Goal: Task Accomplishment & Management: Manage account settings

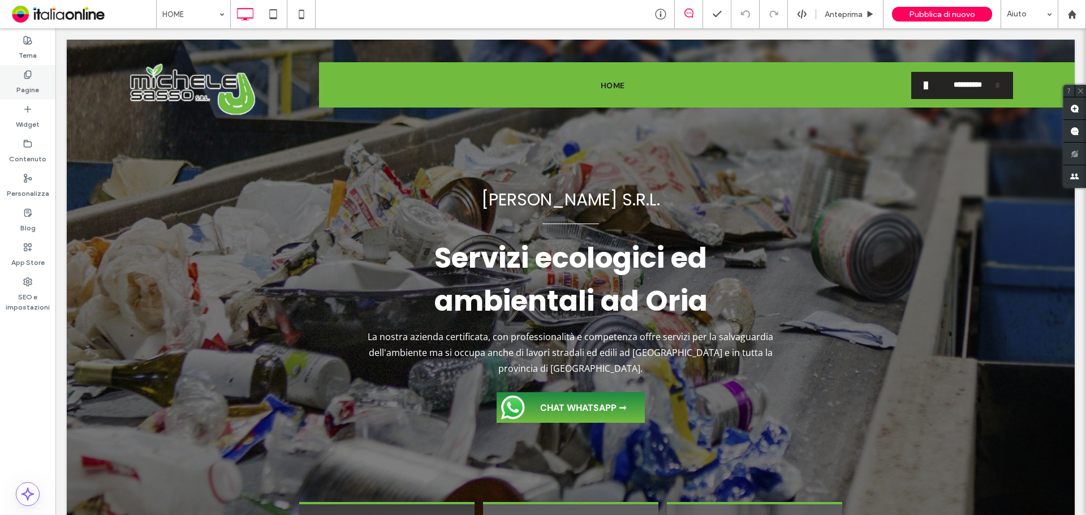
drag, startPoint x: 18, startPoint y: 85, endPoint x: 25, endPoint y: 85, distance: 6.8
click at [18, 85] on label "Pagine" at bounding box center [27, 87] width 23 height 16
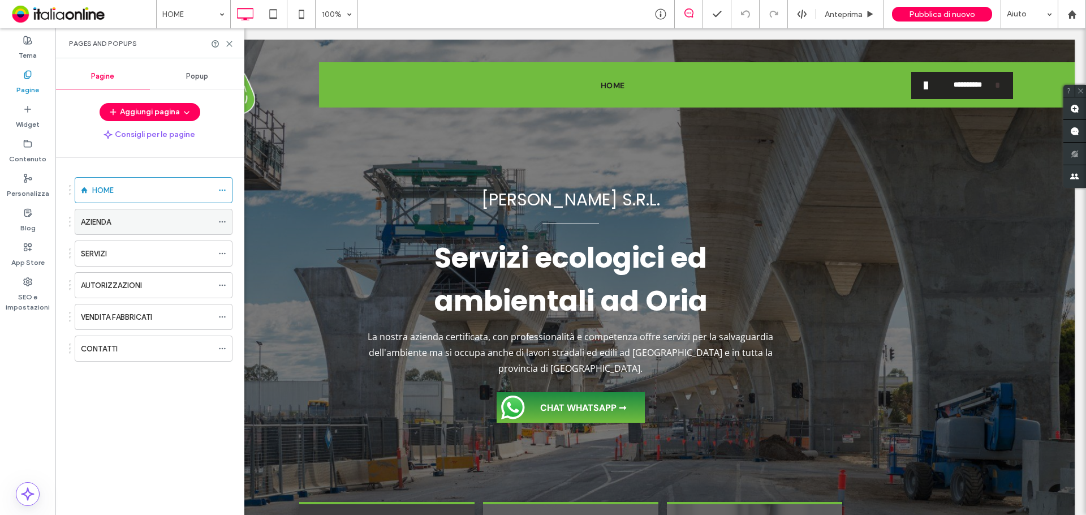
click at [104, 225] on label "AZIENDA" at bounding box center [96, 222] width 30 height 20
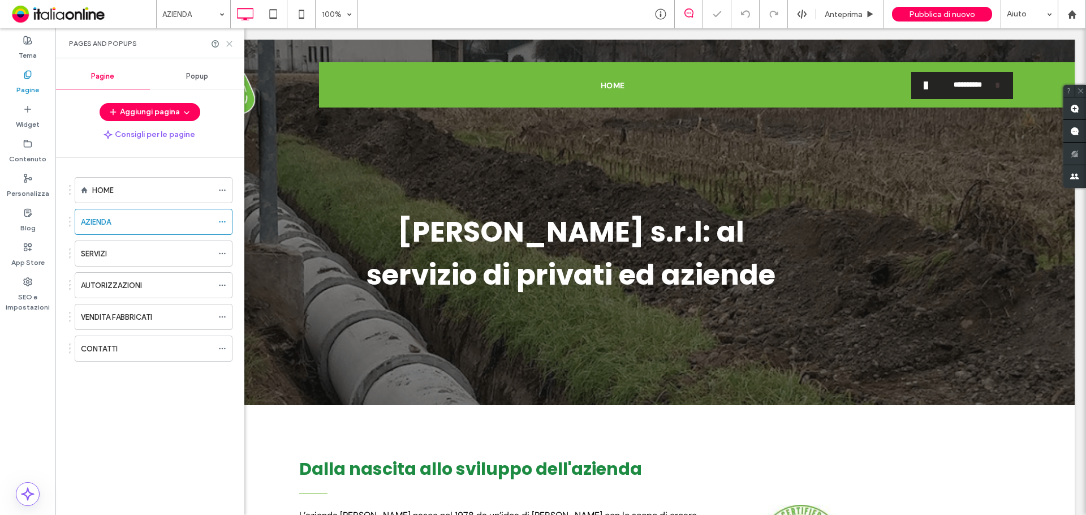
click at [231, 44] on icon at bounding box center [229, 44] width 8 height 8
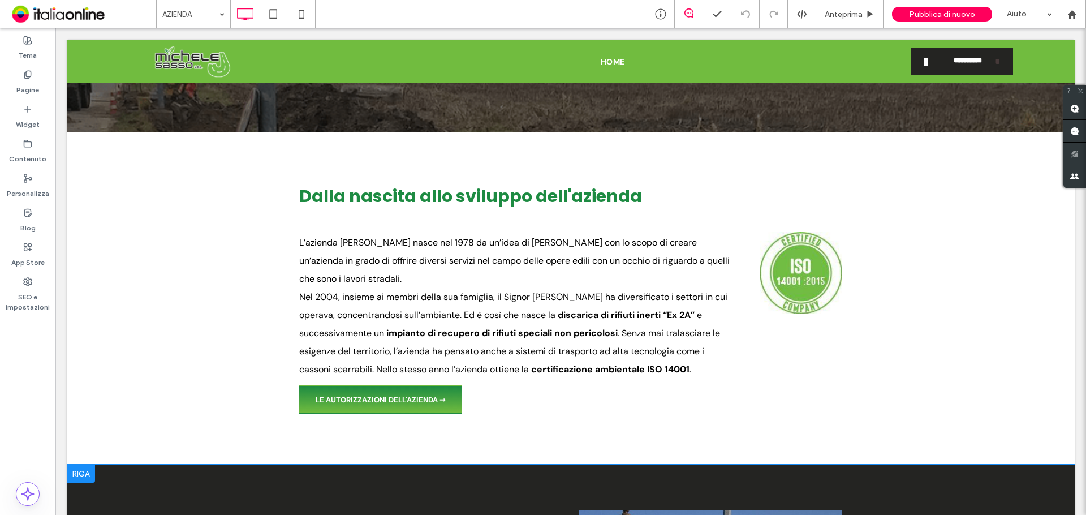
scroll to position [256, 0]
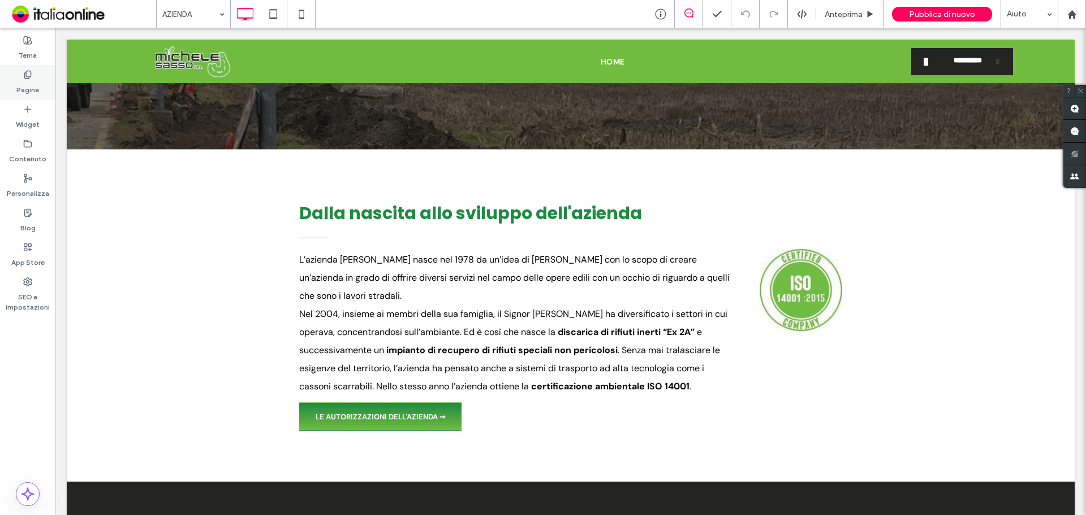
click at [19, 84] on label "Pagine" at bounding box center [27, 87] width 23 height 16
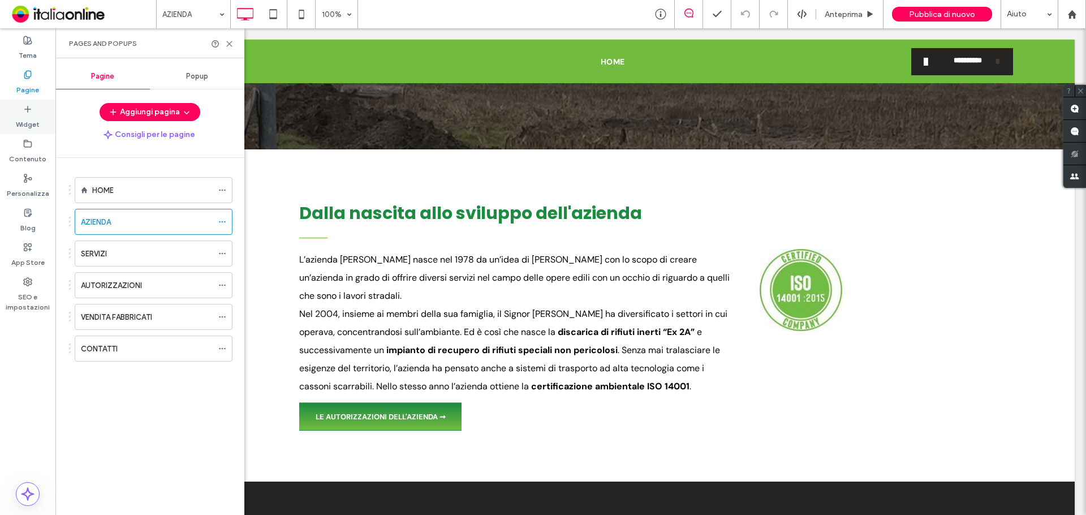
drag, startPoint x: 25, startPoint y: 111, endPoint x: 35, endPoint y: 123, distance: 15.6
click at [25, 111] on icon at bounding box center [27, 109] width 9 height 9
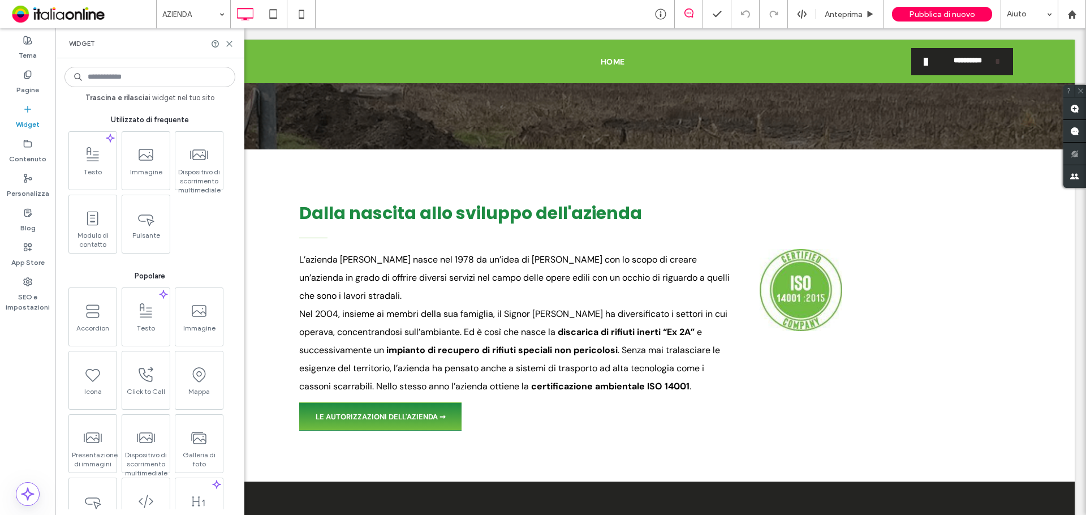
click at [35, 122] on label "Widget" at bounding box center [28, 122] width 24 height 16
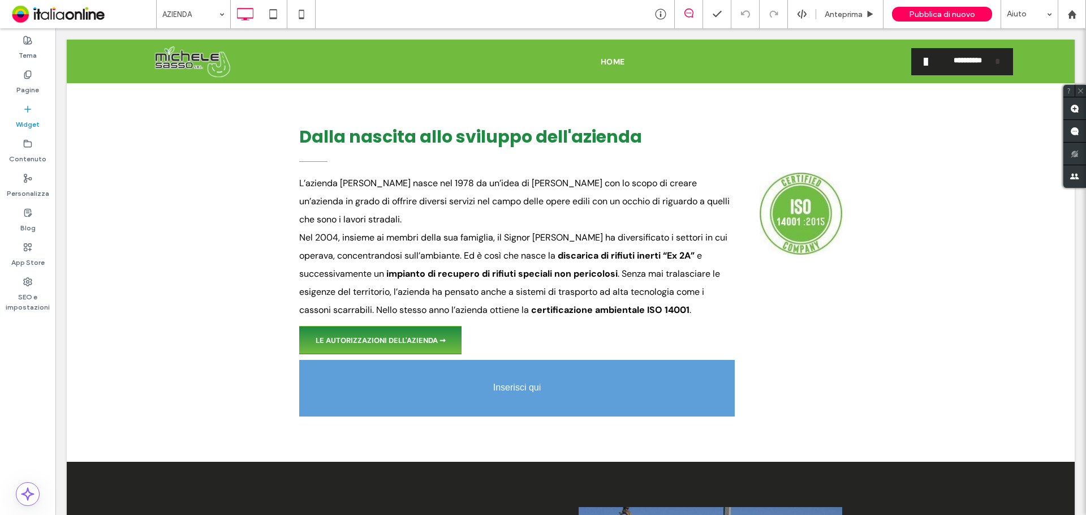
scroll to position [341, 0]
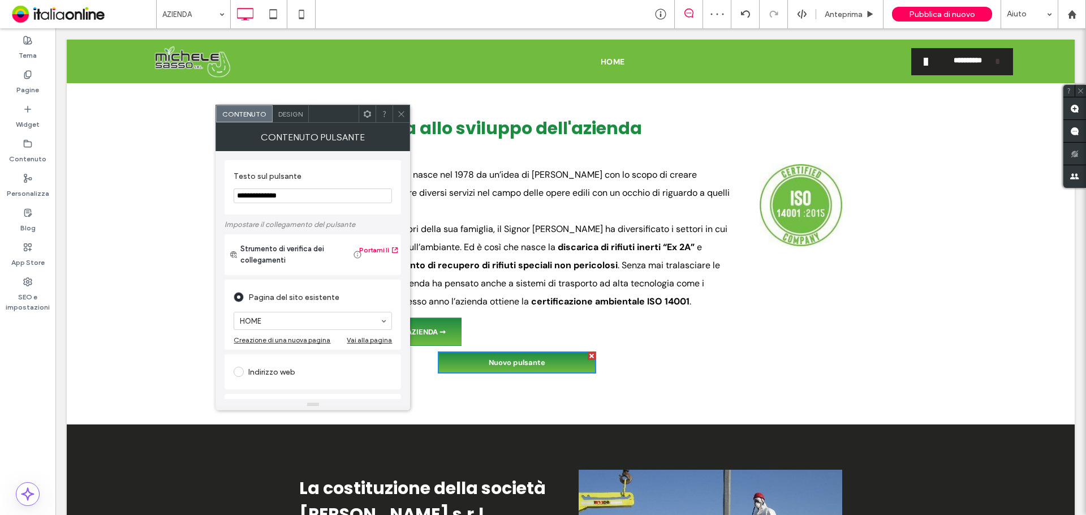
drag, startPoint x: 352, startPoint y: 225, endPoint x: 180, endPoint y: 187, distance: 176.1
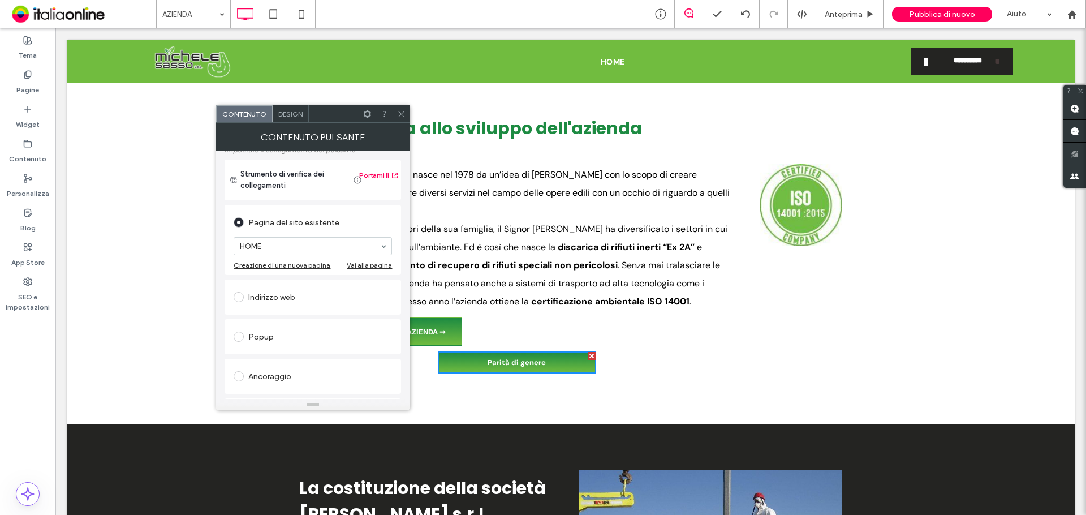
scroll to position [189, 0]
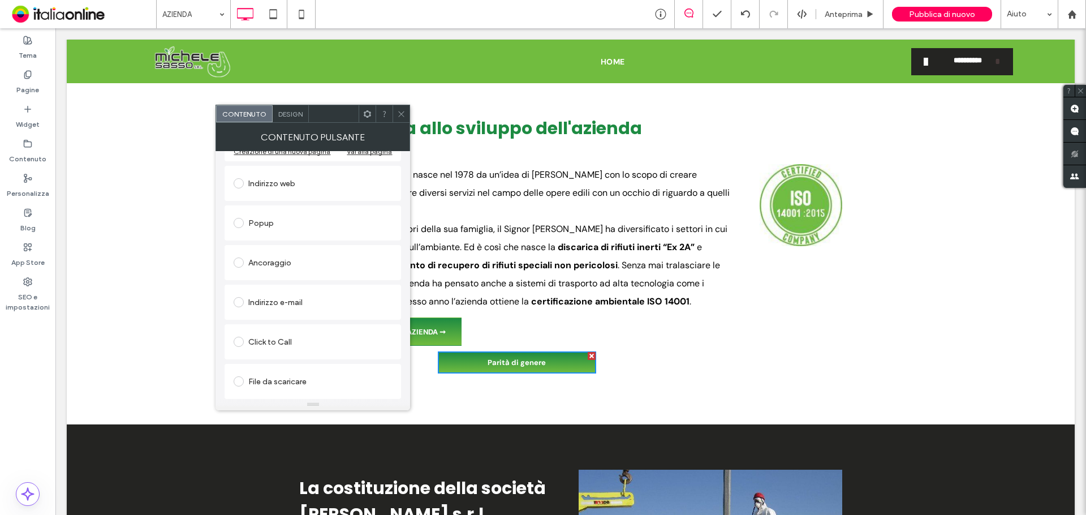
type input "**********"
click at [270, 382] on div "File da scaricare" at bounding box center [313, 381] width 158 height 18
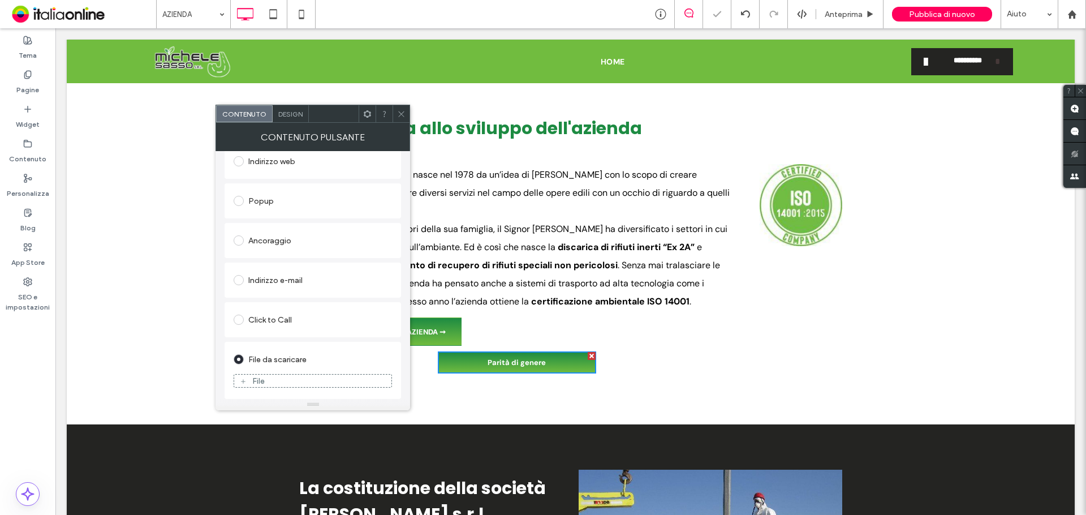
click at [270, 378] on div "File" at bounding box center [312, 381] width 157 height 10
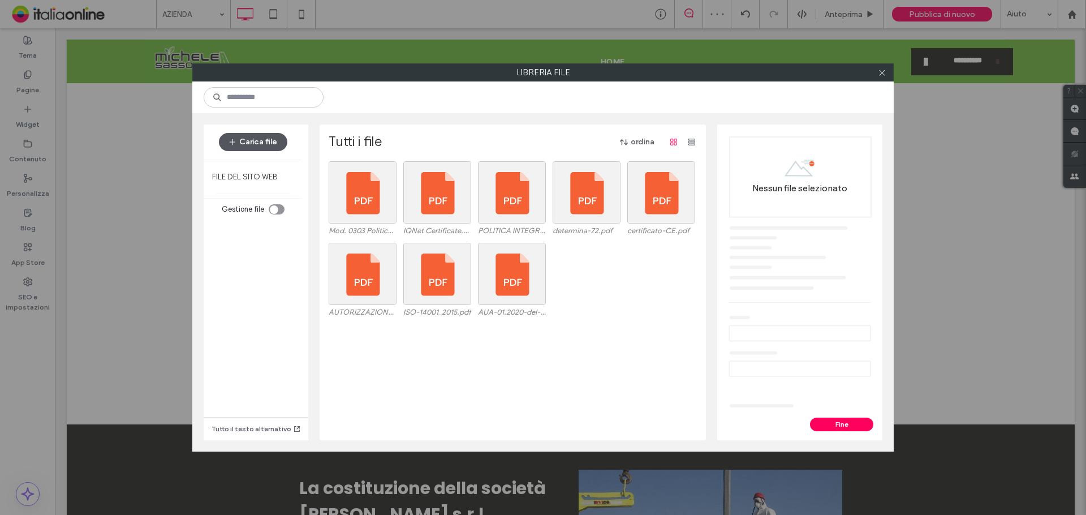
click at [278, 148] on button "Carica file" at bounding box center [253, 142] width 68 height 18
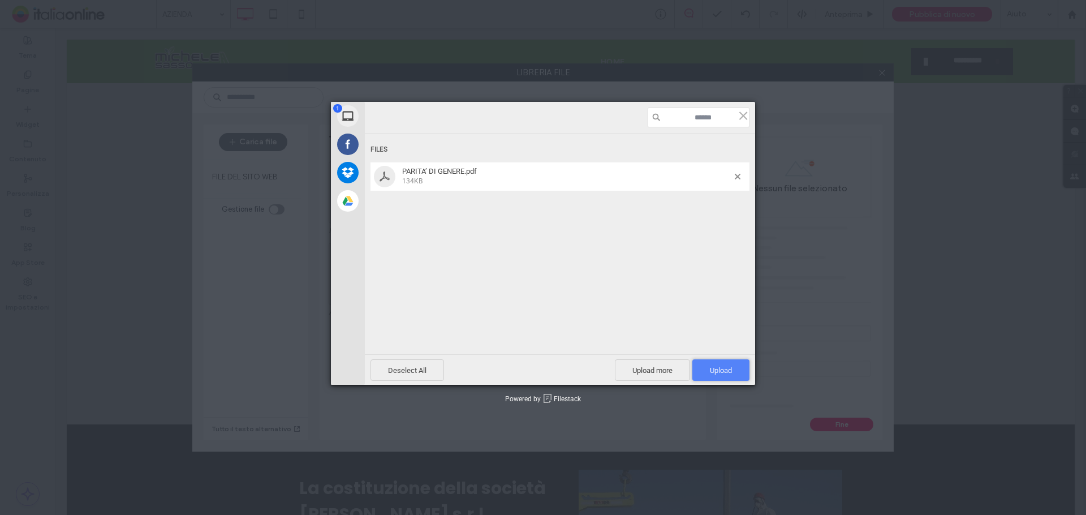
click at [712, 366] on span "Upload 1" at bounding box center [721, 370] width 22 height 8
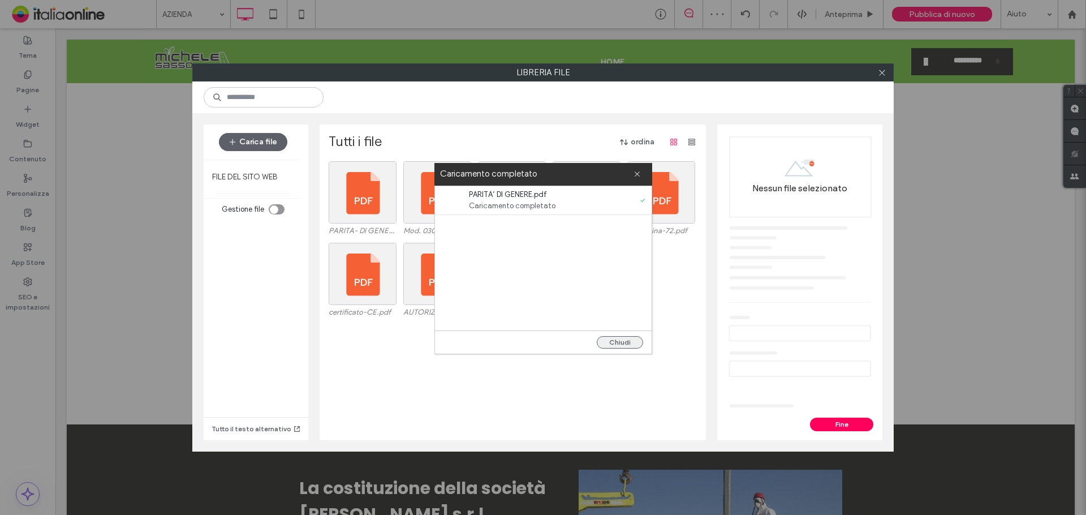
click at [629, 339] on button "Chiudi" at bounding box center [620, 342] width 46 height 12
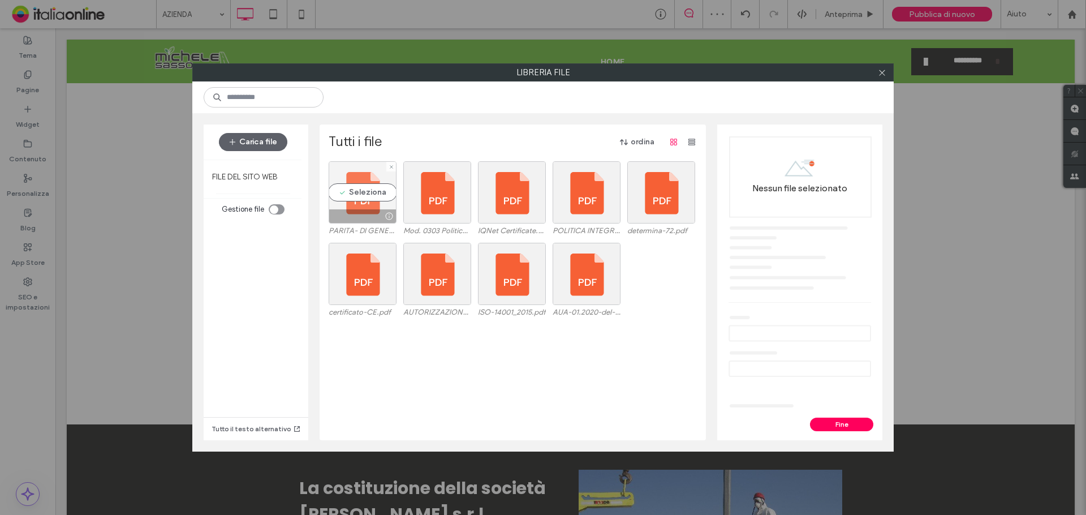
click at [372, 186] on div "Seleziona" at bounding box center [363, 192] width 68 height 62
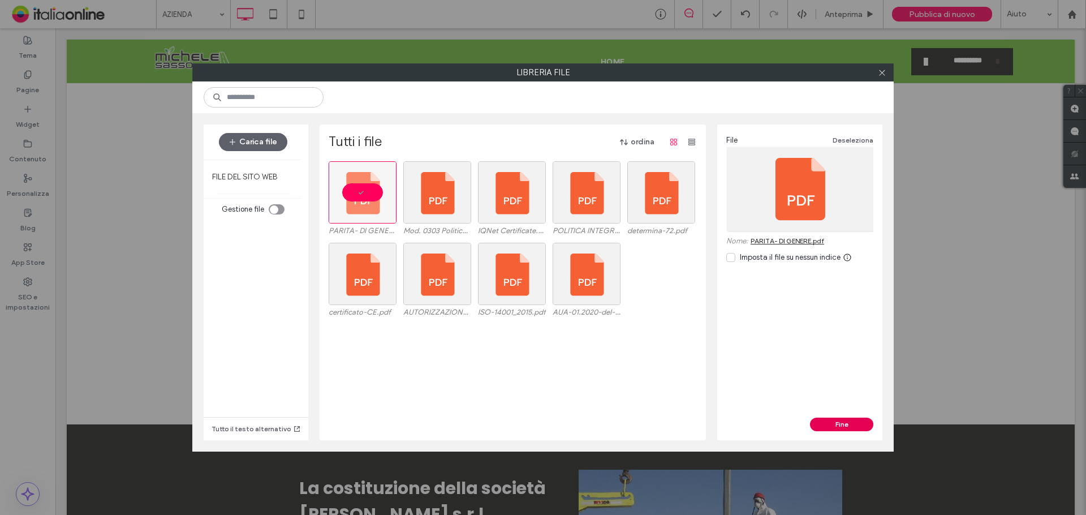
click at [851, 423] on button "Fine" at bounding box center [841, 425] width 63 height 14
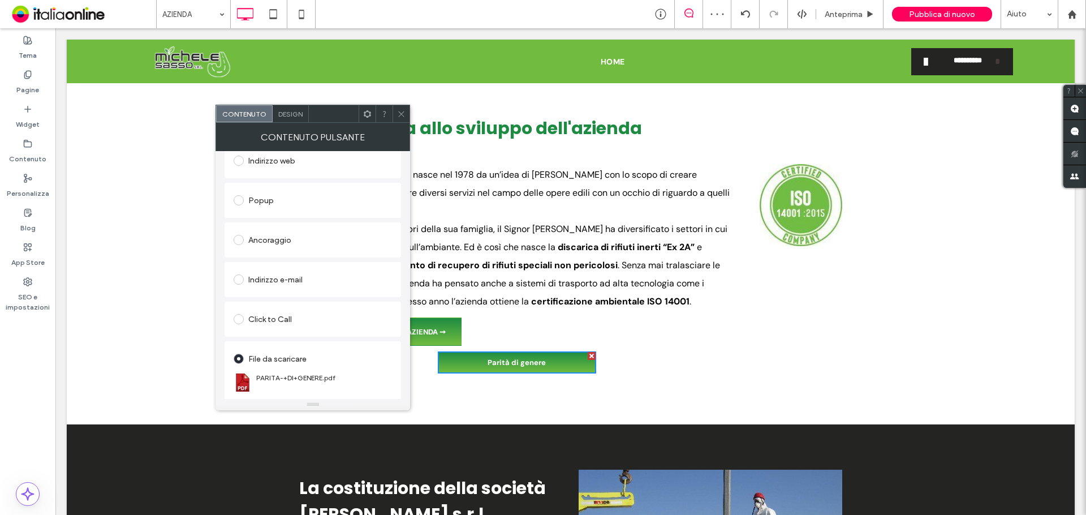
click at [397, 114] on icon at bounding box center [401, 114] width 8 height 8
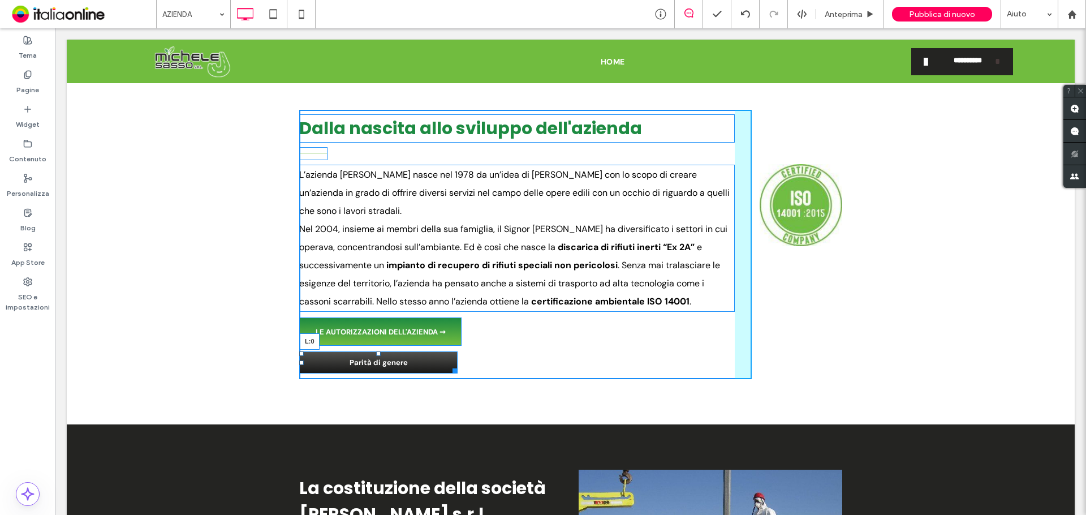
drag, startPoint x: 435, startPoint y: 364, endPoint x: 269, endPoint y: 371, distance: 165.9
click at [269, 371] on div "Dalla nascita allo sviluppo dell'azienda L’azienda [PERSON_NAME] nasce nel 1978…" at bounding box center [571, 244] width 1008 height 360
drag, startPoint x: 450, startPoint y: 372, endPoint x: 455, endPoint y: 378, distance: 7.7
click at [455, 373] on div at bounding box center [452, 368] width 8 height 8
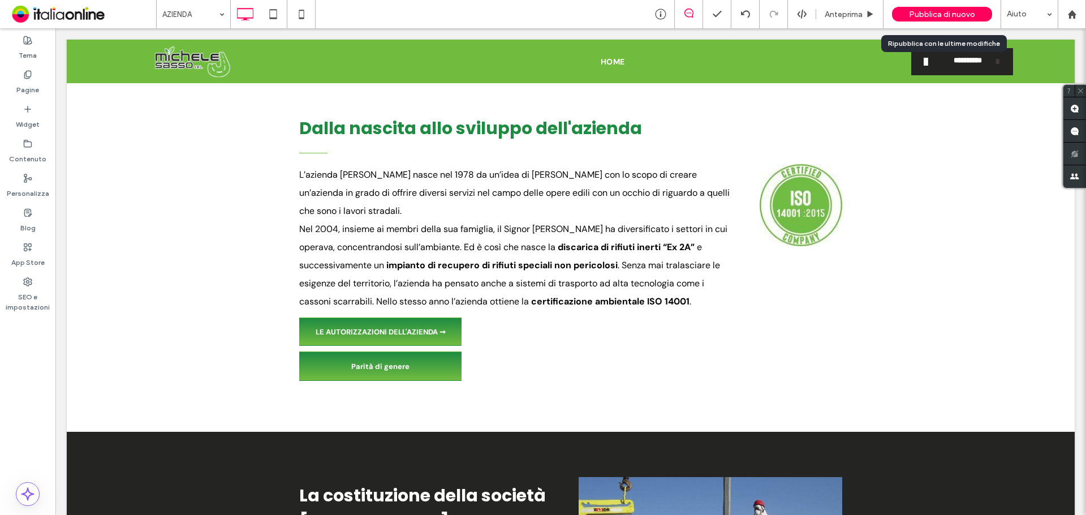
drag, startPoint x: 898, startPoint y: 11, endPoint x: 701, endPoint y: 19, distance: 197.0
click at [898, 11] on div "Pubblica di nuovo" at bounding box center [942, 14] width 100 height 15
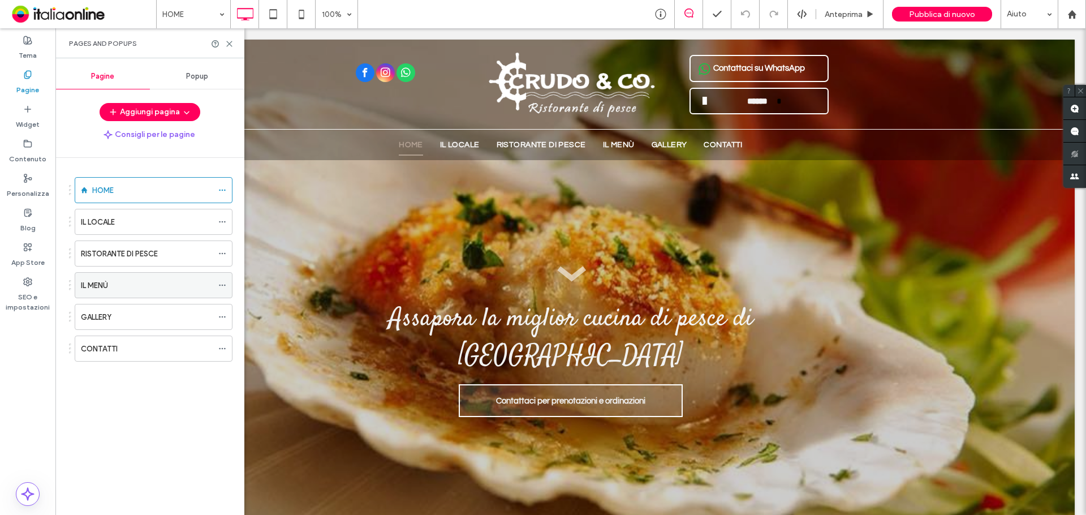
click at [145, 291] on div "IL MENÙ" at bounding box center [147, 285] width 132 height 12
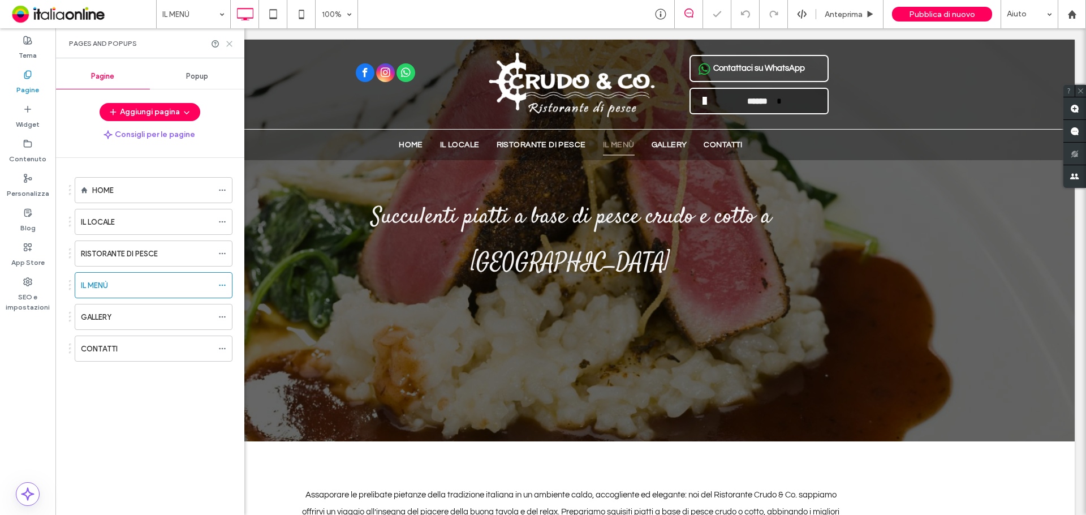
click at [229, 42] on icon at bounding box center [229, 44] width 8 height 8
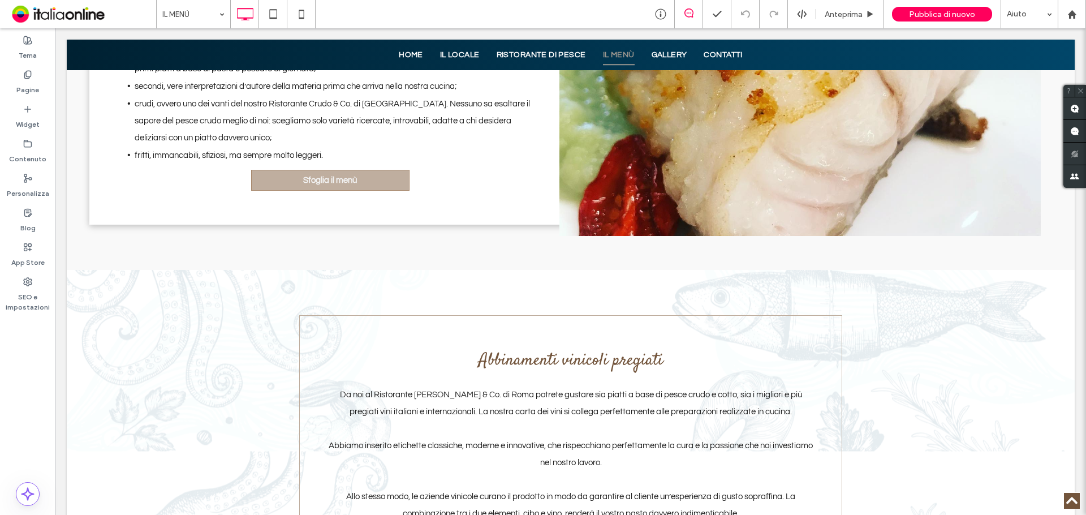
scroll to position [838, 0]
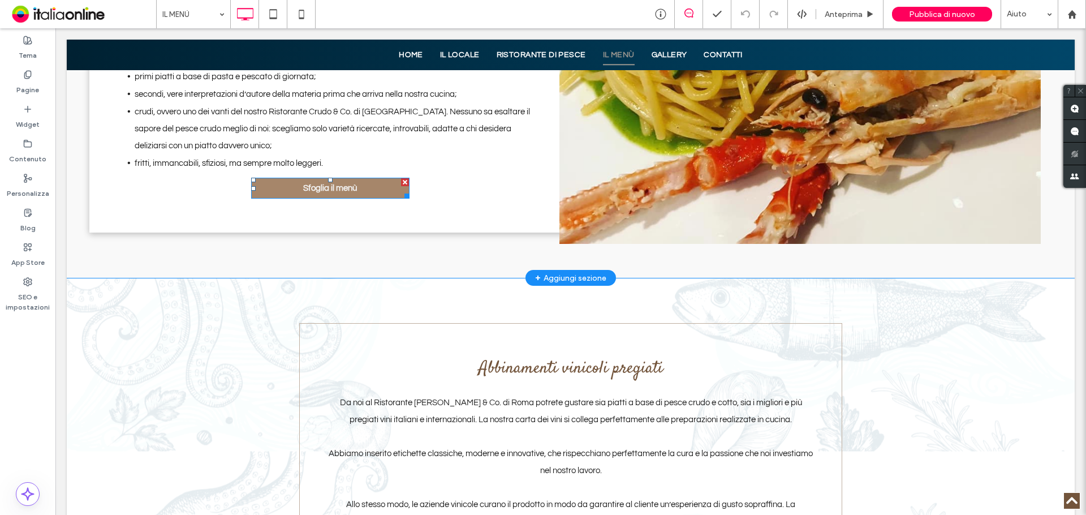
click at [359, 178] on link "Sfoglia il menù" at bounding box center [330, 188] width 158 height 21
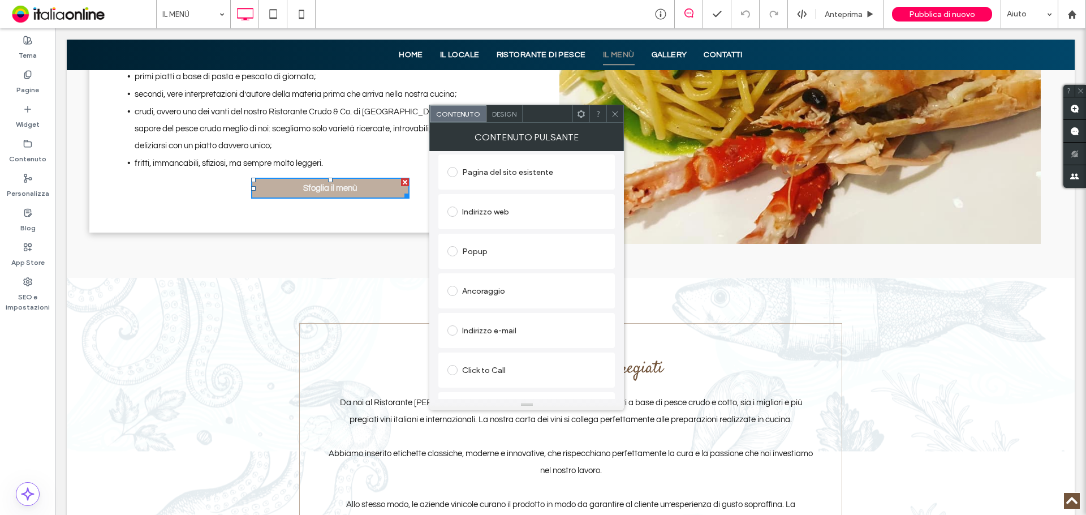
scroll to position [189, 0]
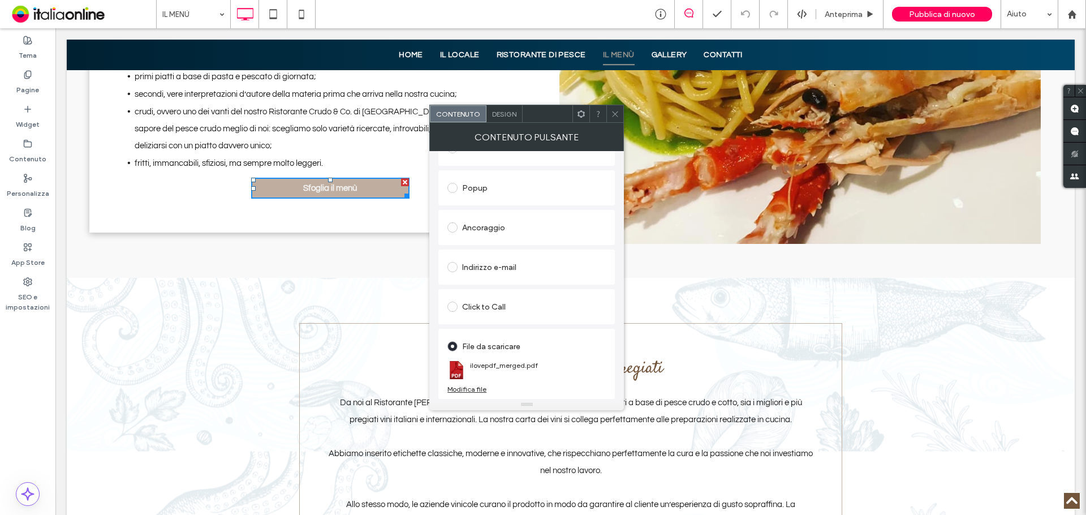
click at [475, 388] on div "Modifica file" at bounding box center [467, 389] width 39 height 8
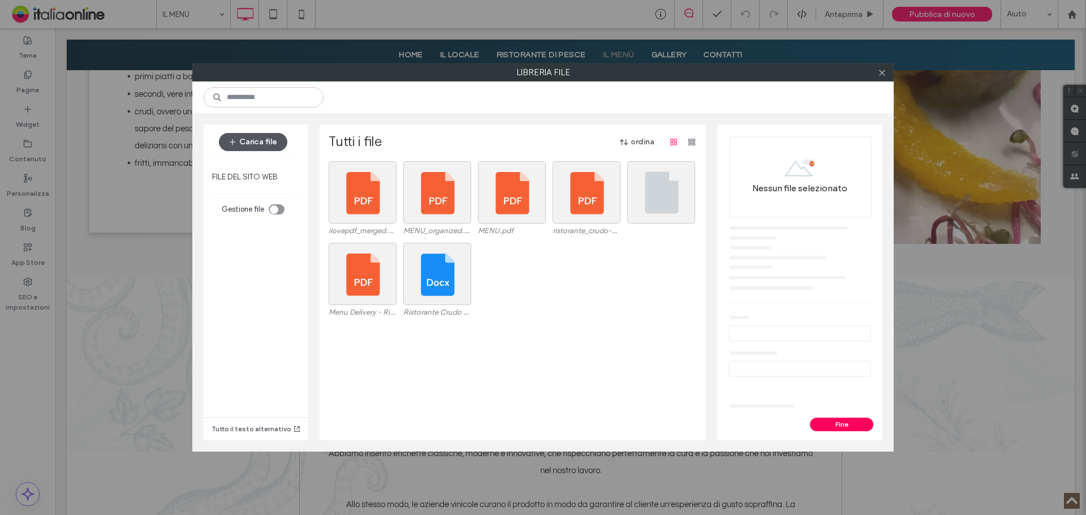
click at [263, 145] on button "Carica file" at bounding box center [253, 142] width 68 height 18
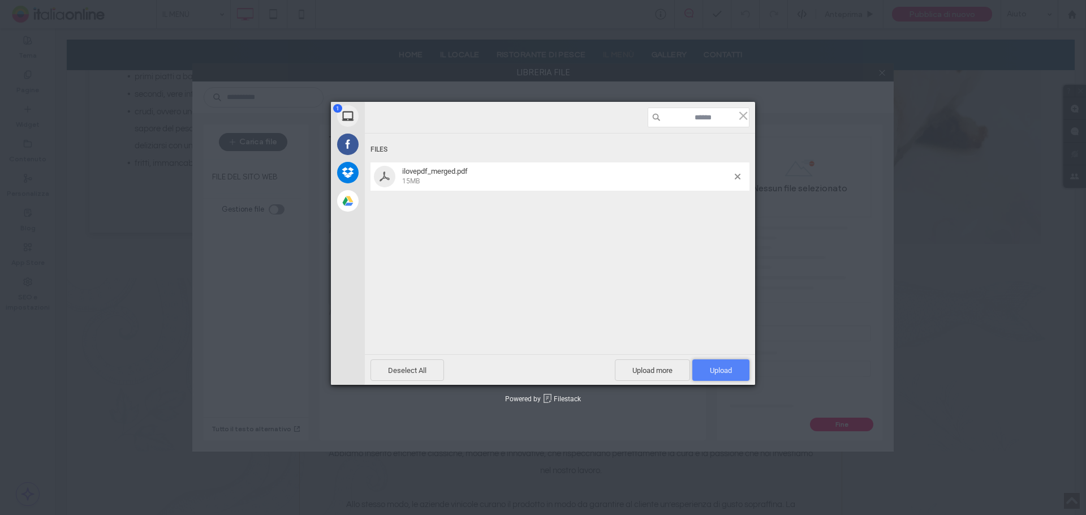
click at [726, 363] on span "Upload 1" at bounding box center [720, 369] width 57 height 21
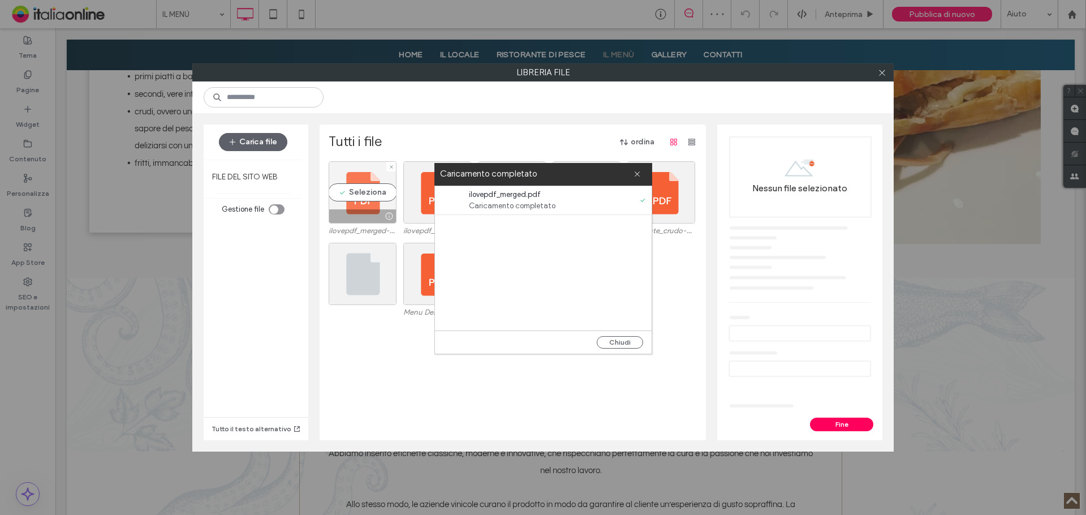
click at [363, 191] on div "Seleziona" at bounding box center [363, 192] width 68 height 62
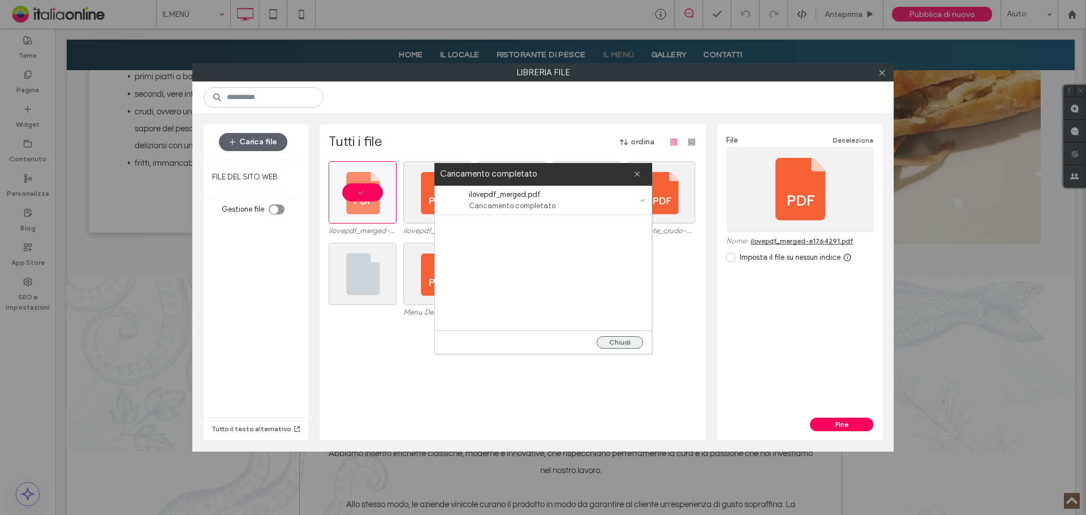
click at [625, 339] on button "Chiudi" at bounding box center [620, 342] width 46 height 12
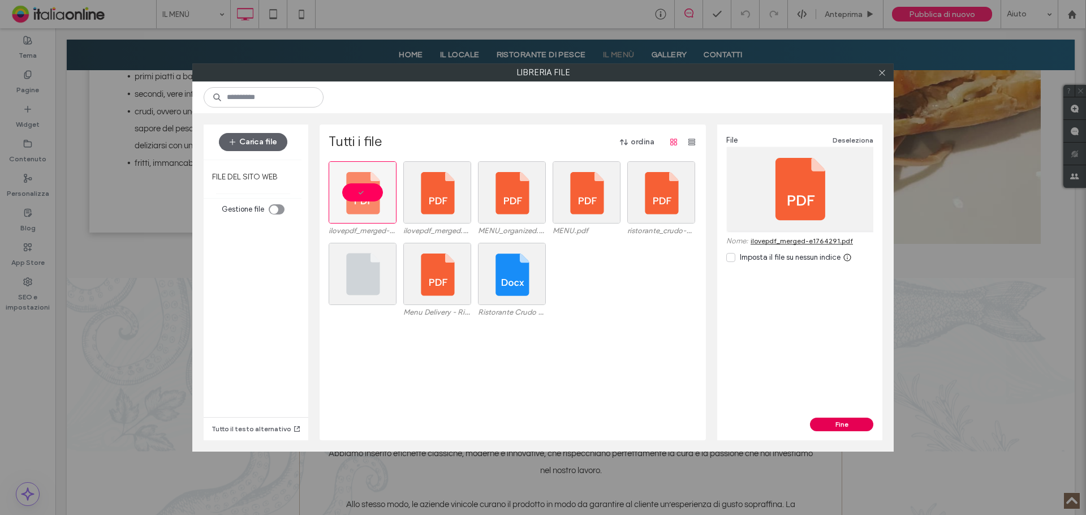
click at [845, 421] on button "Fine" at bounding box center [841, 425] width 63 height 14
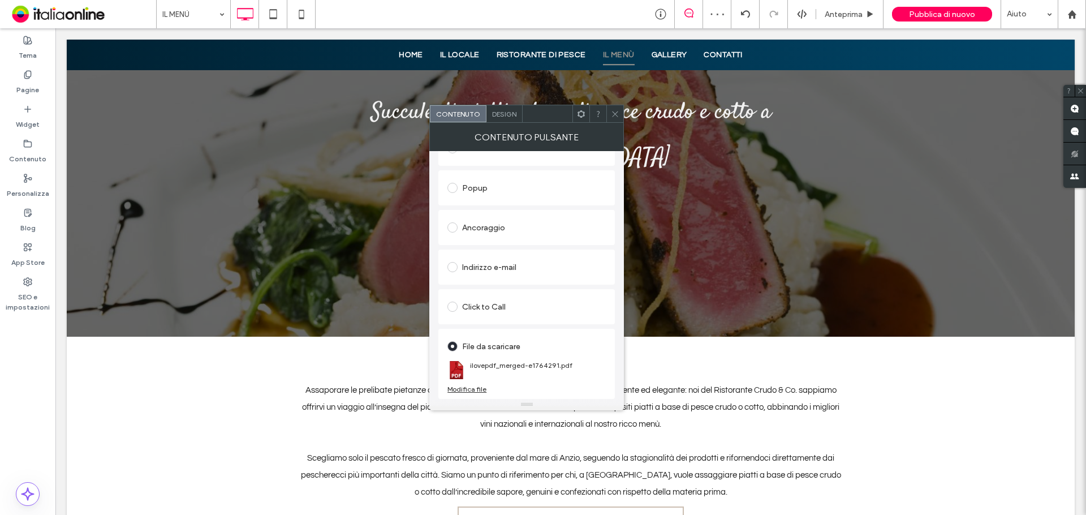
scroll to position [103, 0]
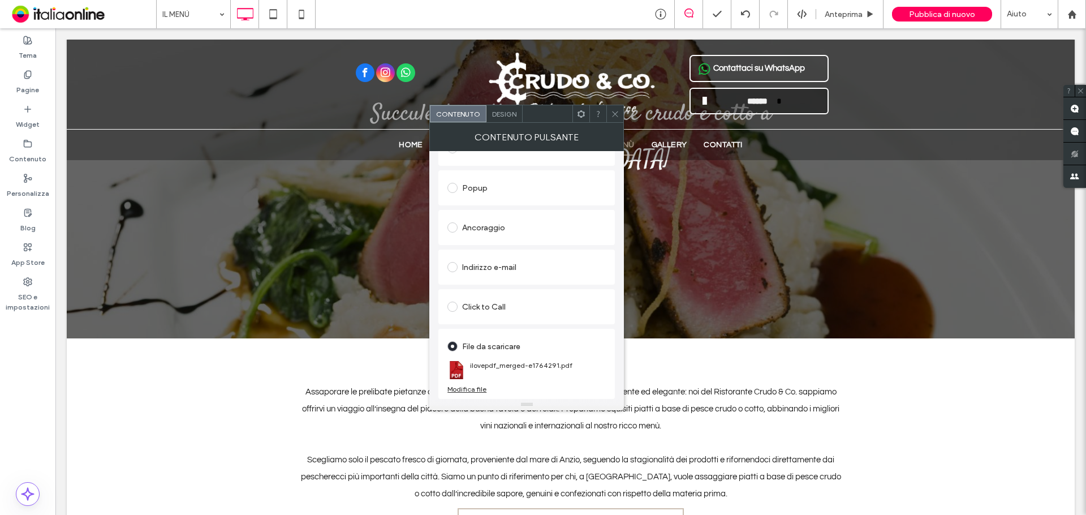
click at [917, 338] on div "Assaporare le prelibate pietanze della tradizione italiana in un ambiente caldo…" at bounding box center [571, 461] width 1008 height 247
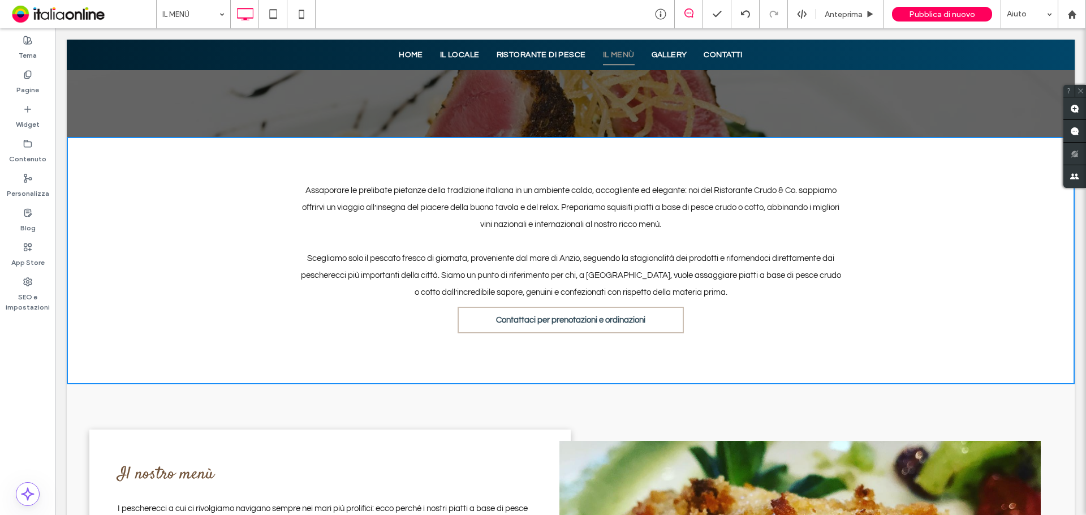
scroll to position [160, 0]
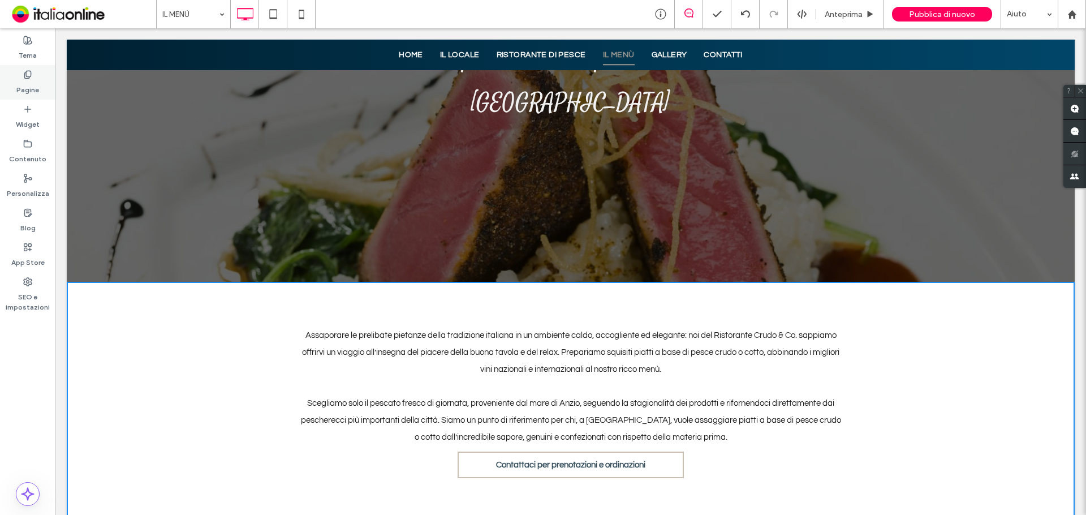
drag, startPoint x: 106, startPoint y: 154, endPoint x: 36, endPoint y: 84, distance: 98.8
click at [36, 84] on label "Pagine" at bounding box center [27, 87] width 23 height 16
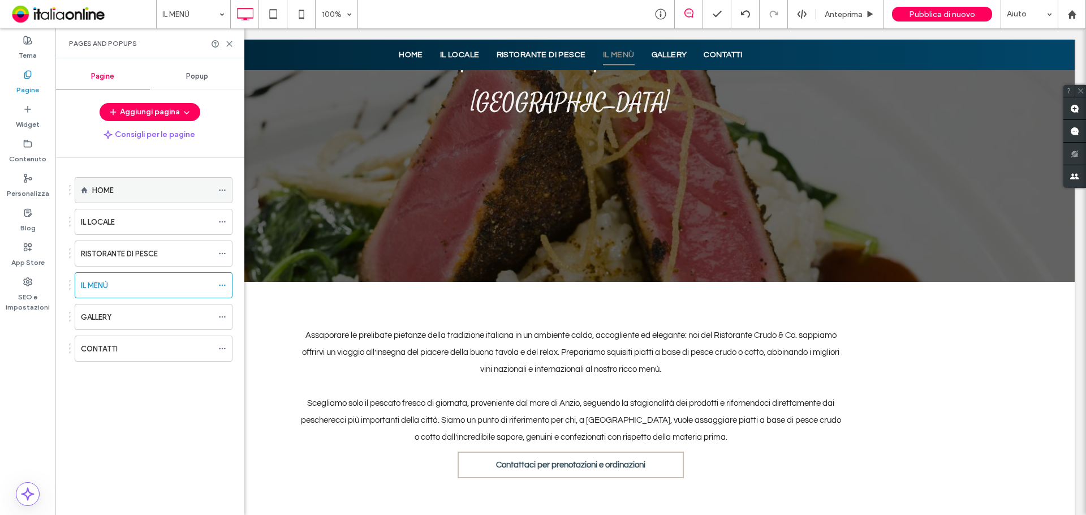
click at [111, 192] on label "HOME" at bounding box center [102, 190] width 21 height 20
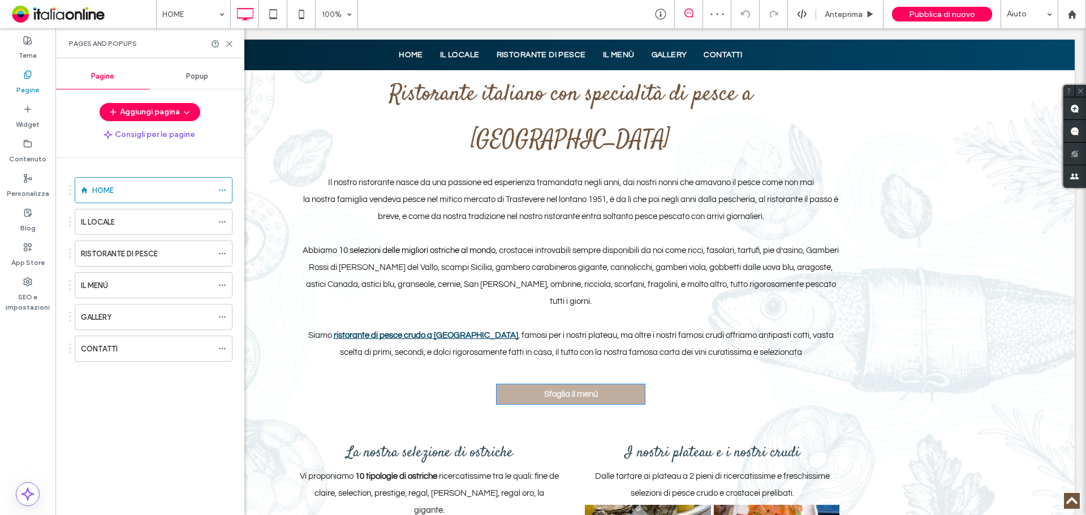
scroll to position [566, 0]
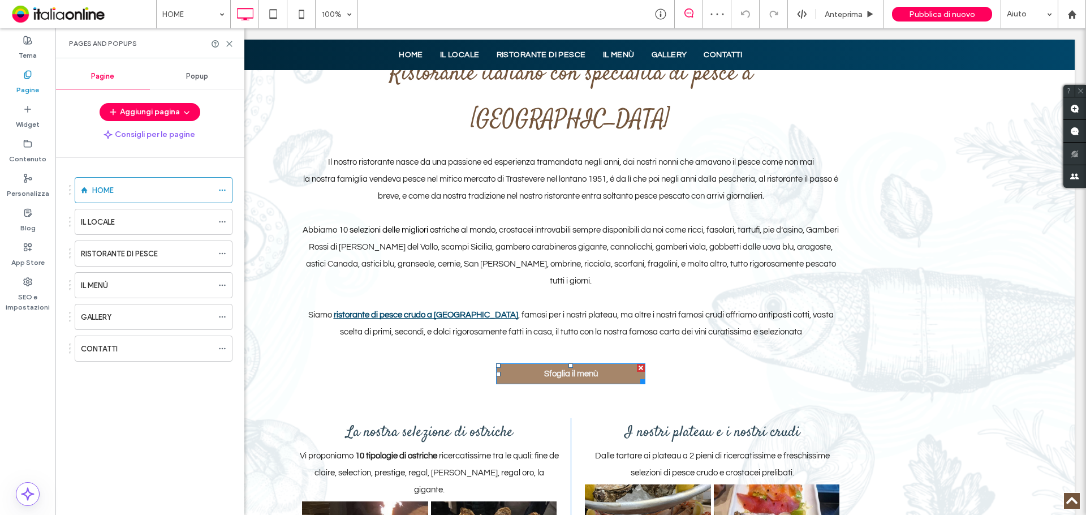
click at [569, 369] on span "Sfoglia il menù" at bounding box center [571, 373] width 54 height 8
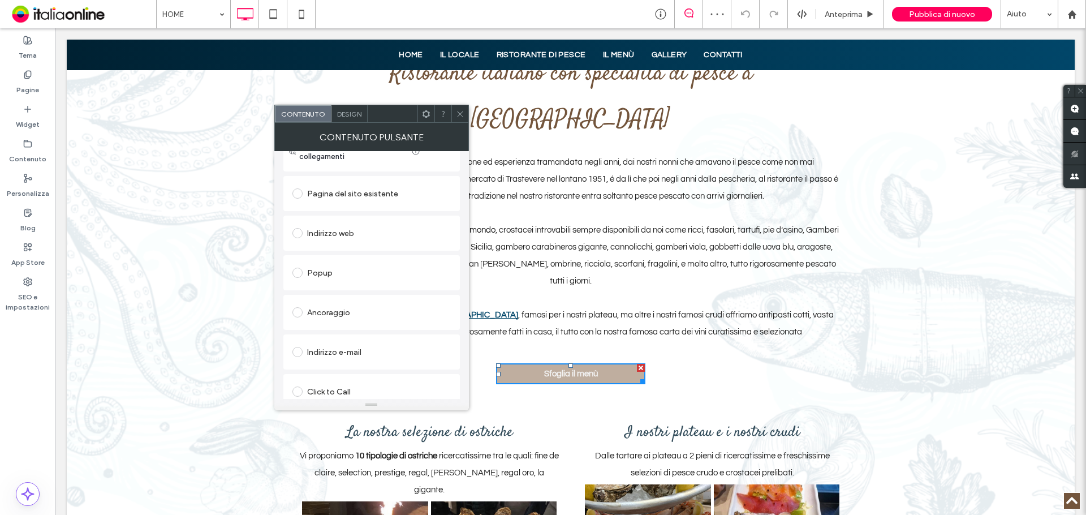
scroll to position [189, 0]
click at [321, 390] on div "Modifica file" at bounding box center [311, 389] width 39 height 8
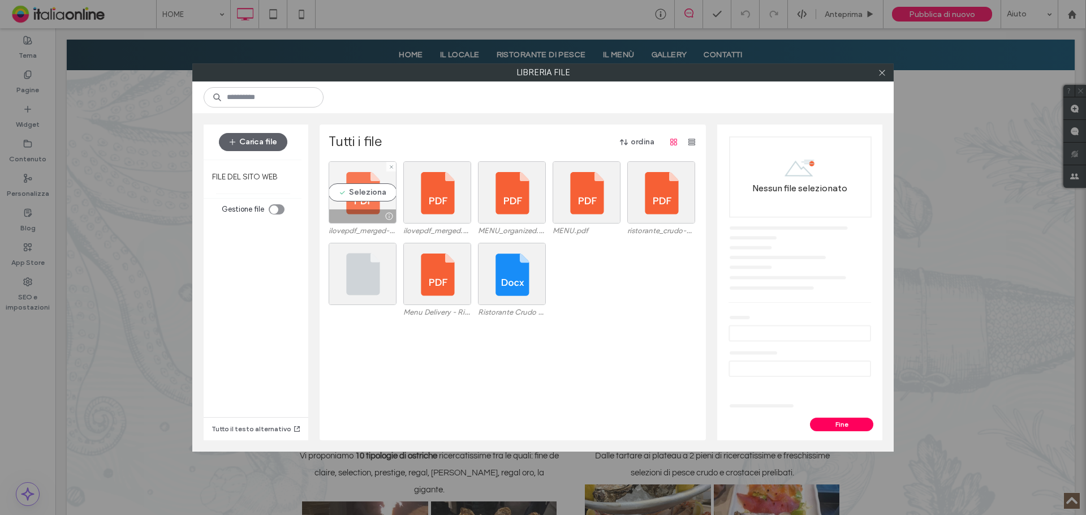
drag, startPoint x: 359, startPoint y: 203, endPoint x: 371, endPoint y: 203, distance: 11.9
click at [359, 203] on div "Seleziona" at bounding box center [363, 192] width 68 height 62
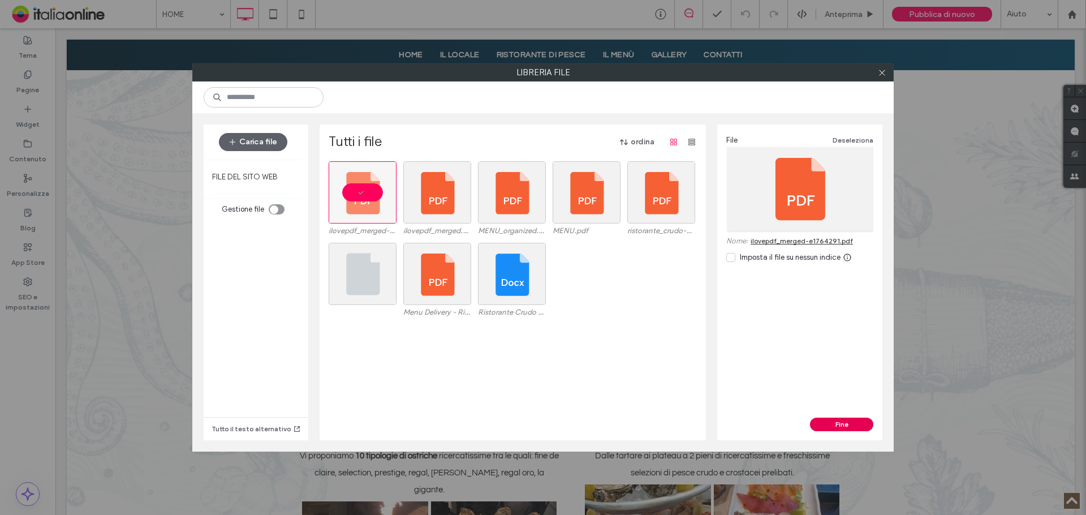
click at [846, 423] on button "Fine" at bounding box center [841, 425] width 63 height 14
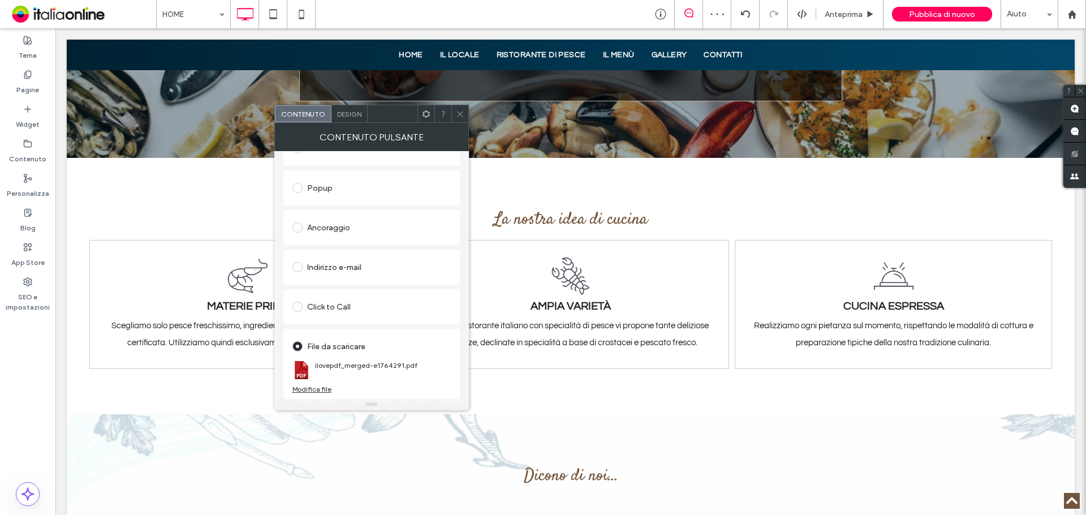
scroll to position [2829, 0]
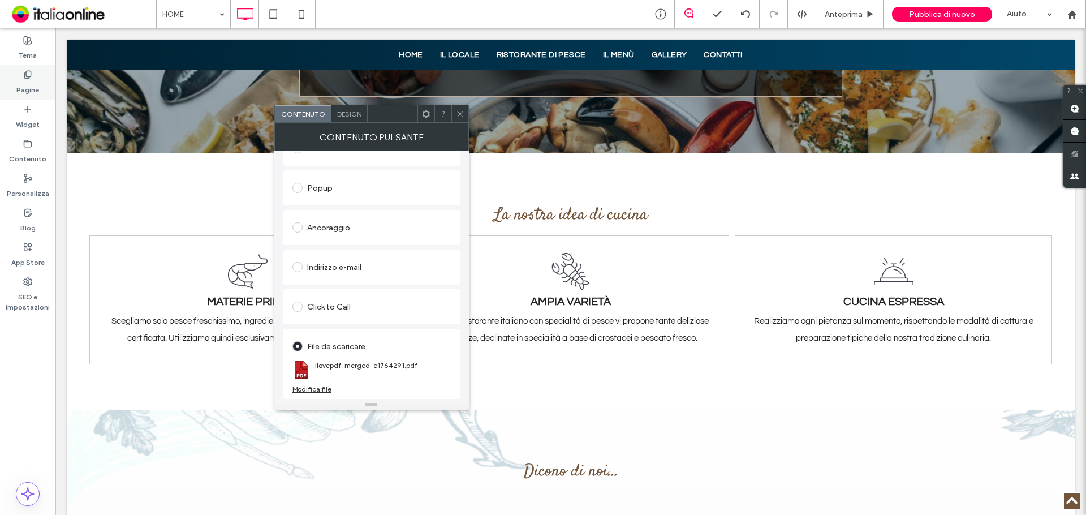
click at [19, 92] on label "Pagine" at bounding box center [27, 87] width 23 height 16
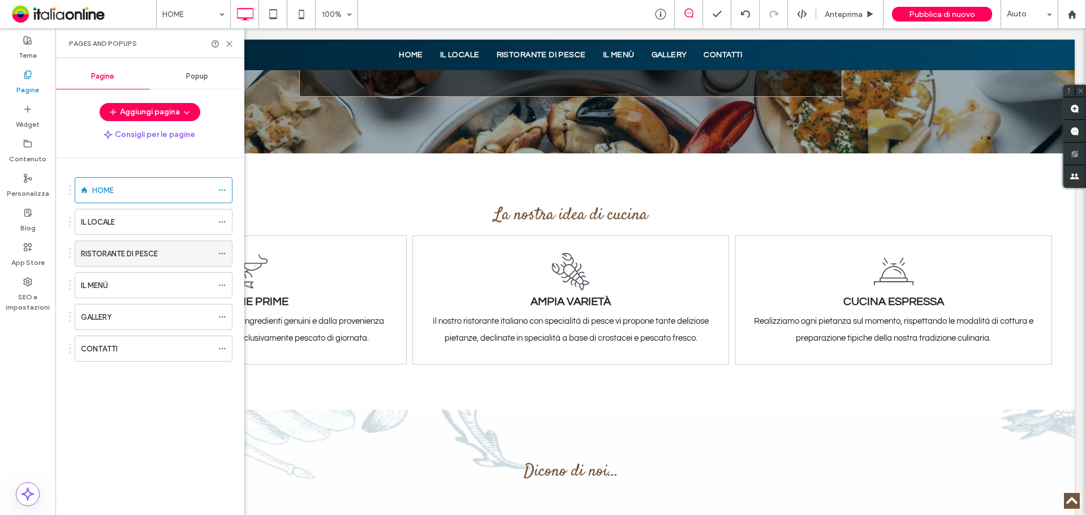
click at [113, 264] on div "RISTORANTE DI PESCE" at bounding box center [147, 253] width 132 height 25
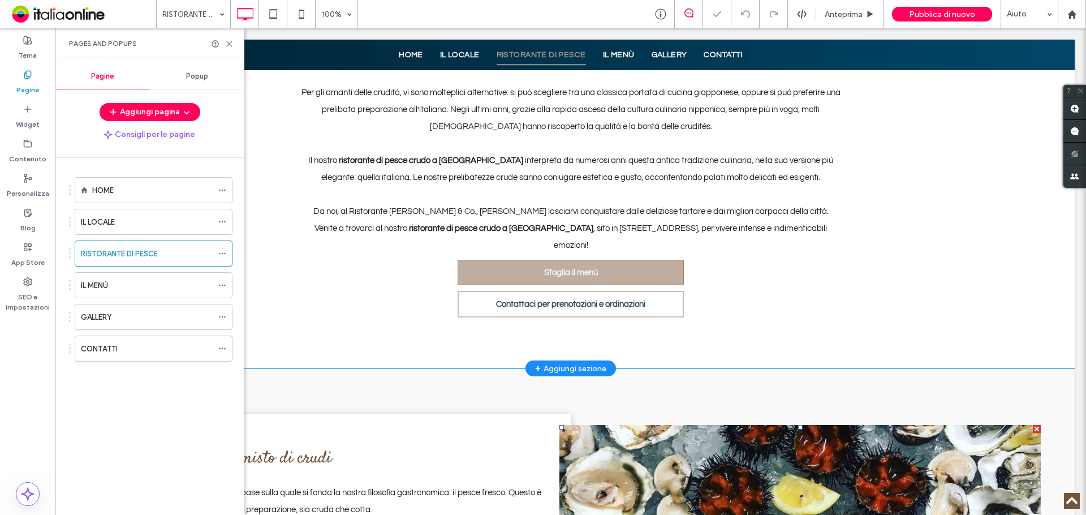
scroll to position [396, 0]
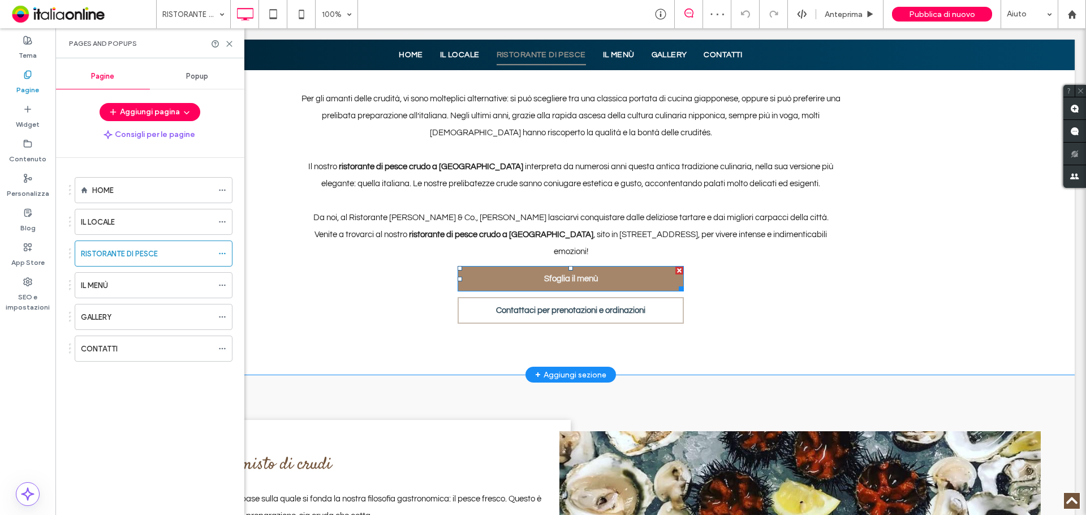
click at [580, 266] on link "Sfoglia il menù" at bounding box center [571, 278] width 226 height 25
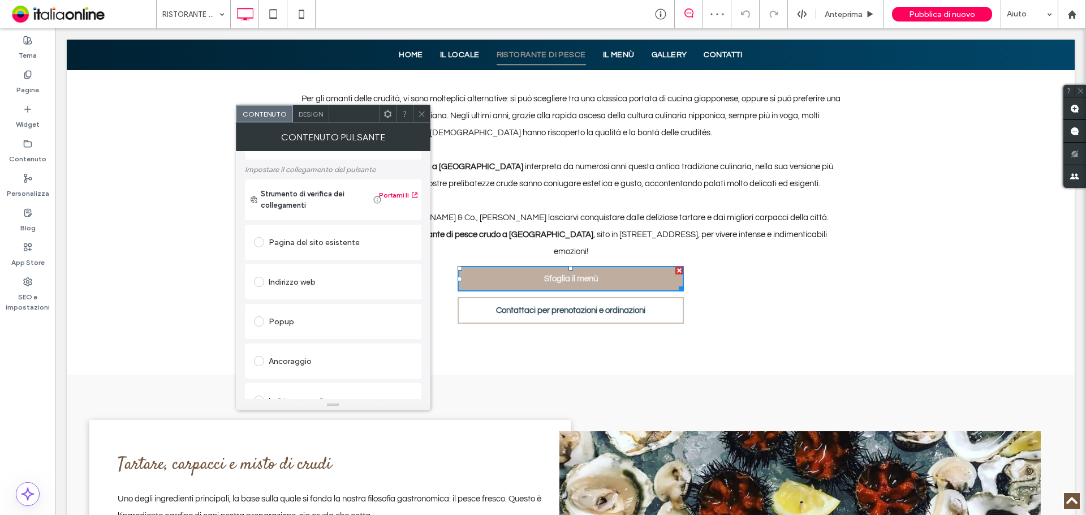
scroll to position [189, 0]
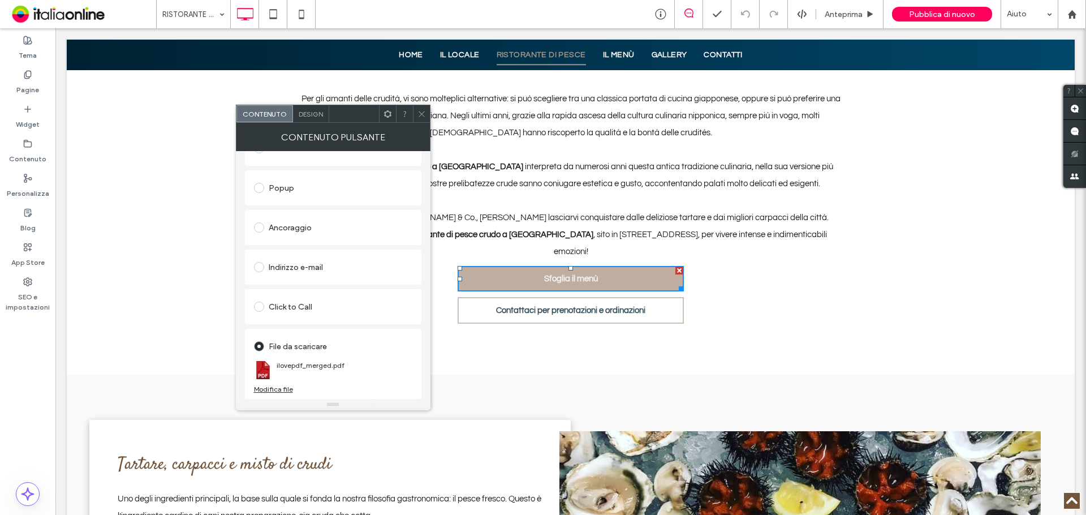
click at [289, 391] on div "Modifica file" at bounding box center [273, 389] width 39 height 8
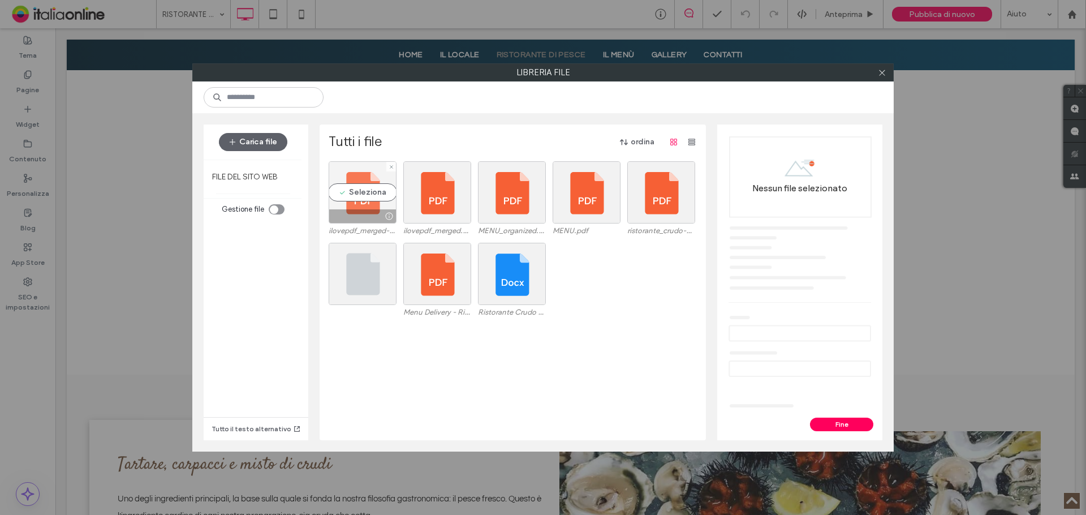
click at [348, 190] on div "Seleziona" at bounding box center [363, 192] width 68 height 62
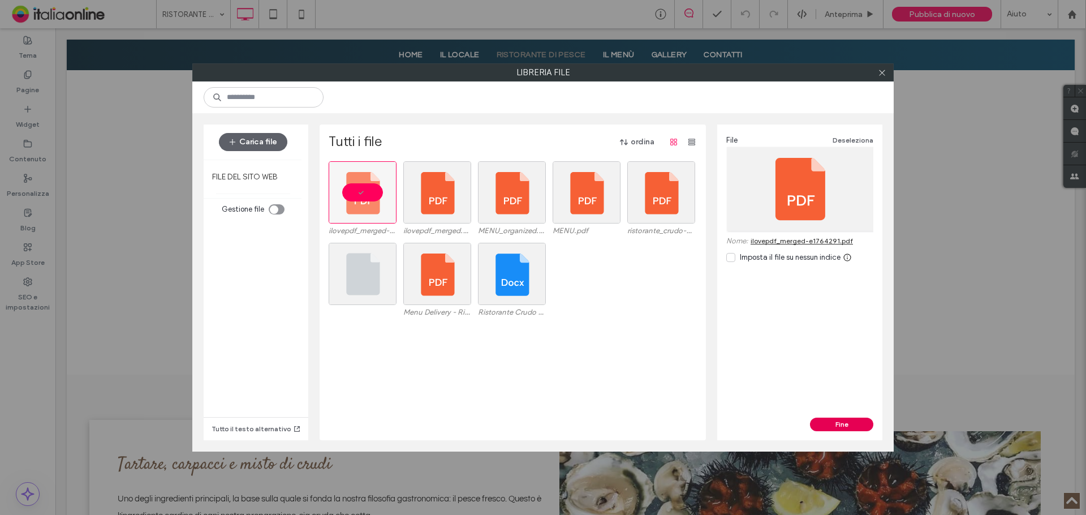
click at [812, 423] on button "Fine" at bounding box center [841, 425] width 63 height 14
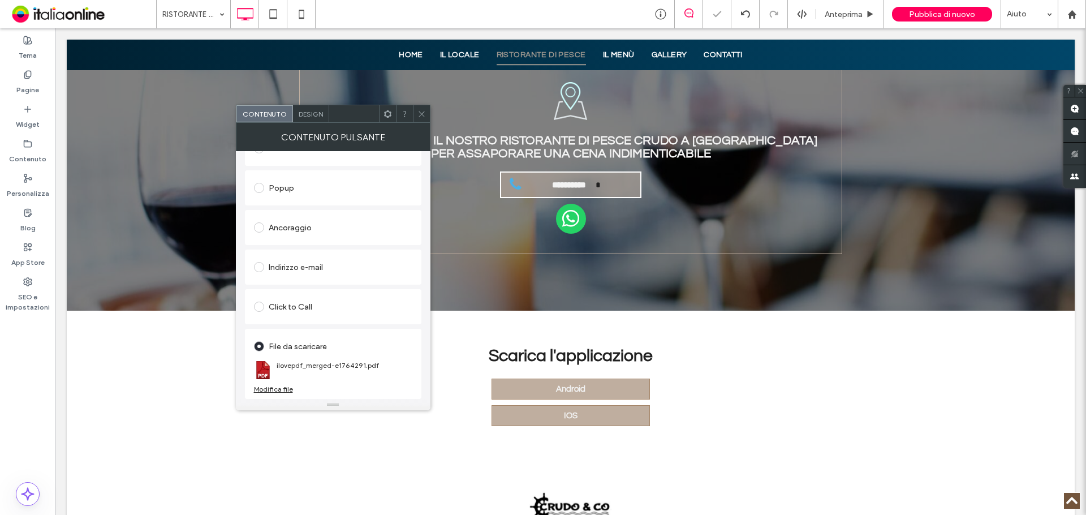
scroll to position [1358, 0]
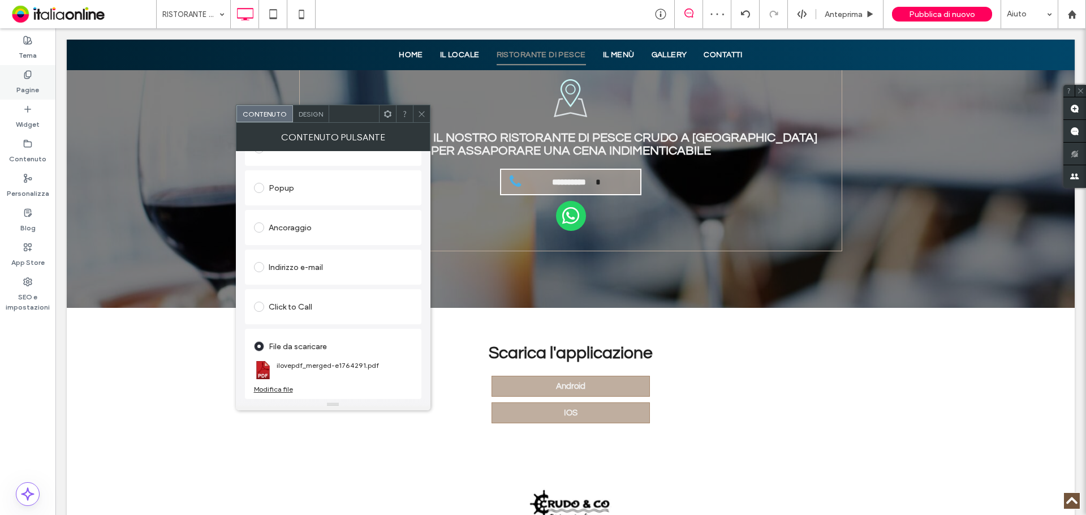
drag, startPoint x: 34, startPoint y: 197, endPoint x: 33, endPoint y: 83, distance: 114.3
click at [33, 83] on label "Pagine" at bounding box center [27, 87] width 23 height 16
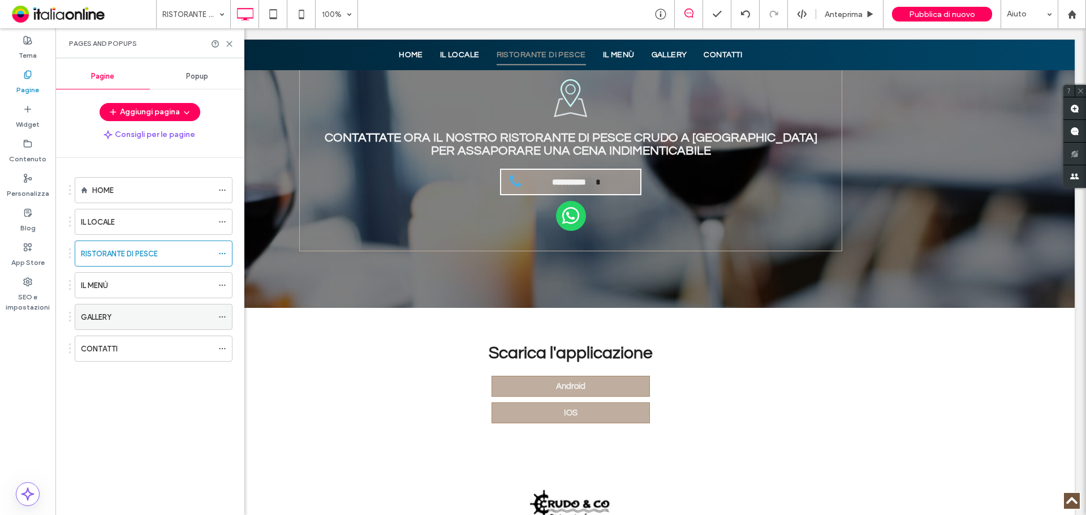
click at [108, 313] on label "GALLERY" at bounding box center [96, 317] width 31 height 20
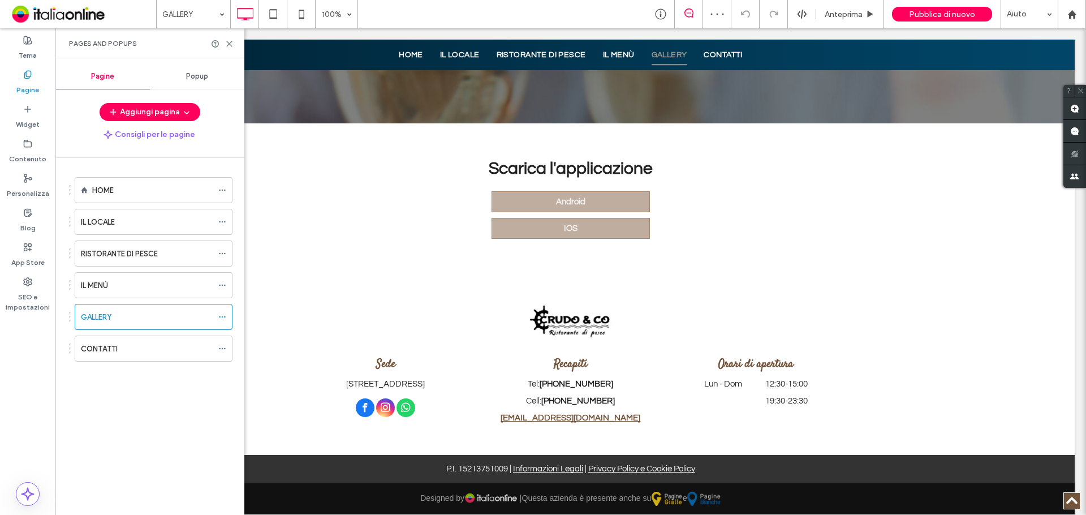
scroll to position [1644, 0]
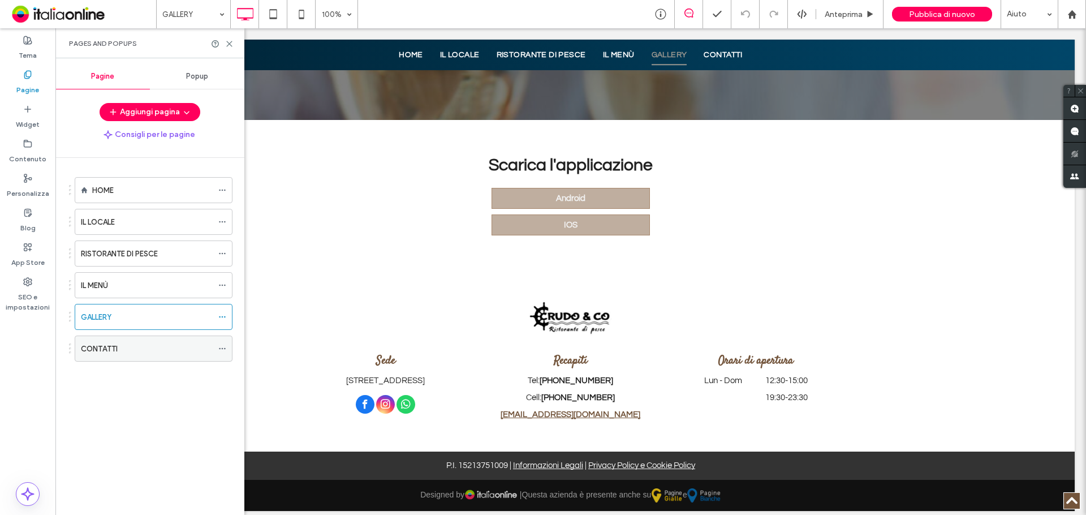
click at [105, 340] on div "CONTATTI" at bounding box center [147, 348] width 132 height 25
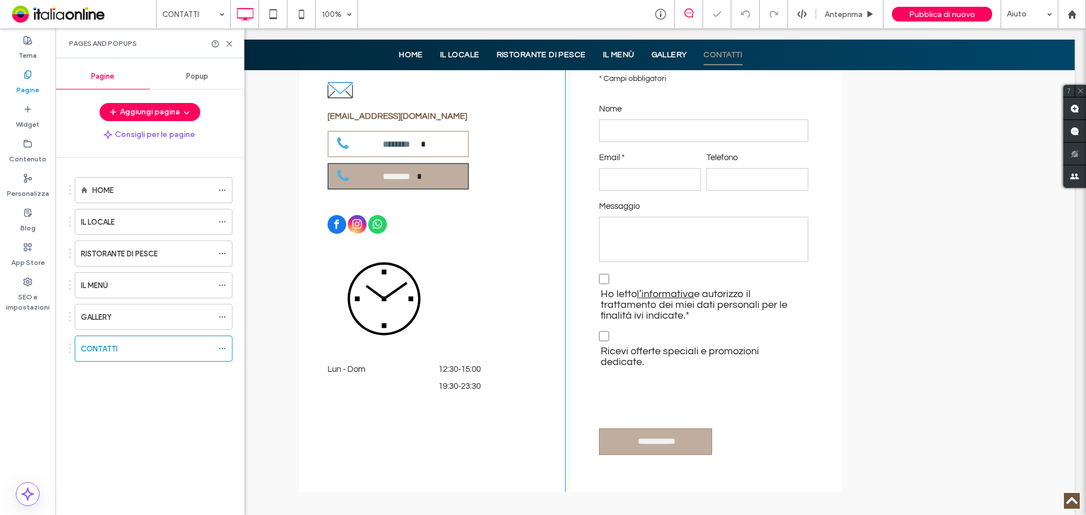
scroll to position [849, 0]
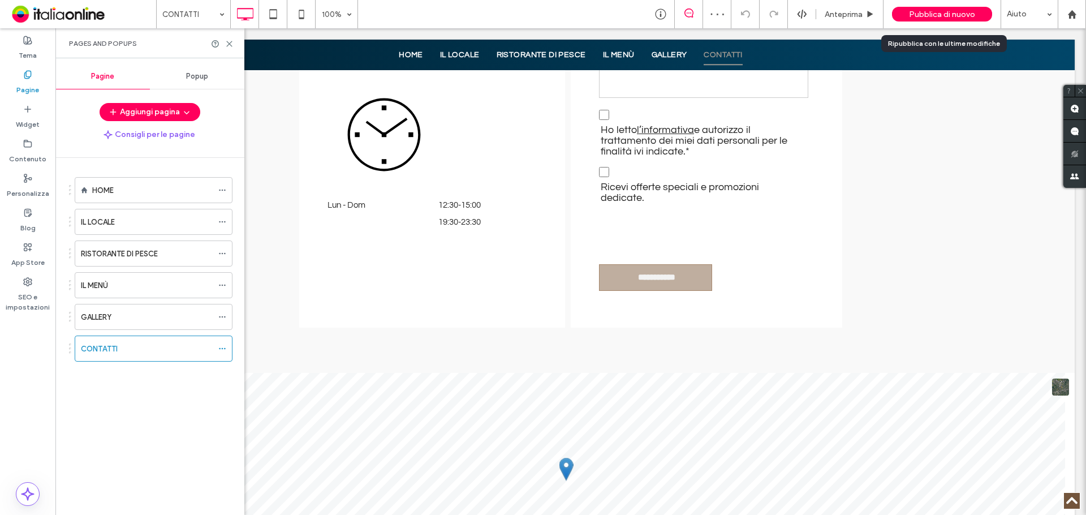
click at [933, 12] on span "Pubblica di nuovo" at bounding box center [942, 15] width 66 height 10
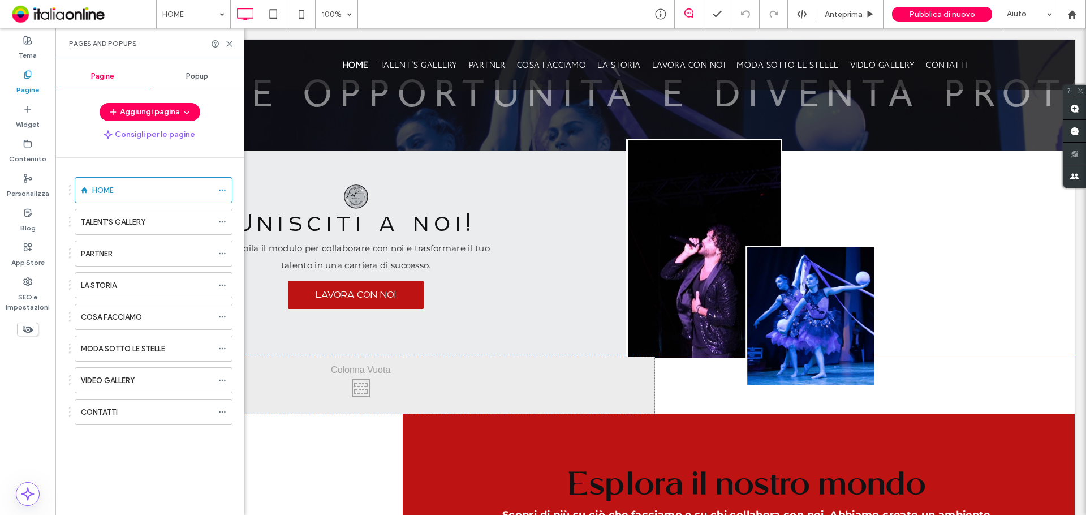
scroll to position [1188, 0]
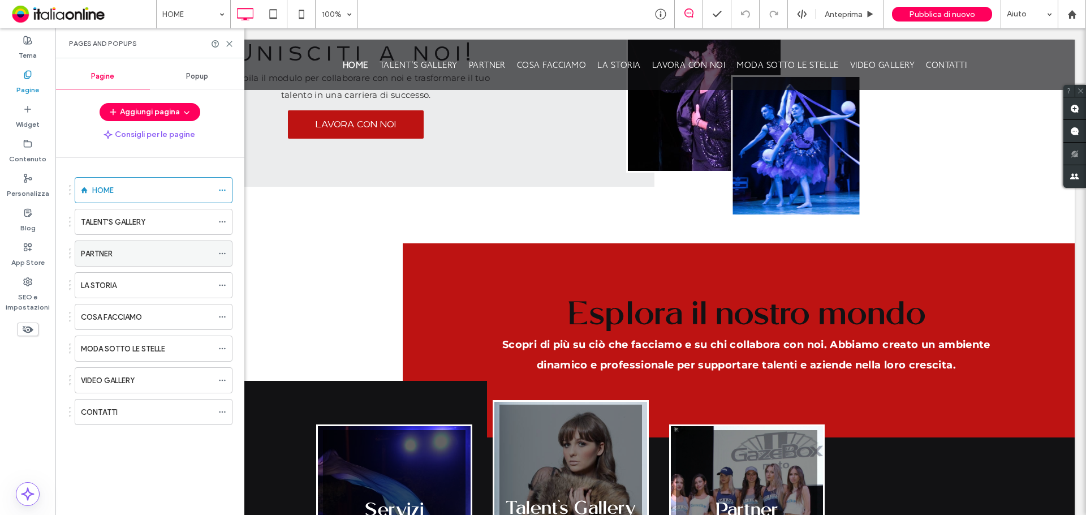
click at [111, 263] on div "PARTNER" at bounding box center [147, 253] width 132 height 25
click at [130, 287] on div at bounding box center [543, 257] width 1086 height 515
click at [113, 285] on label "LA STORIA" at bounding box center [99, 286] width 36 height 20
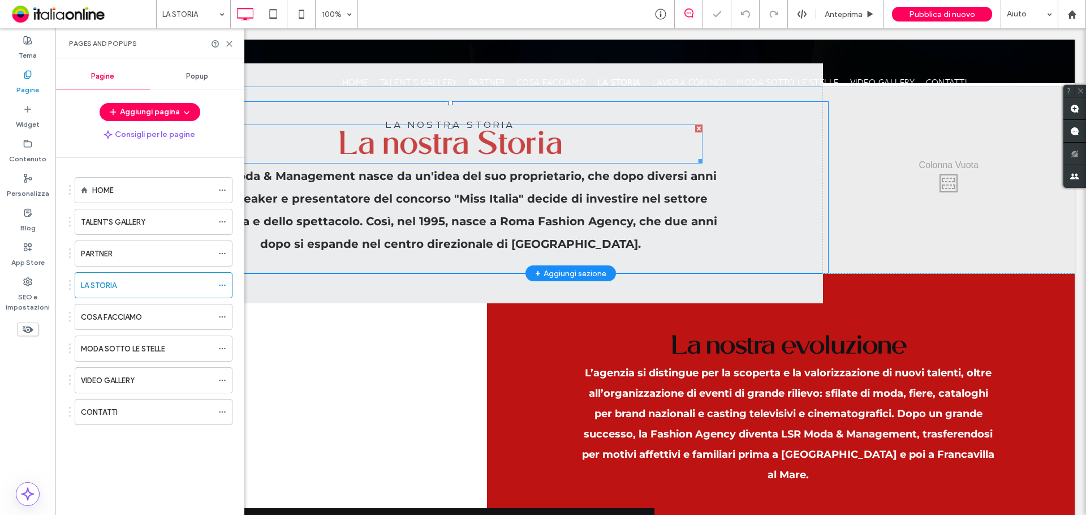
scroll to position [113, 0]
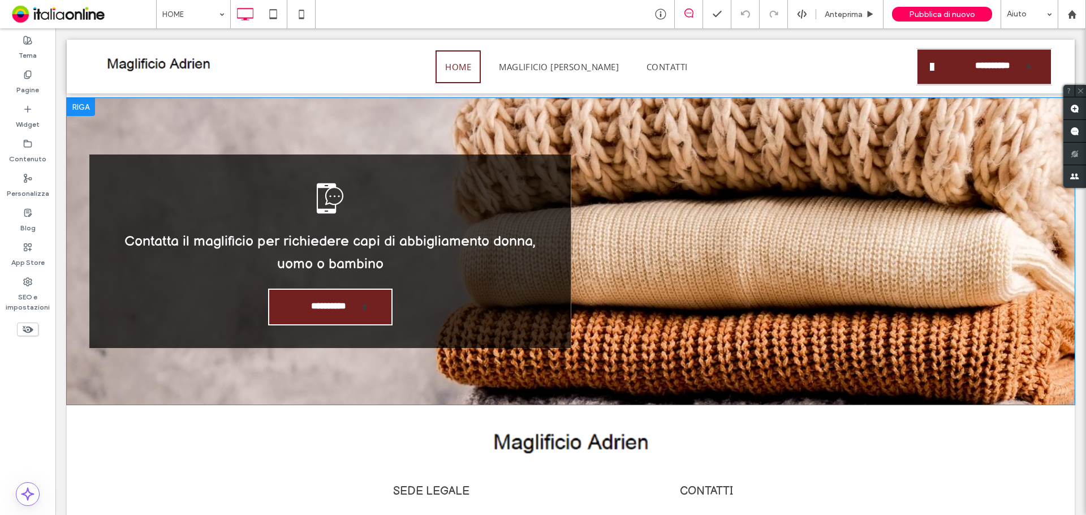
scroll to position [1797, 0]
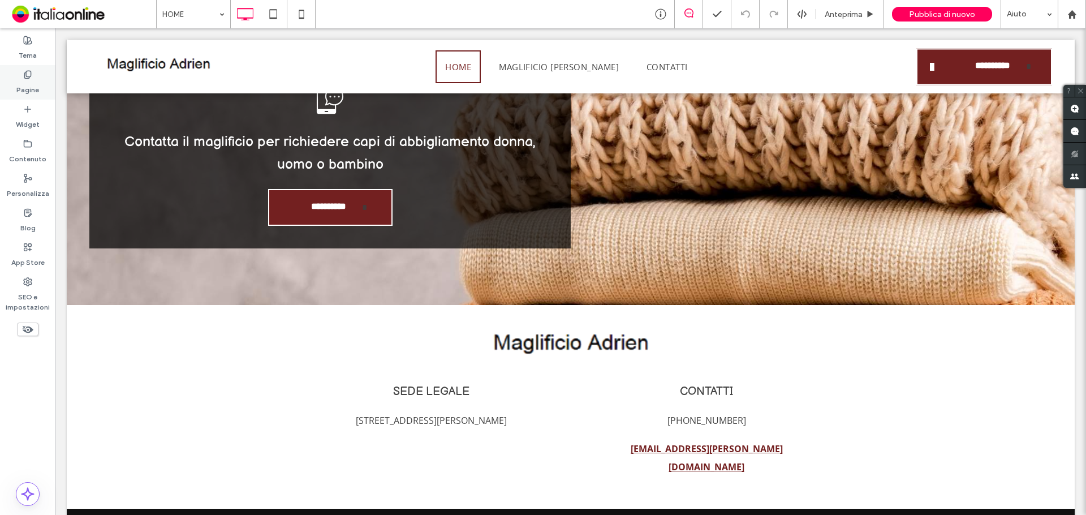
click at [36, 97] on div "Pagine" at bounding box center [27, 82] width 55 height 35
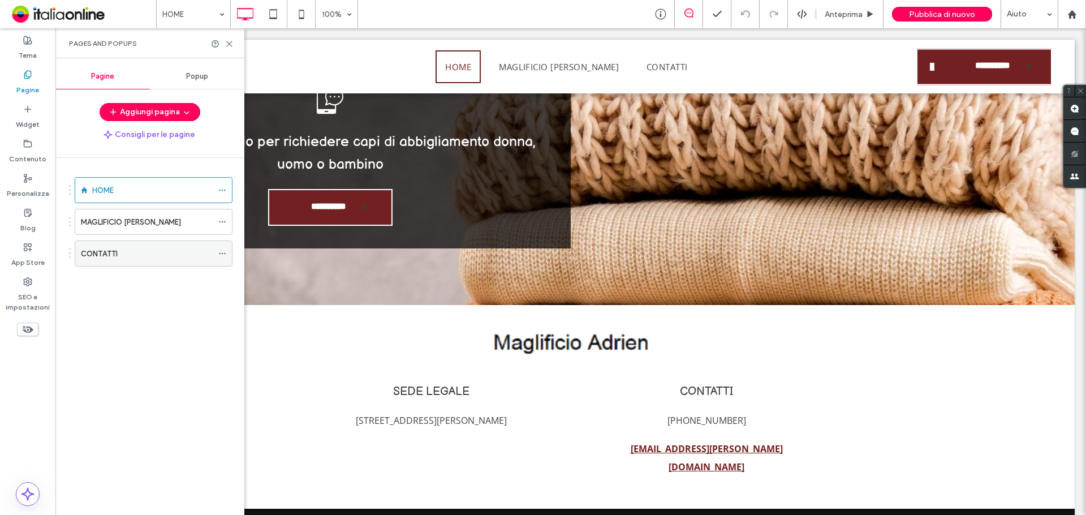
click at [89, 258] on label "CONTATTI" at bounding box center [99, 254] width 37 height 20
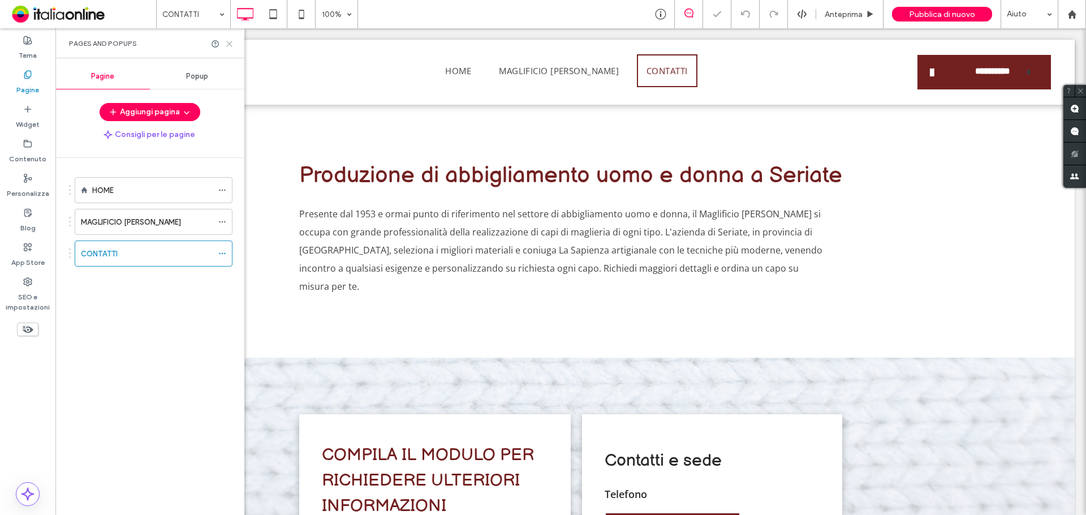
click at [232, 47] on icon at bounding box center [229, 44] width 8 height 8
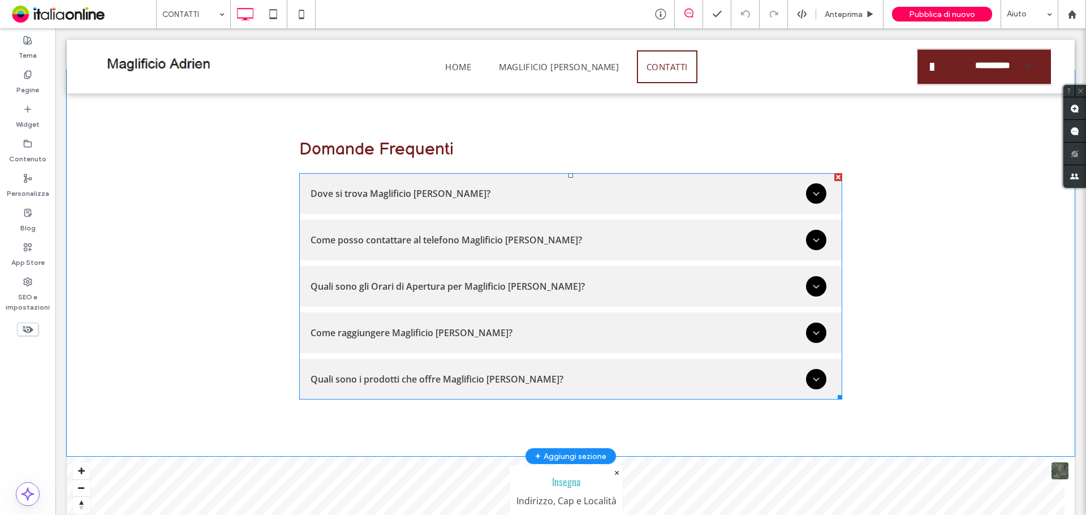
scroll to position [920, 0]
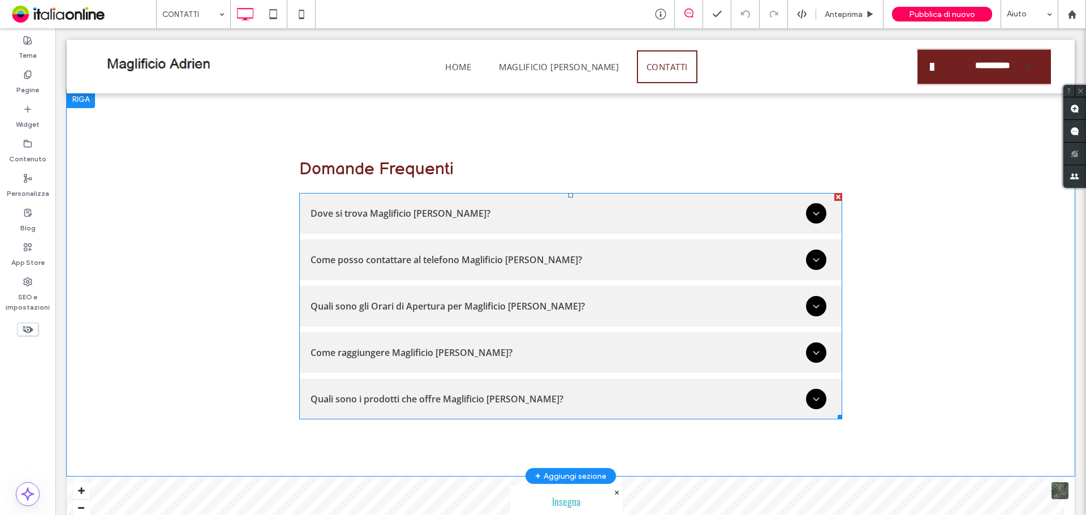
click at [473, 269] on span at bounding box center [570, 306] width 543 height 226
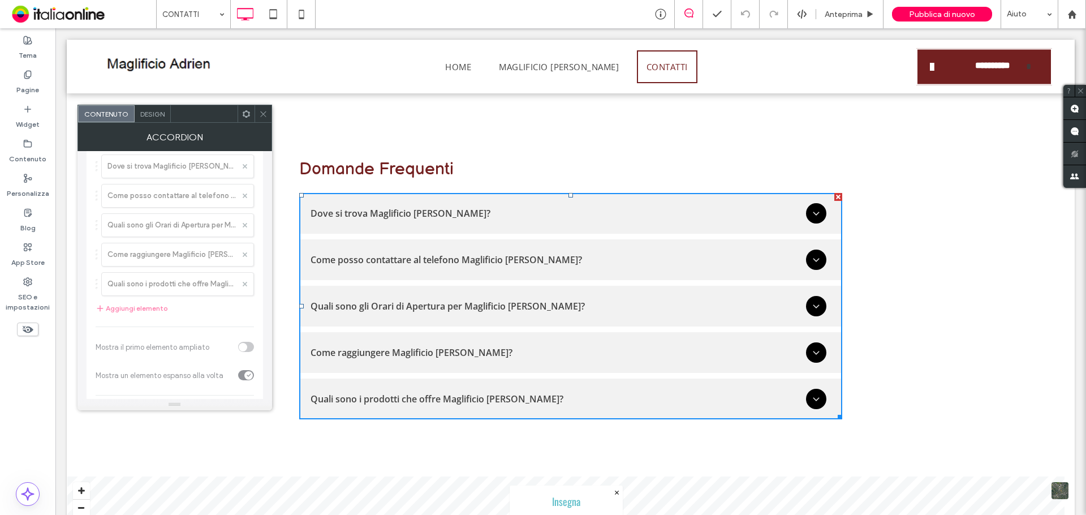
scroll to position [8, 0]
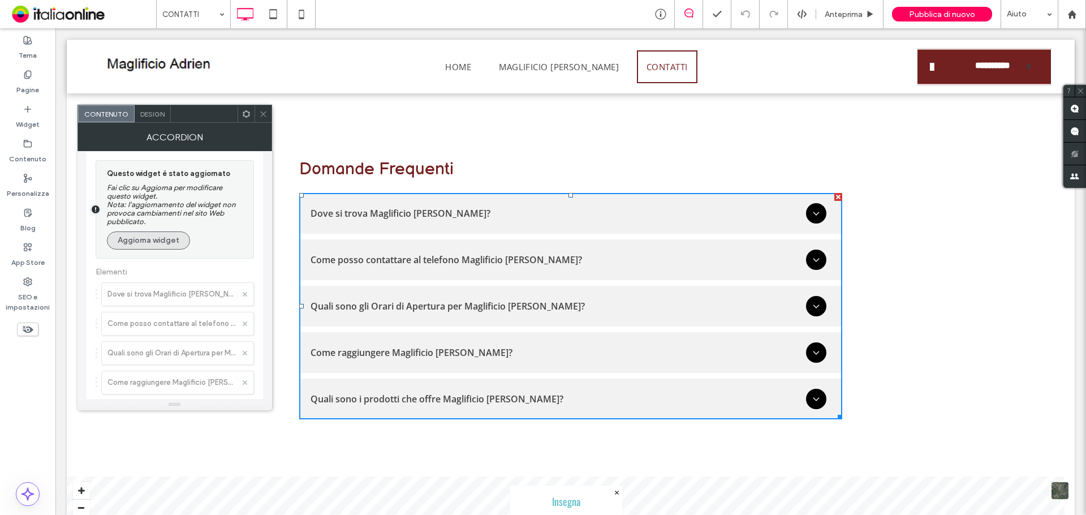
click at [162, 238] on button "Aggiorna widget" at bounding box center [148, 240] width 83 height 18
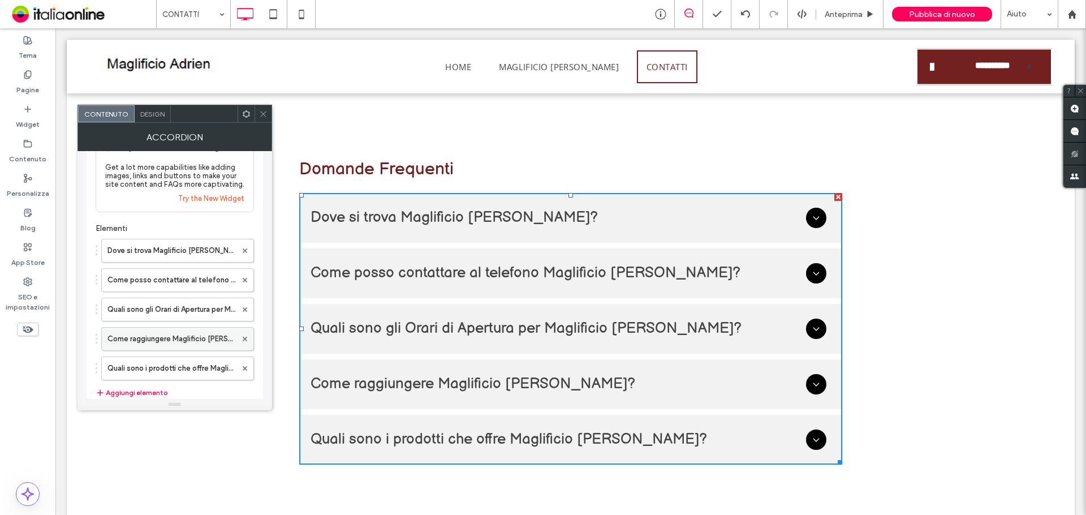
scroll to position [57, 0]
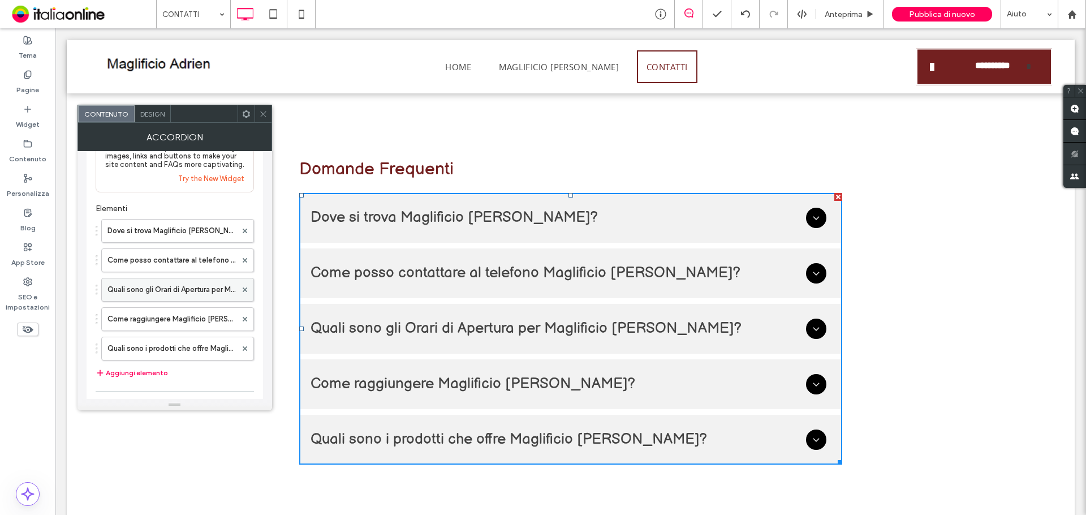
click at [175, 290] on label "Quali sono gli Orari di Apertura per Maglificio Adrien?" at bounding box center [171, 289] width 129 height 23
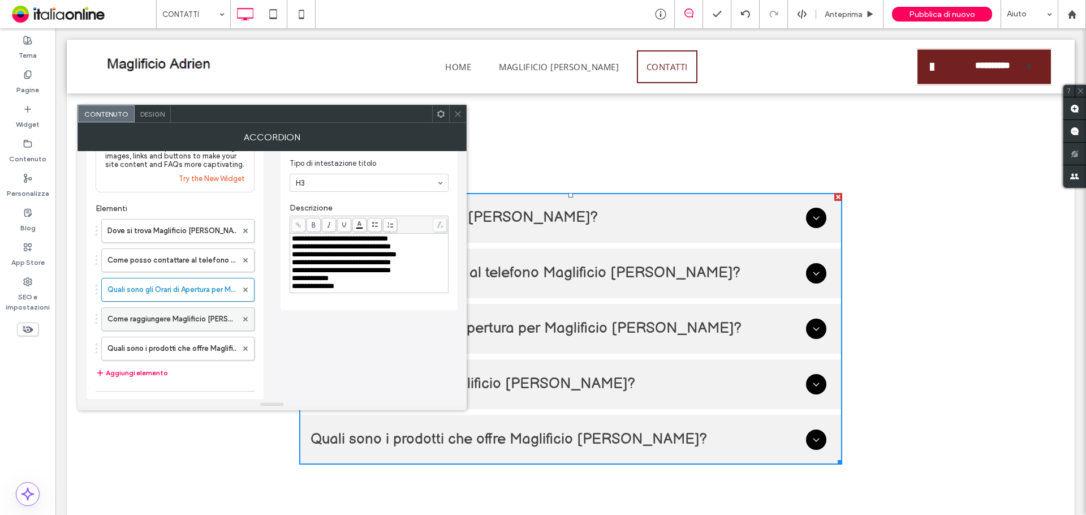
click at [198, 319] on label "Come raggiungere Maglificio Adrien?" at bounding box center [172, 319] width 130 height 23
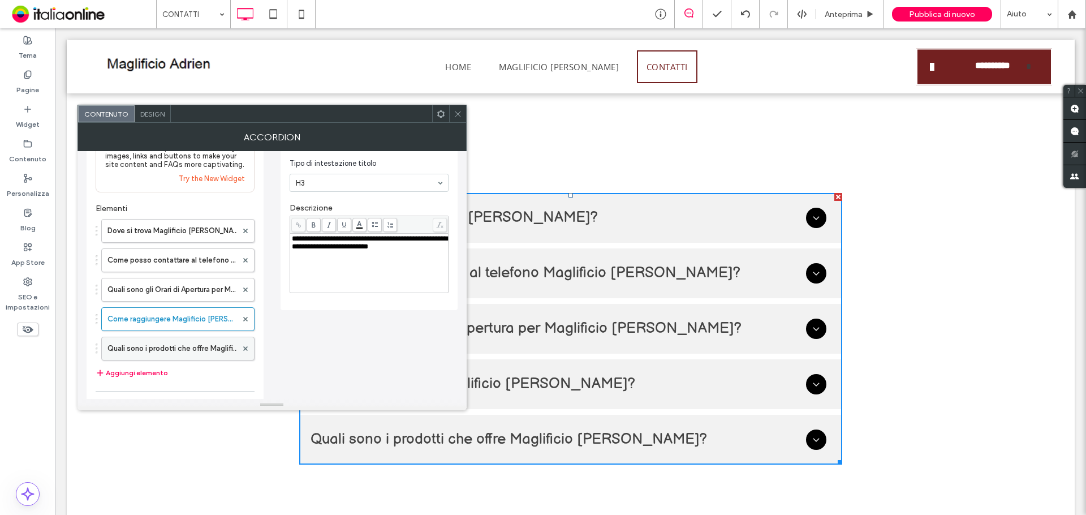
click at [195, 351] on label "Quali sono i prodotti che offre Maglificio Adrien?" at bounding box center [172, 348] width 130 height 23
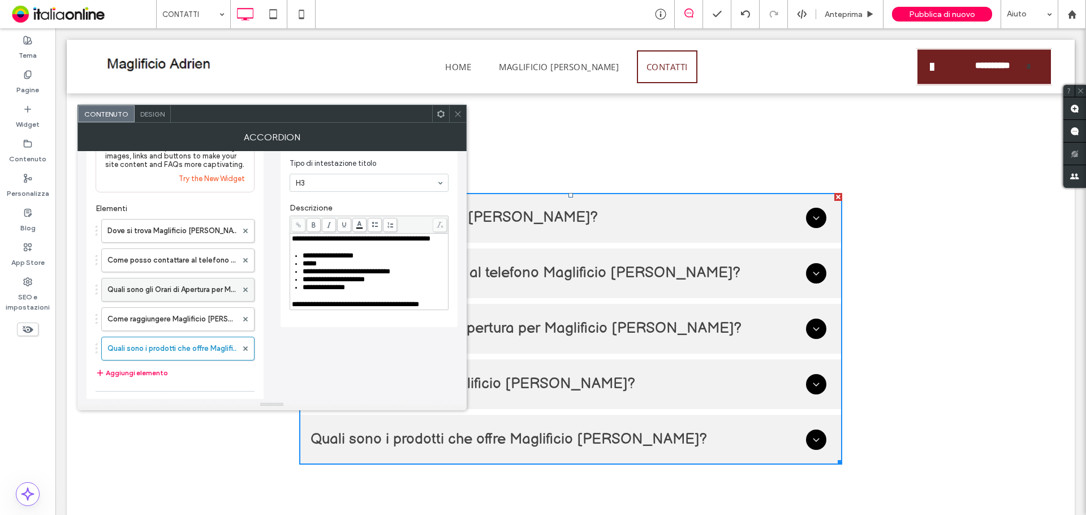
click at [175, 290] on label "Quali sono gli Orari di Apertura per Maglificio Adrien?" at bounding box center [172, 289] width 130 height 23
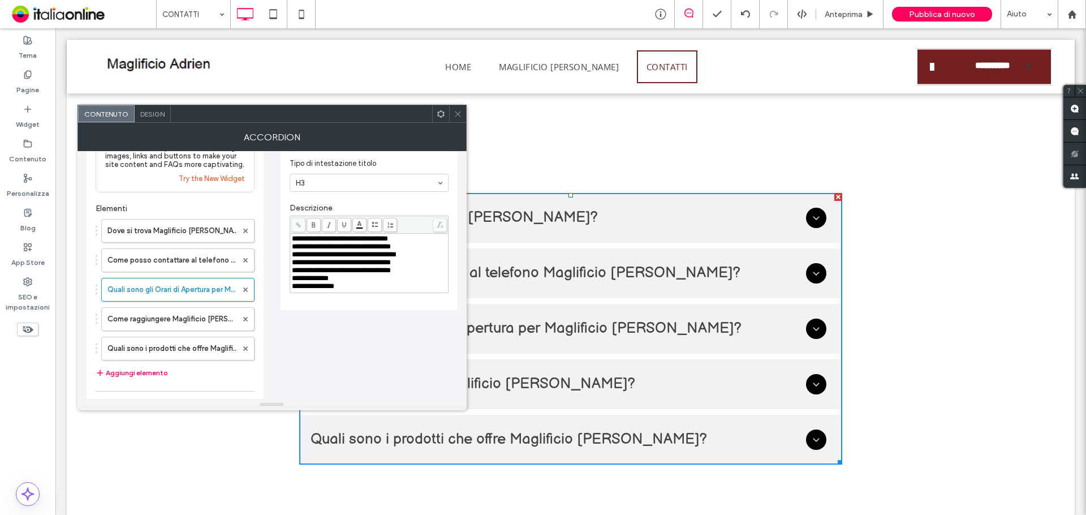
click at [461, 116] on icon at bounding box center [458, 114] width 8 height 8
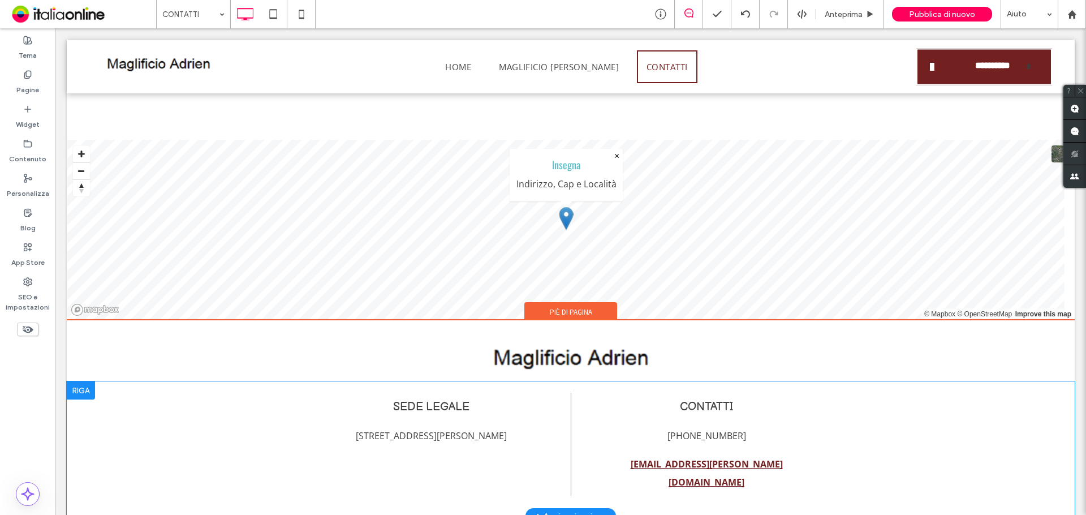
scroll to position [1305, 0]
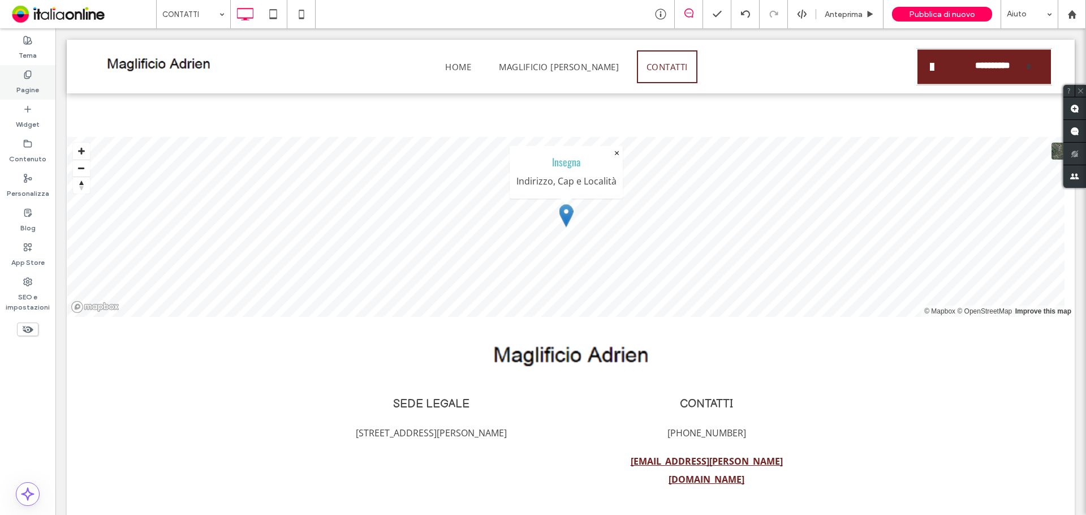
click at [21, 93] on label "Pagine" at bounding box center [27, 87] width 23 height 16
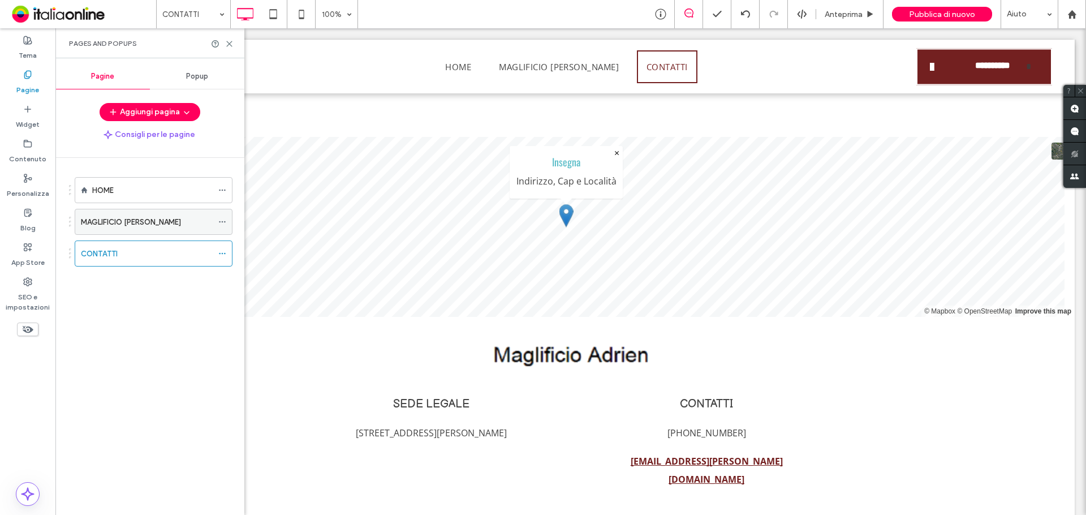
click at [114, 214] on div "MAGLIFICIO ADRIEN" at bounding box center [147, 221] width 132 height 25
click at [234, 40] on div "Pages and Popups" at bounding box center [149, 43] width 189 height 30
click at [232, 45] on icon at bounding box center [229, 44] width 8 height 8
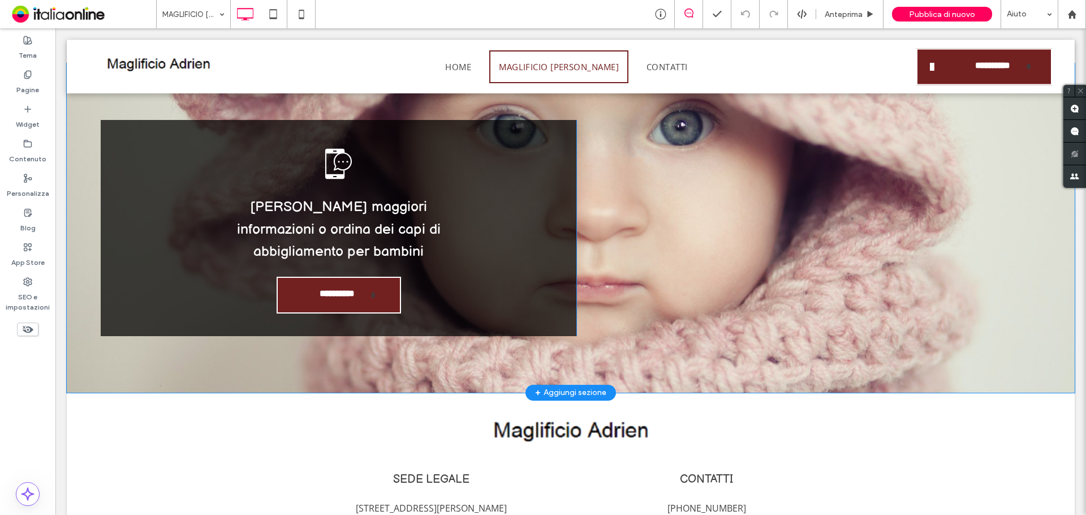
scroll to position [1220, 0]
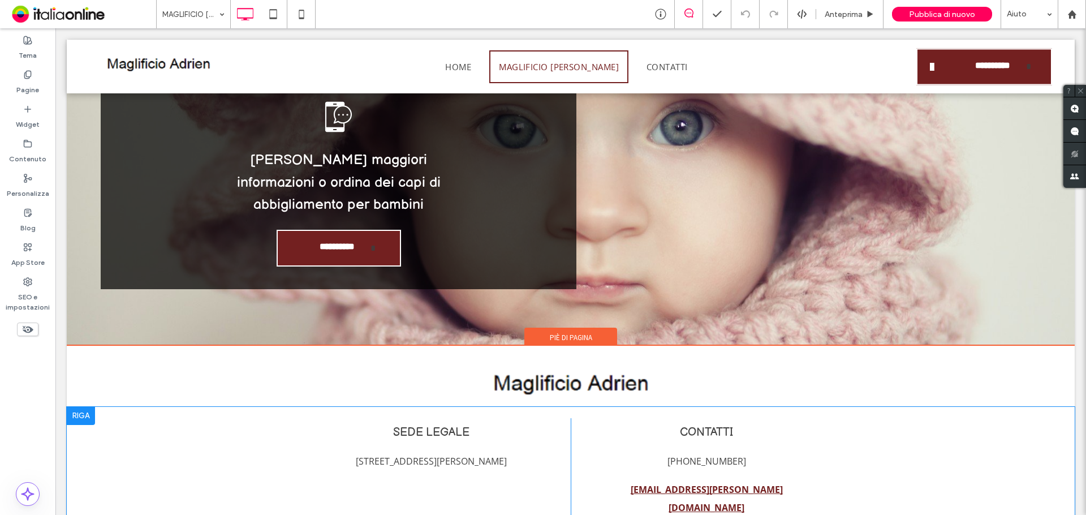
click at [117, 407] on div "SEDE LEGALE Via Monsignor Guglielmo Carozzi 6 24068 Seriate (BG) Click To Paste…" at bounding box center [571, 478] width 1008 height 143
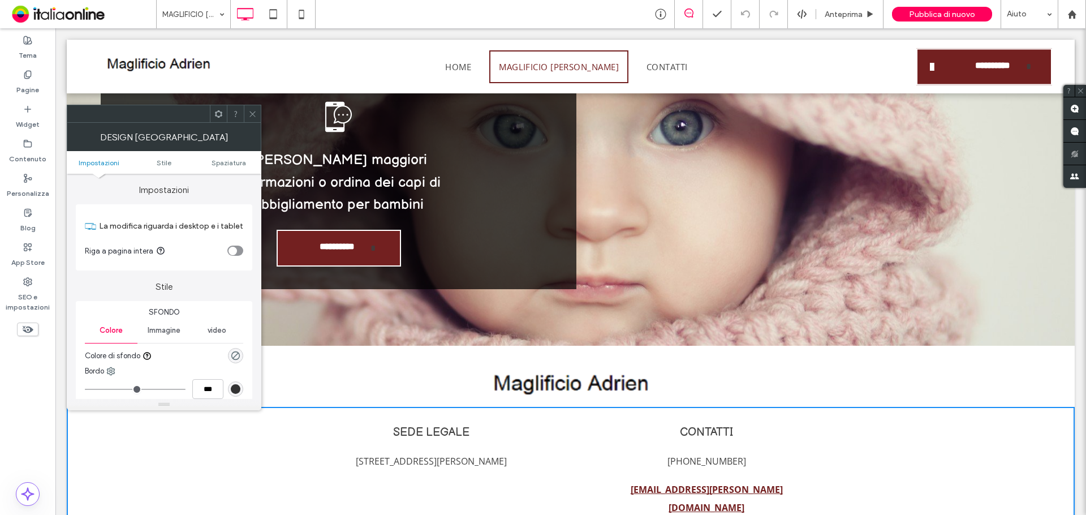
click at [247, 110] on div at bounding box center [252, 113] width 17 height 17
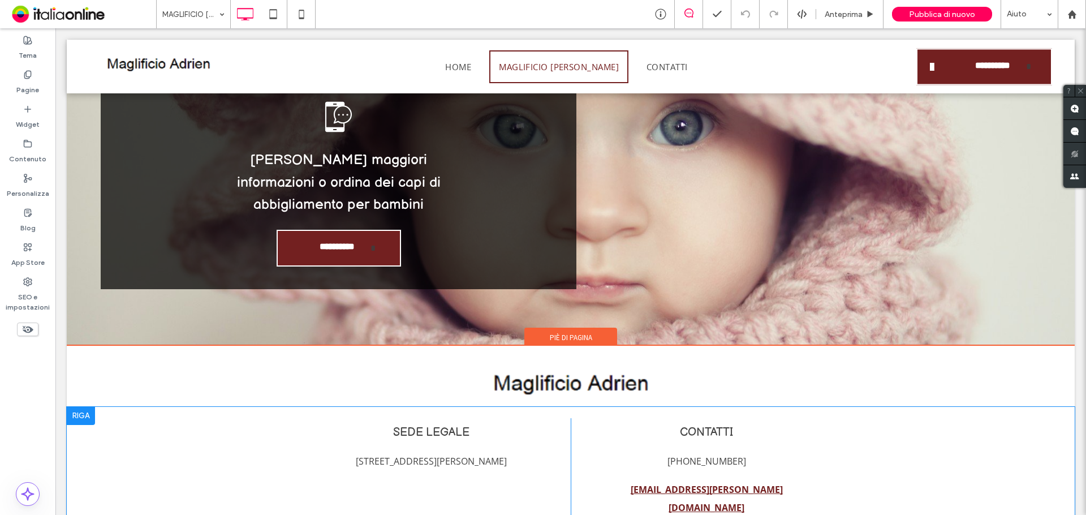
drag, startPoint x: 275, startPoint y: 355, endPoint x: 197, endPoint y: 398, distance: 88.6
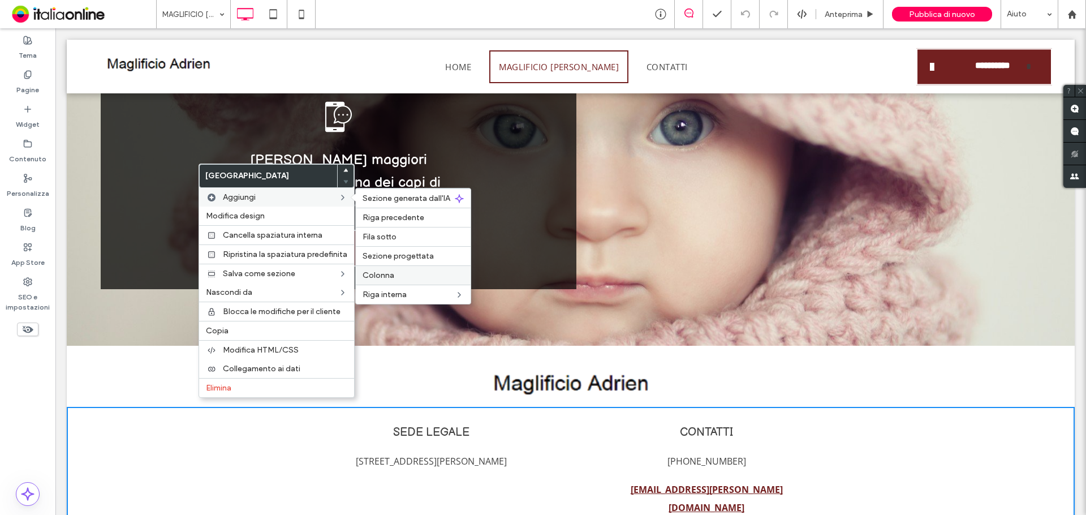
click at [408, 276] on label "Colonna" at bounding box center [413, 275] width 101 height 10
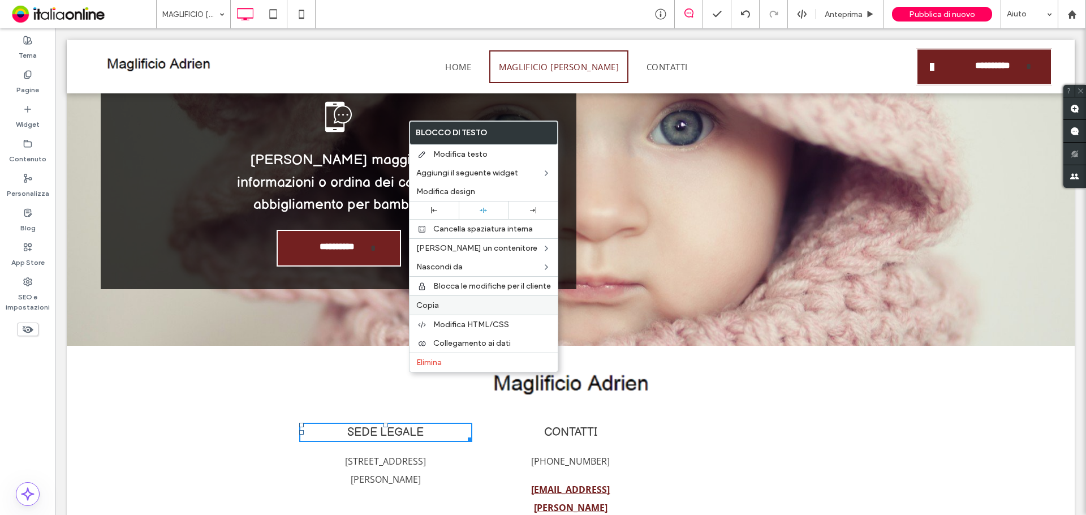
drag, startPoint x: 440, startPoint y: 303, endPoint x: 712, endPoint y: 357, distance: 277.5
click at [440, 303] on label "Copia" at bounding box center [483, 305] width 135 height 10
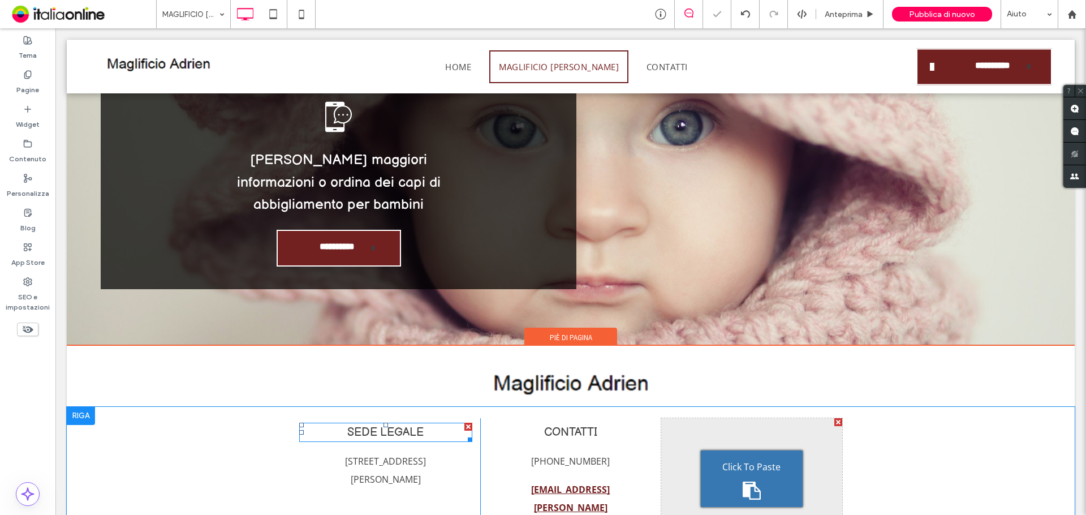
click at [755, 458] on span "Click To Paste" at bounding box center [751, 467] width 58 height 18
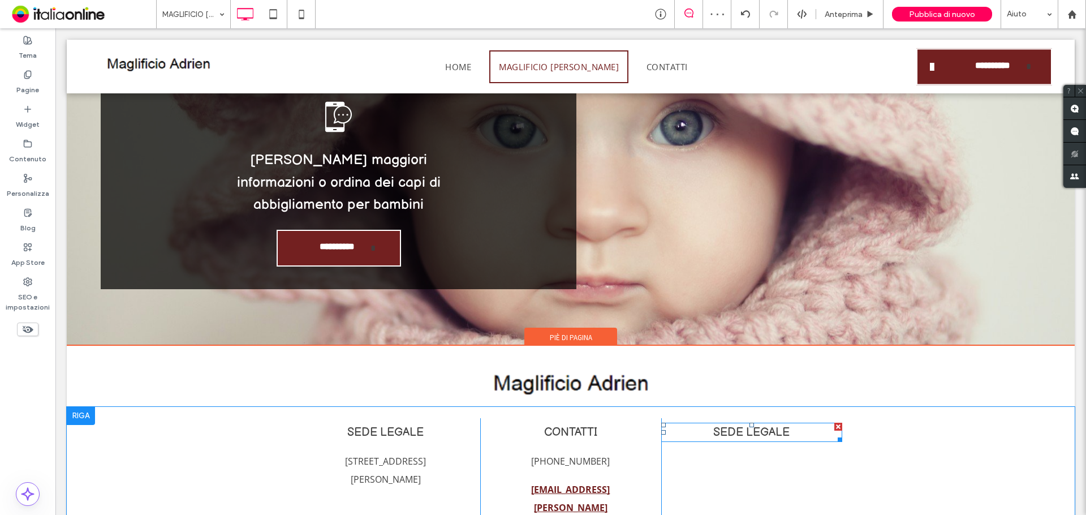
click at [724, 425] on span "SEDE LEGALE" at bounding box center [751, 432] width 76 height 14
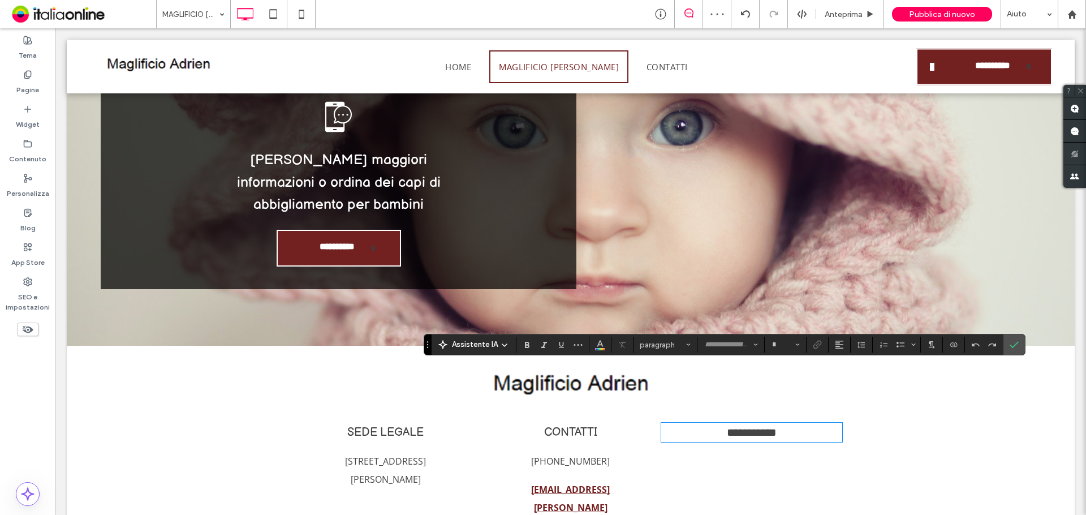
type input "**********"
type input "**"
click at [727, 427] on span "**********" at bounding box center [752, 432] width 50 height 11
drag, startPoint x: 716, startPoint y: 372, endPoint x: 854, endPoint y: 377, distance: 137.6
click at [854, 407] on div "**********" at bounding box center [571, 487] width 1008 height 161
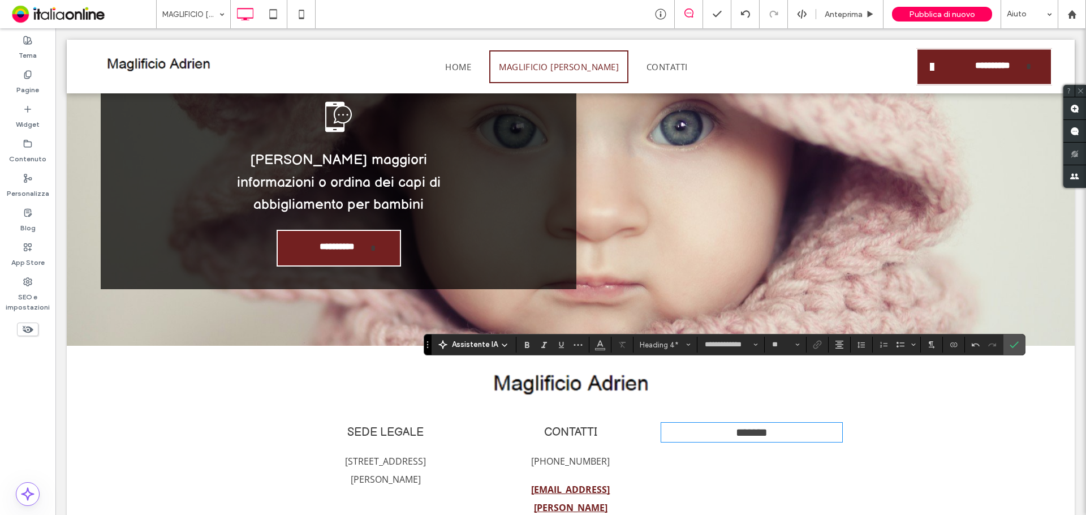
click at [736, 427] on span "*******" at bounding box center [752, 432] width 32 height 11
click at [1022, 341] on section at bounding box center [1014, 344] width 21 height 20
click at [1017, 342] on use "Conferma" at bounding box center [1014, 345] width 9 height 7
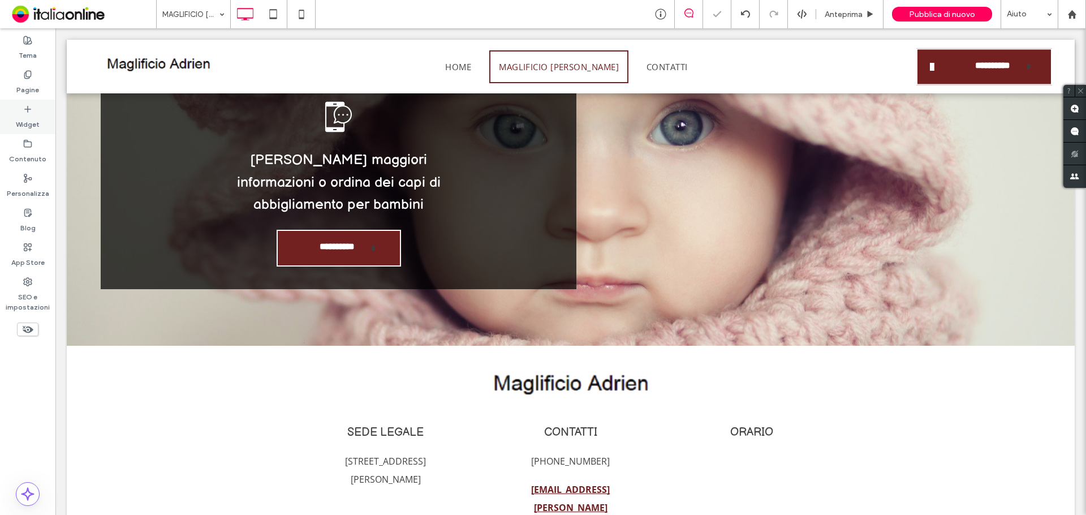
drag, startPoint x: 33, startPoint y: 120, endPoint x: 13, endPoint y: 93, distance: 33.2
click at [33, 120] on label "Widget" at bounding box center [28, 122] width 24 height 16
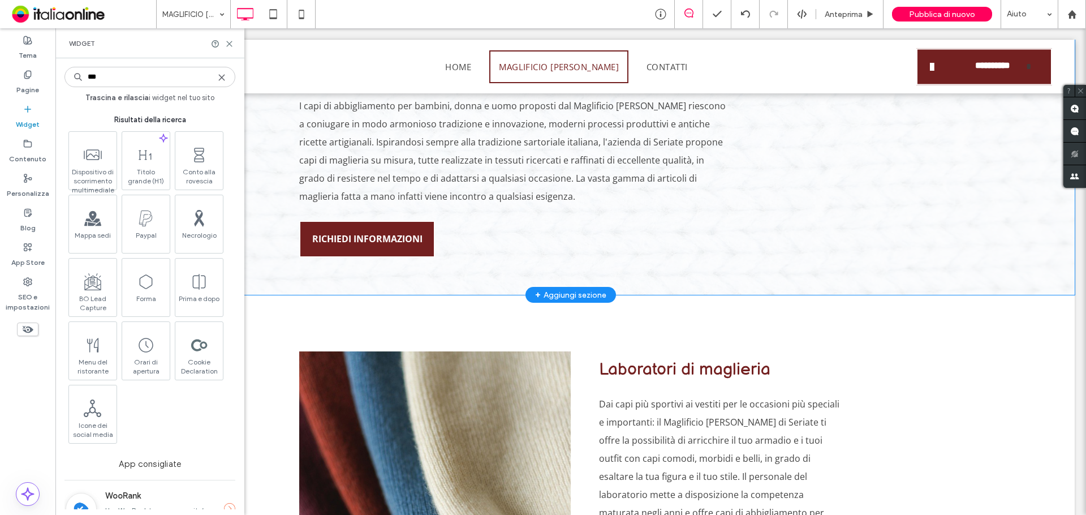
scroll to position [597, 0]
type input "***"
click at [219, 78] on icon at bounding box center [221, 77] width 9 height 9
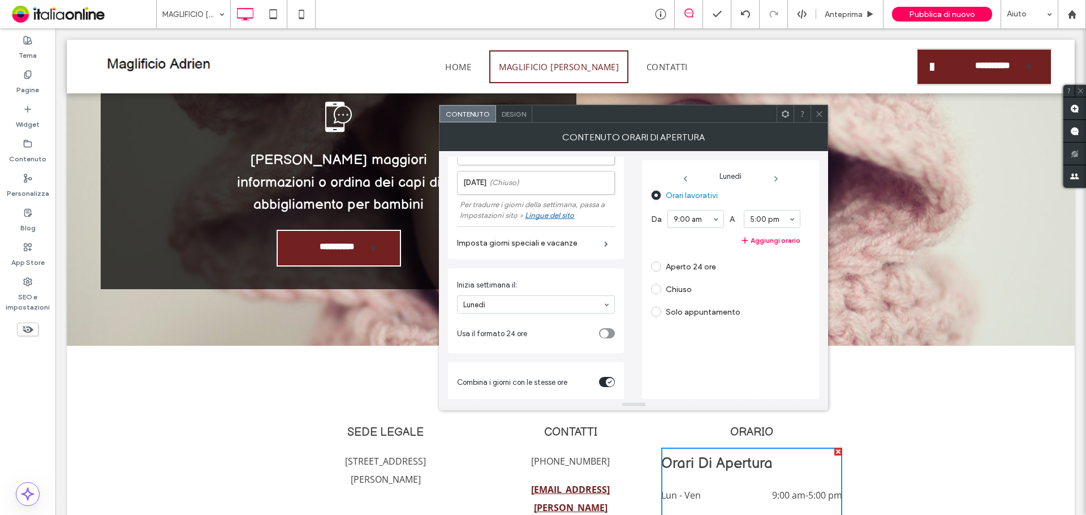
scroll to position [246, 0]
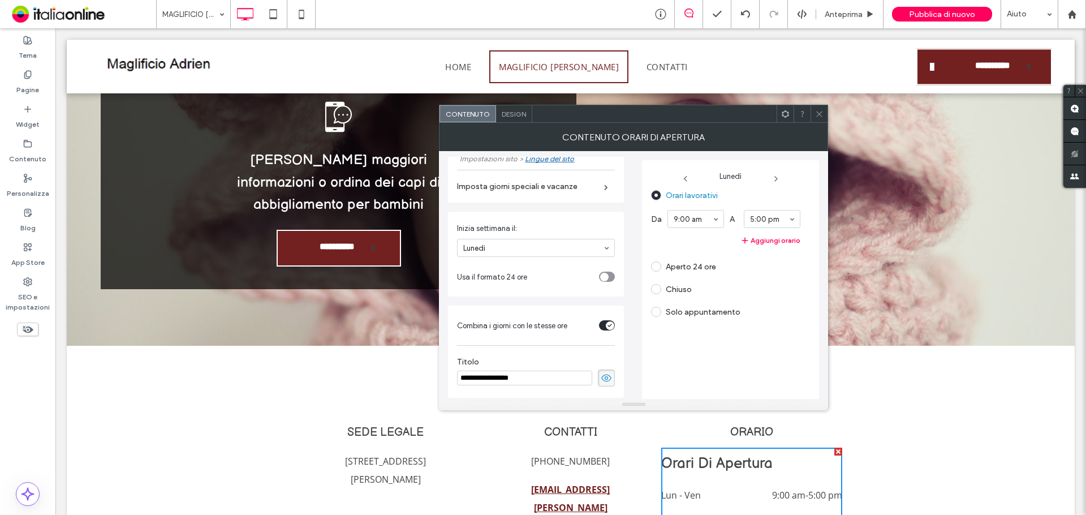
click at [601, 380] on icon at bounding box center [606, 378] width 11 height 12
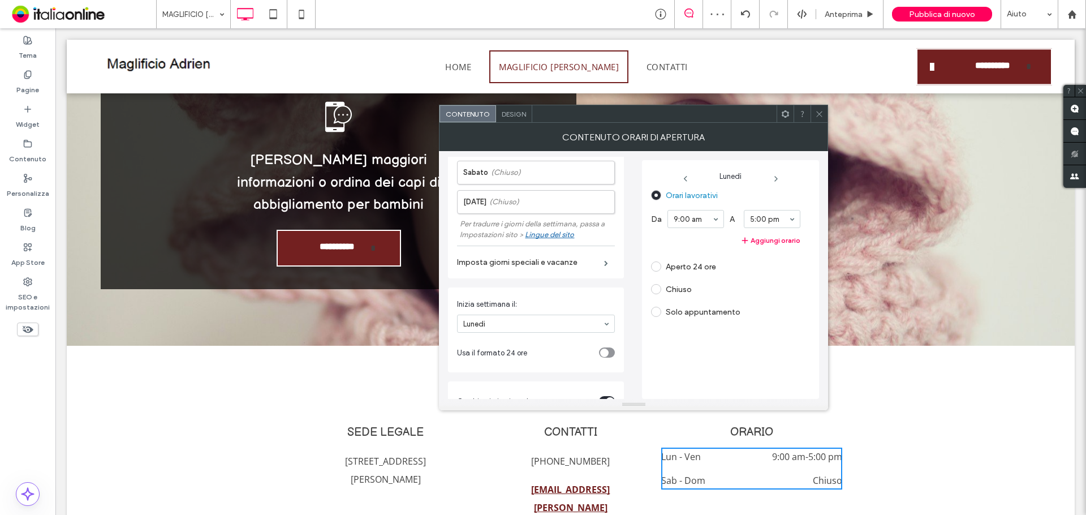
scroll to position [0, 0]
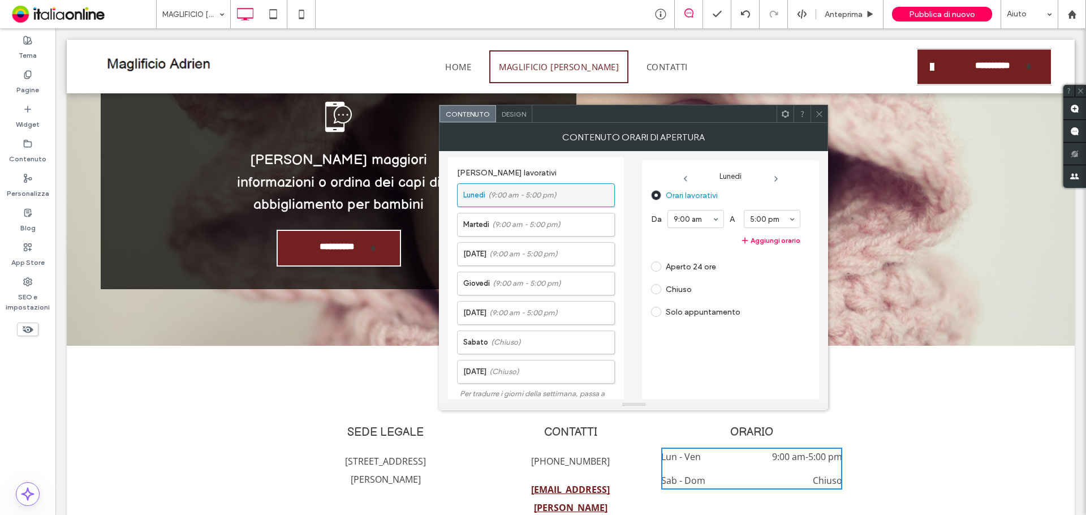
click at [536, 187] on label "Lunedì (9:00 am - 5:00 pm)" at bounding box center [538, 195] width 151 height 23
click at [785, 308] on div "Solo appuntamento" at bounding box center [725, 312] width 149 height 18
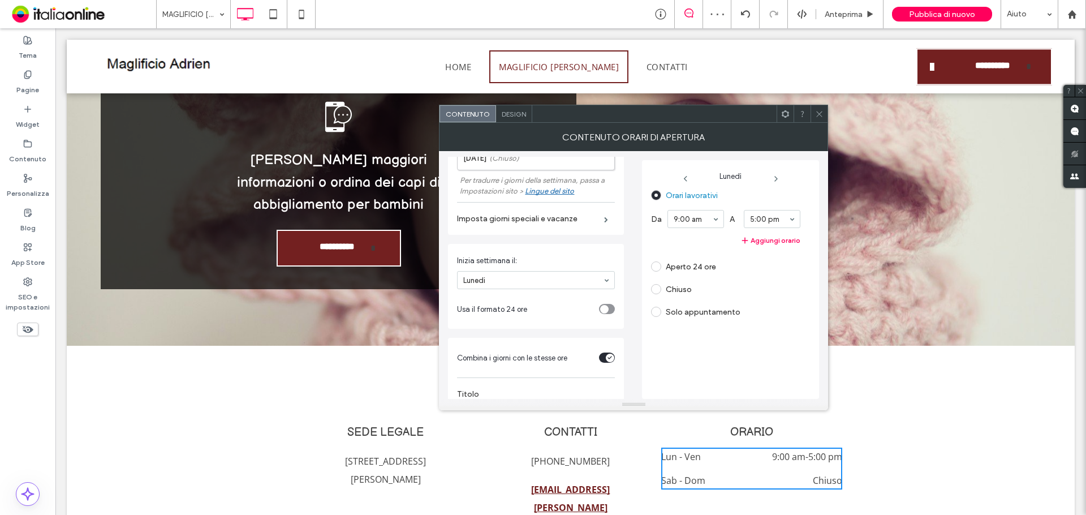
scroll to position [246, 0]
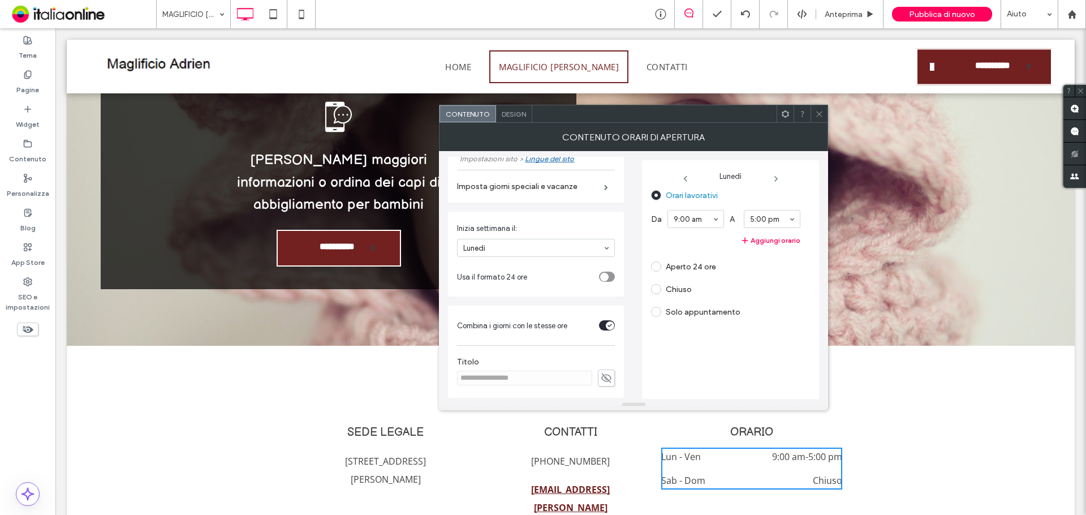
click at [602, 278] on icon "toggle" at bounding box center [604, 276] width 5 height 3
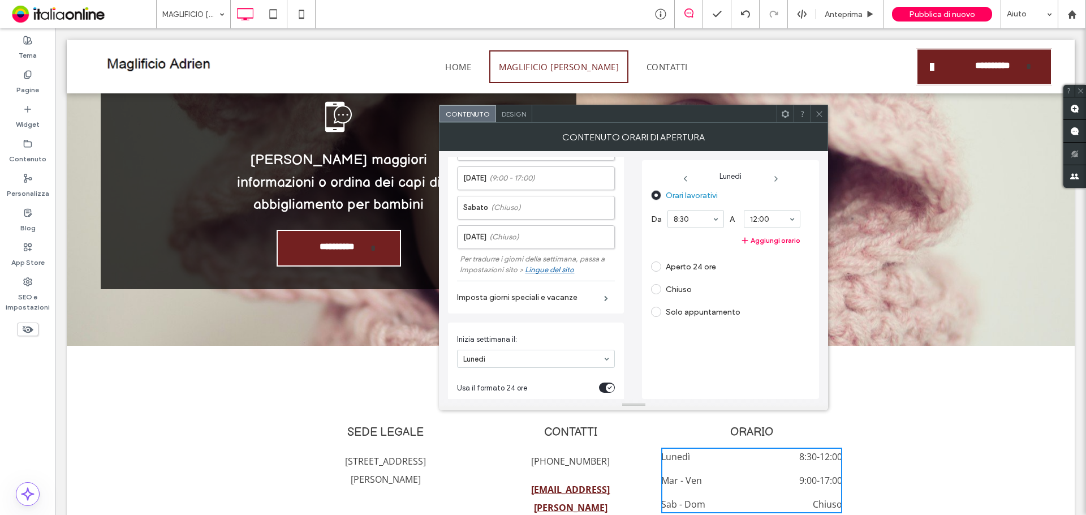
scroll to position [132, 0]
click at [750, 239] on icon "button" at bounding box center [745, 240] width 9 height 9
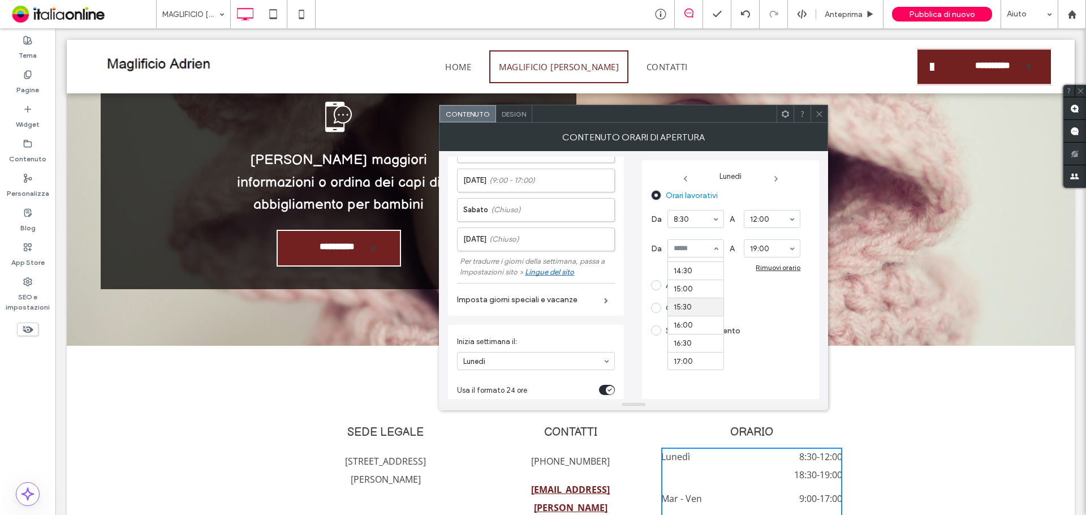
scroll to position [500, 0]
drag, startPoint x: 673, startPoint y: 272, endPoint x: 694, endPoint y: 265, distance: 22.0
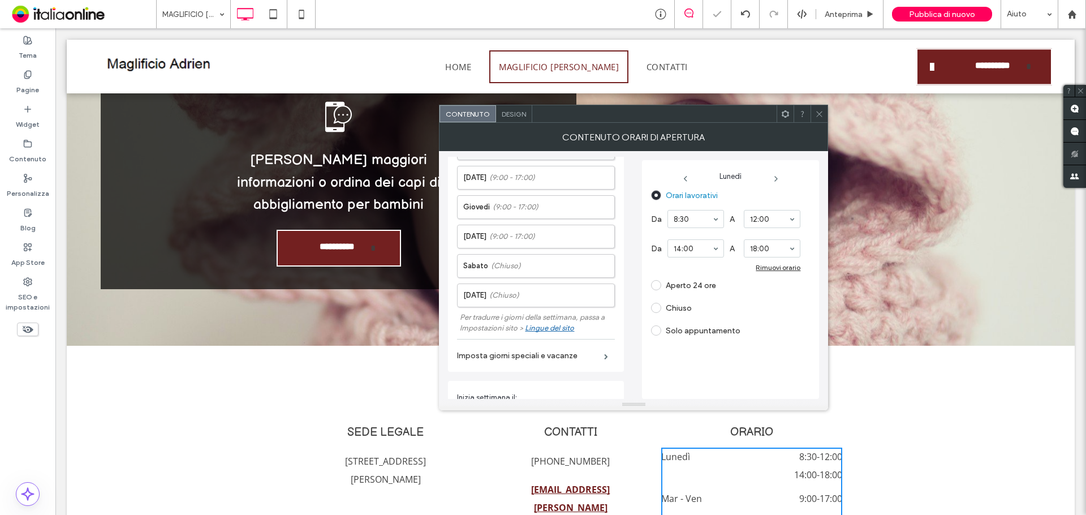
scroll to position [0, 0]
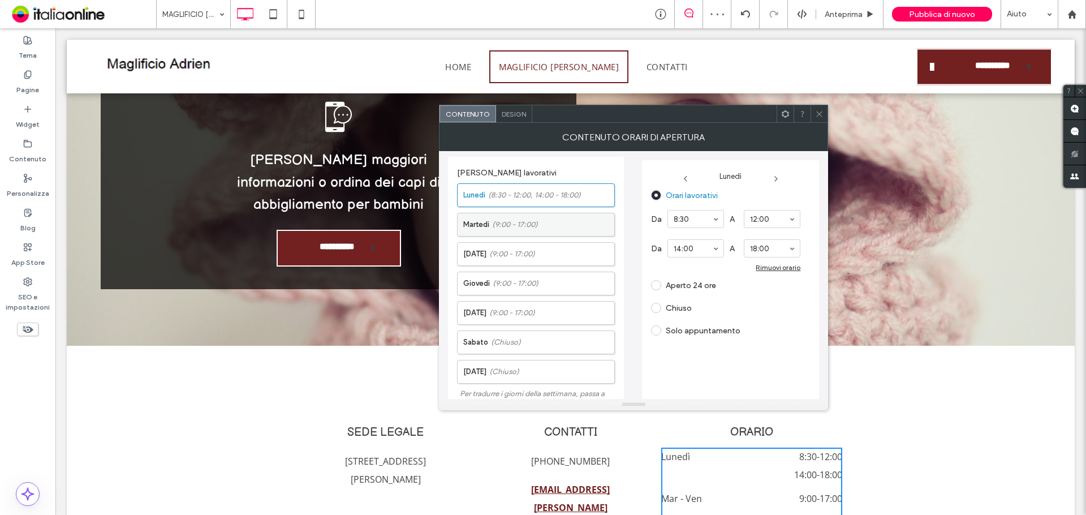
drag, startPoint x: 542, startPoint y: 230, endPoint x: 555, endPoint y: 227, distance: 13.3
click at [542, 230] on label "Martedì (9:00 - 17:00)" at bounding box center [538, 224] width 151 height 23
drag, startPoint x: 690, startPoint y: 221, endPoint x: 701, endPoint y: 246, distance: 27.6
click at [690, 221] on input at bounding box center [693, 219] width 38 height 8
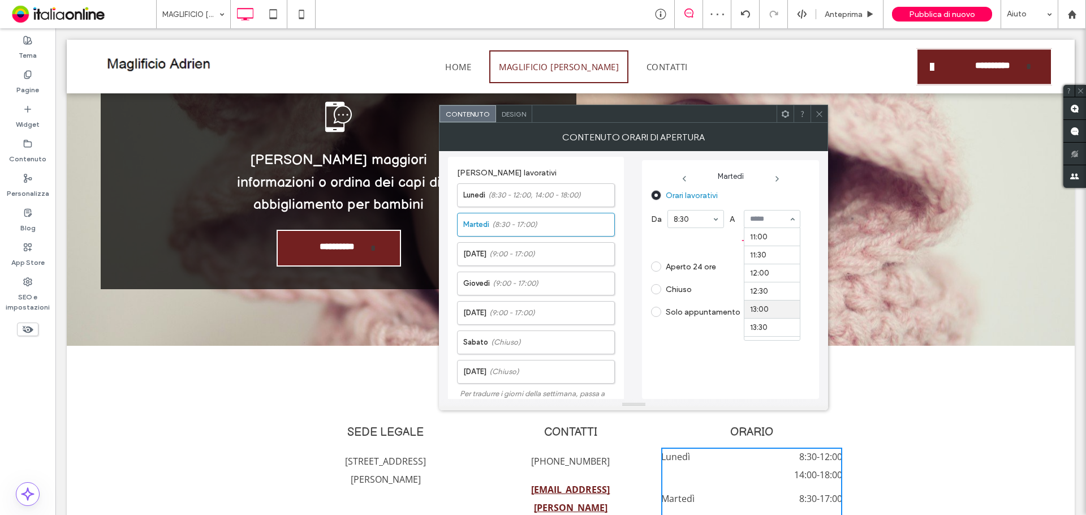
scroll to position [389, 0]
click at [559, 265] on label "Mercoledì (9:00 - 17:00)" at bounding box center [538, 254] width 151 height 23
click at [548, 257] on label "Mercoledì (9:00 - 17:00)" at bounding box center [538, 254] width 151 height 23
click at [759, 244] on button "Aggiungi orario" at bounding box center [725, 241] width 149 height 14
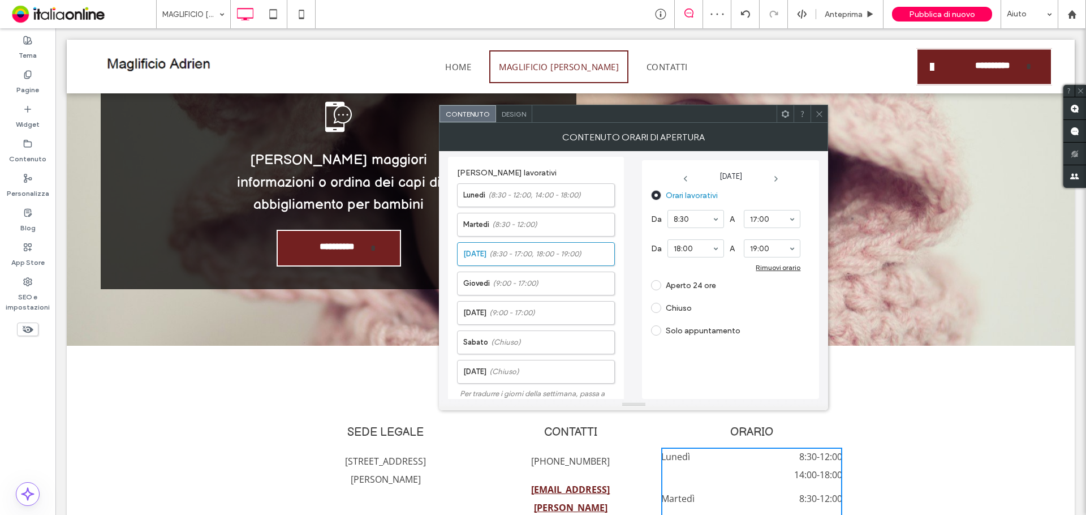
drag, startPoint x: 691, startPoint y: 271, endPoint x: 718, endPoint y: 238, distance: 43.0
drag, startPoint x: 690, startPoint y: 294, endPoint x: 695, endPoint y: 289, distance: 7.6
click at [540, 285] on label "Giovedì (9:00 - 17:00)" at bounding box center [538, 283] width 151 height 23
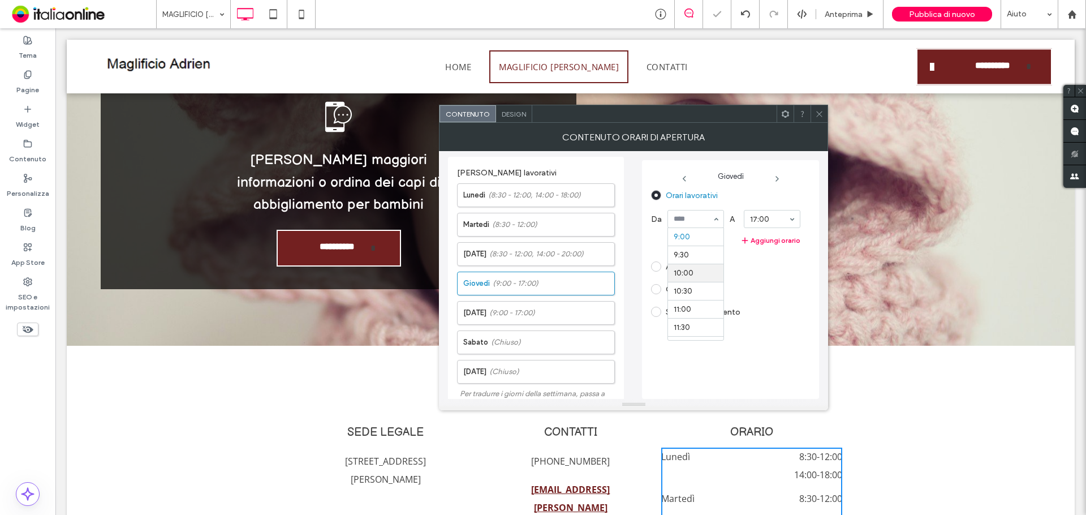
scroll to position [269, 0]
drag, startPoint x: 750, startPoint y: 222, endPoint x: 752, endPoint y: 227, distance: 5.8
click at [498, 312] on span "(9:00 - 17:00)" at bounding box center [512, 312] width 46 height 11
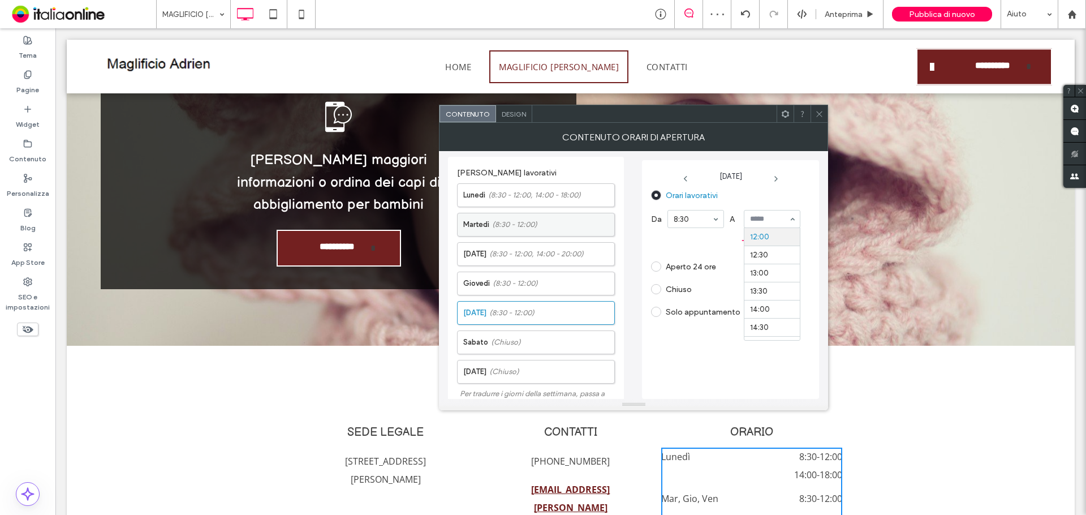
click at [565, 230] on label "Martedì (8:30 - 12:00)" at bounding box center [538, 224] width 151 height 23
click at [764, 240] on button "Aggiungi orario" at bounding box center [725, 241] width 149 height 14
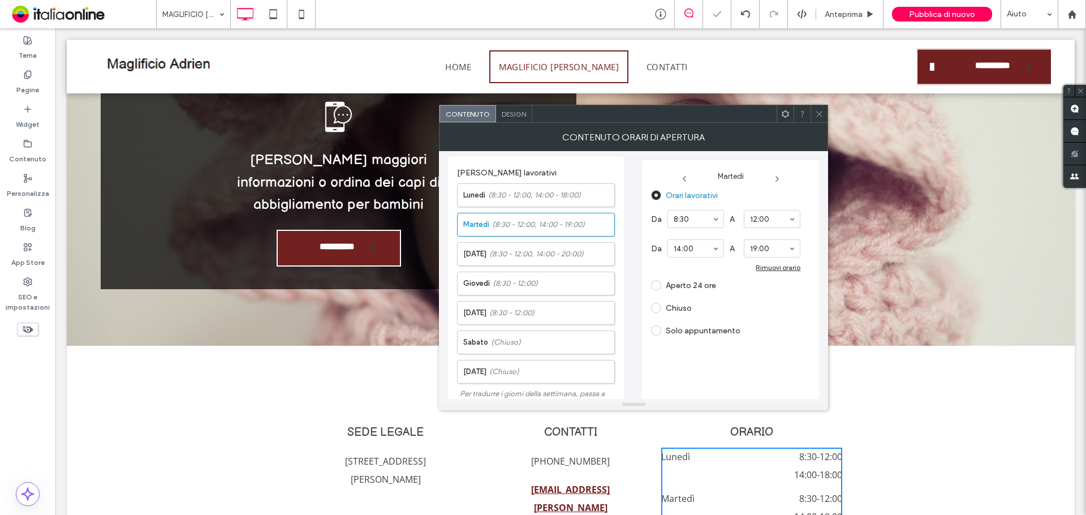
drag, startPoint x: 758, startPoint y: 247, endPoint x: 756, endPoint y: 256, distance: 9.9
click at [565, 278] on label "Giovedì (8:30 - 12:00)" at bounding box center [538, 283] width 151 height 23
click at [757, 239] on button "Aggiungi orario" at bounding box center [725, 241] width 149 height 14
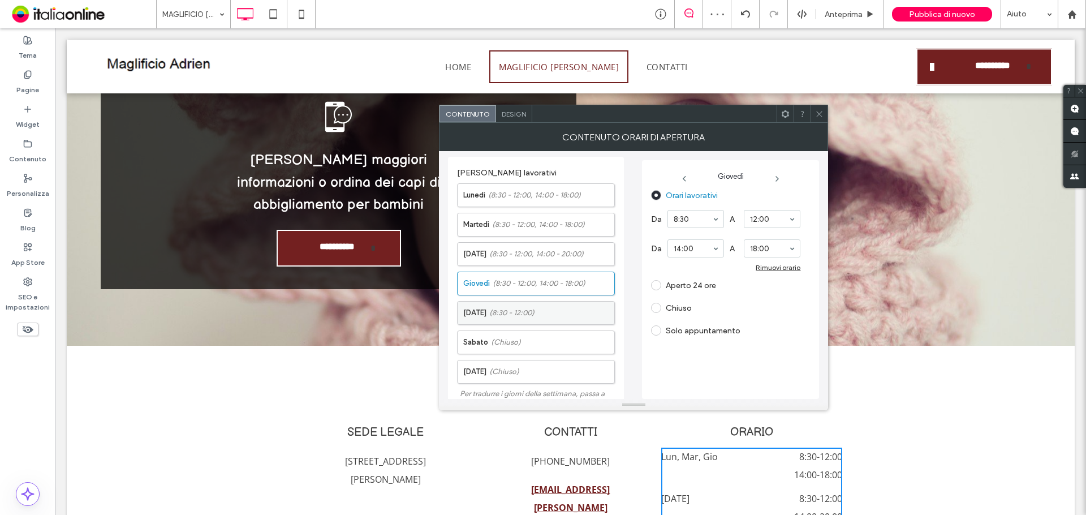
click at [554, 308] on label "Venerdì (8:30 - 12:00)" at bounding box center [538, 313] width 151 height 23
click at [756, 233] on section "12:00" at bounding box center [772, 218] width 57 height 29
click at [757, 236] on button "Aggiungi orario" at bounding box center [725, 241] width 149 height 14
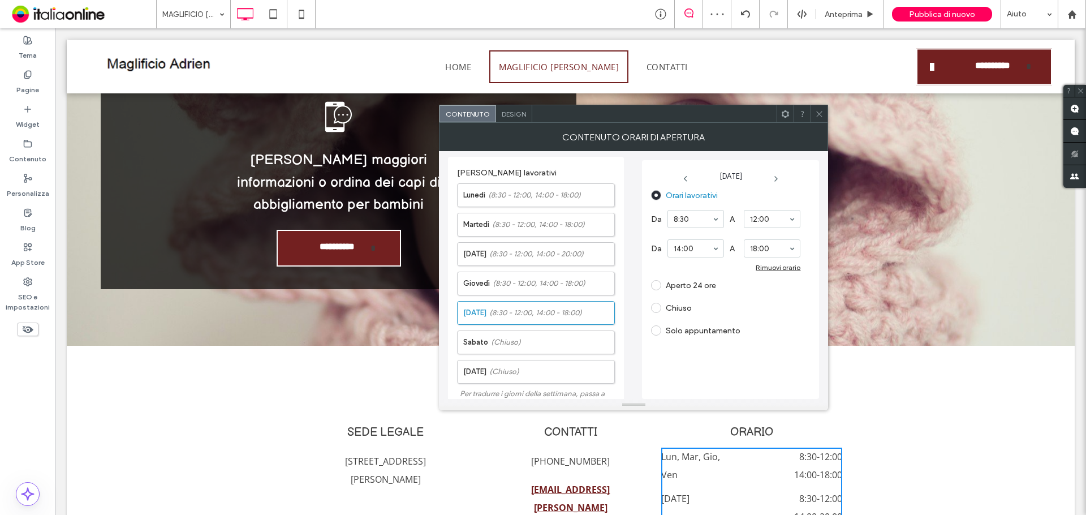
drag, startPoint x: 957, startPoint y: 371, endPoint x: 950, endPoint y: 359, distance: 14.2
click at [957, 407] on div "SEDE LEGALE Via Monsignor Guglielmo Carozzi 6 24068 Seriate (BG) Click To Paste…" at bounding box center [571, 492] width 1008 height 171
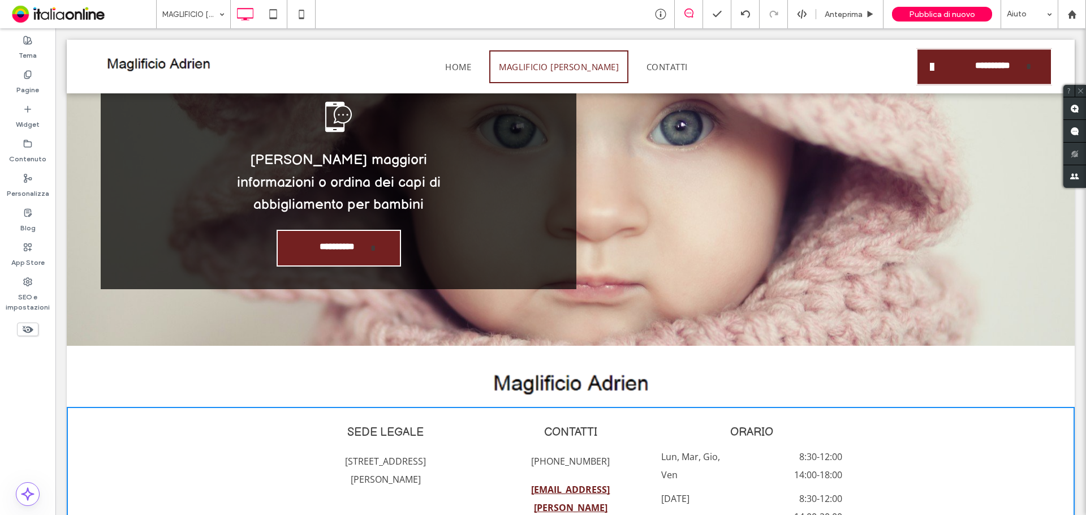
click at [818, 507] on span "14:00 - 20:00" at bounding box center [788, 516] width 107 height 18
click at [764, 489] on span "8:30 - 12:00" at bounding box center [788, 498] width 107 height 18
click at [791, 466] on span "14:00 - 18:00" at bounding box center [788, 475] width 107 height 18
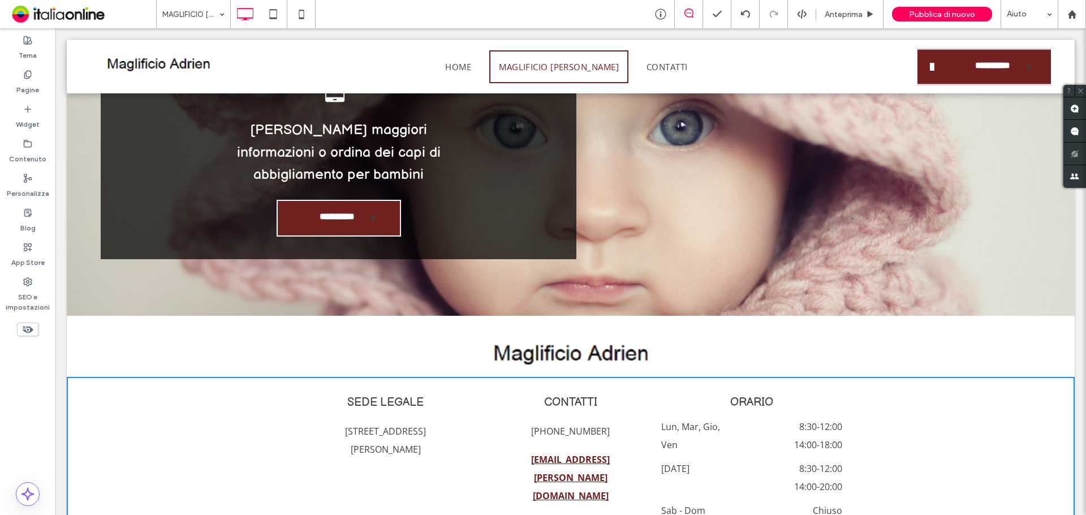
scroll to position [1266, 0]
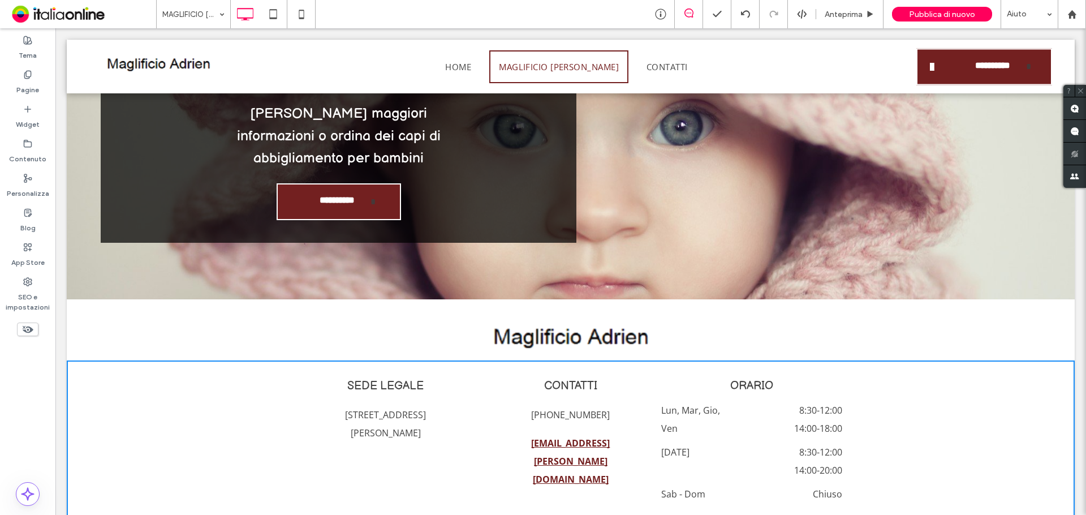
click at [823, 401] on div "Lun, Mar, Gio, Ven 8:30 - 12:00 14:00 - 18:00" at bounding box center [751, 422] width 181 height 42
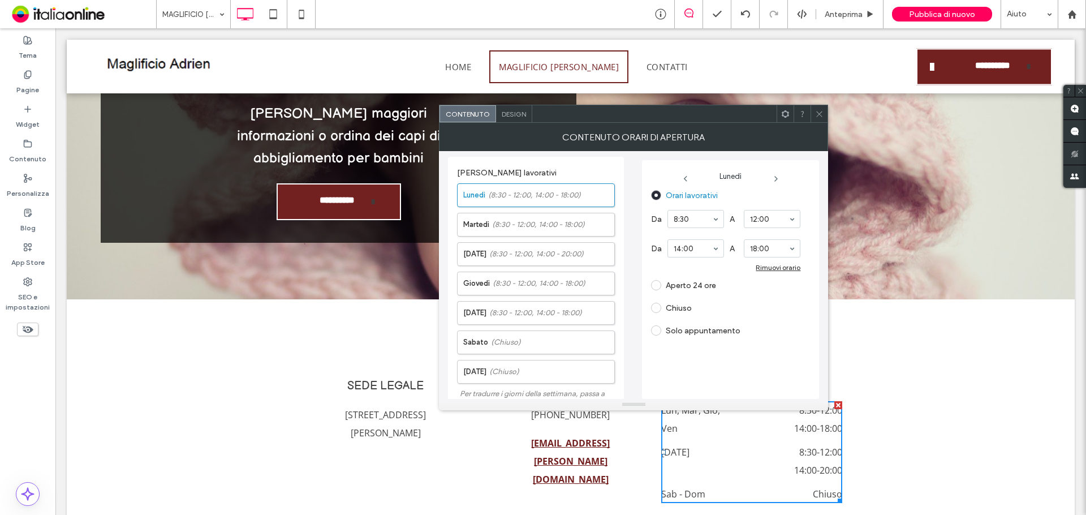
click at [797, 394] on div "Lunedì Orari lavorativi Da 8:30 A 12:00 Da 14:00 A 18:00 Rimuovi orario Aperto …" at bounding box center [730, 279] width 177 height 239
click at [584, 255] on span "(8:30 - 12:00, 14:00 - 20:00)" at bounding box center [536, 253] width 94 height 11
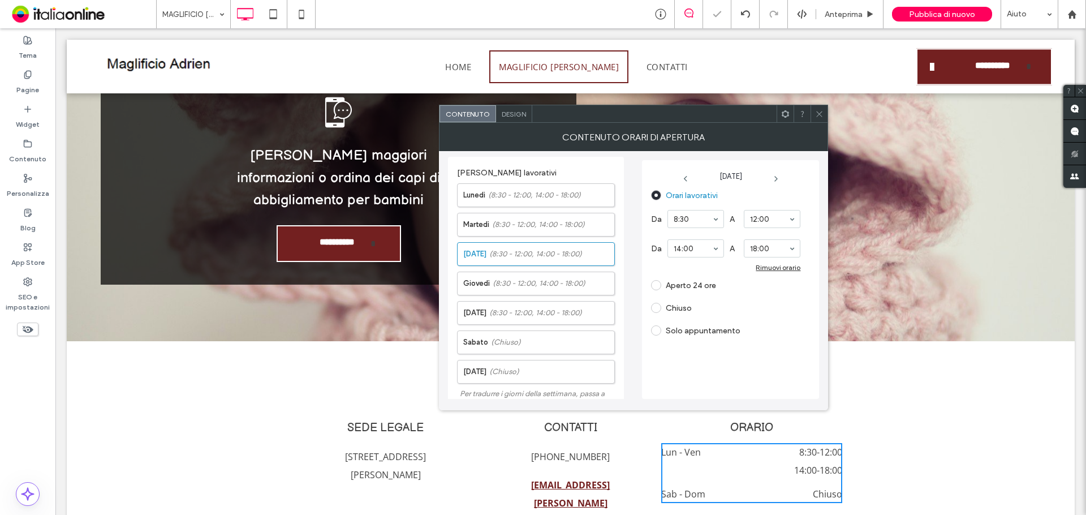
drag, startPoint x: 819, startPoint y: 112, endPoint x: 815, endPoint y: 125, distance: 13.6
click at [819, 112] on icon at bounding box center [819, 114] width 8 height 8
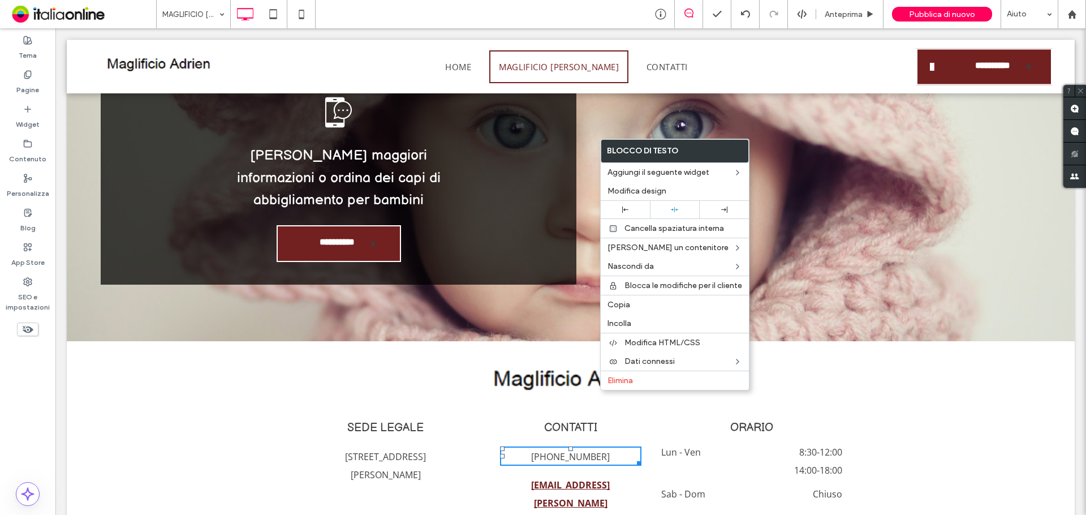
drag, startPoint x: 634, startPoint y: 308, endPoint x: 753, endPoint y: 364, distance: 131.6
click at [634, 308] on label "Copia" at bounding box center [675, 305] width 135 height 10
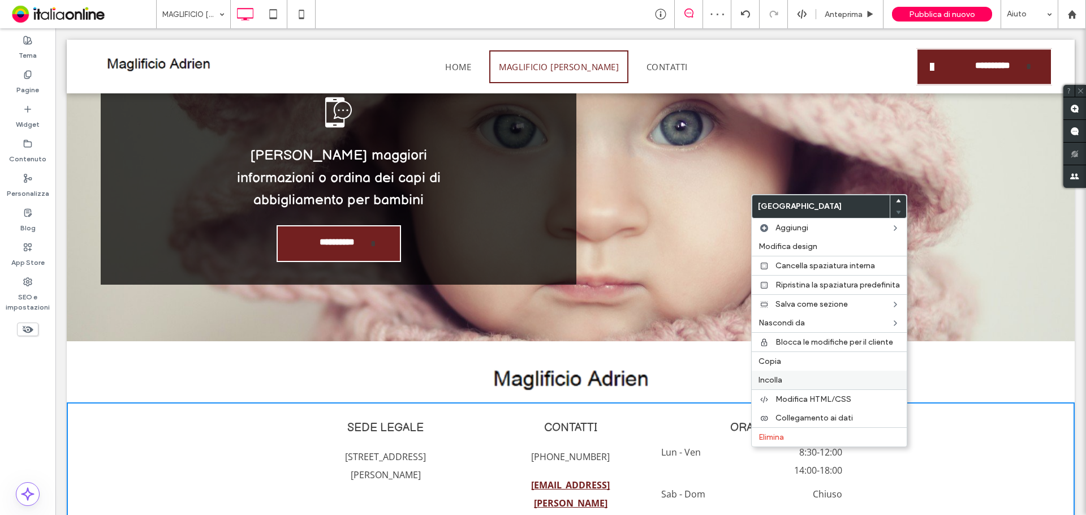
click at [780, 381] on span "Incolla" at bounding box center [771, 380] width 24 height 10
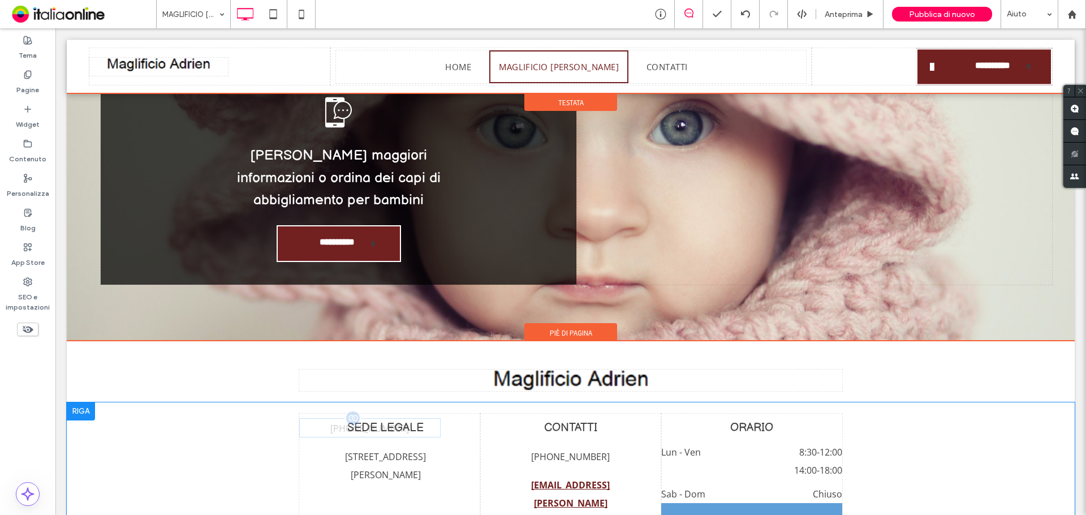
drag, startPoint x: 375, startPoint y: 372, endPoint x: 772, endPoint y: 461, distance: 407.1
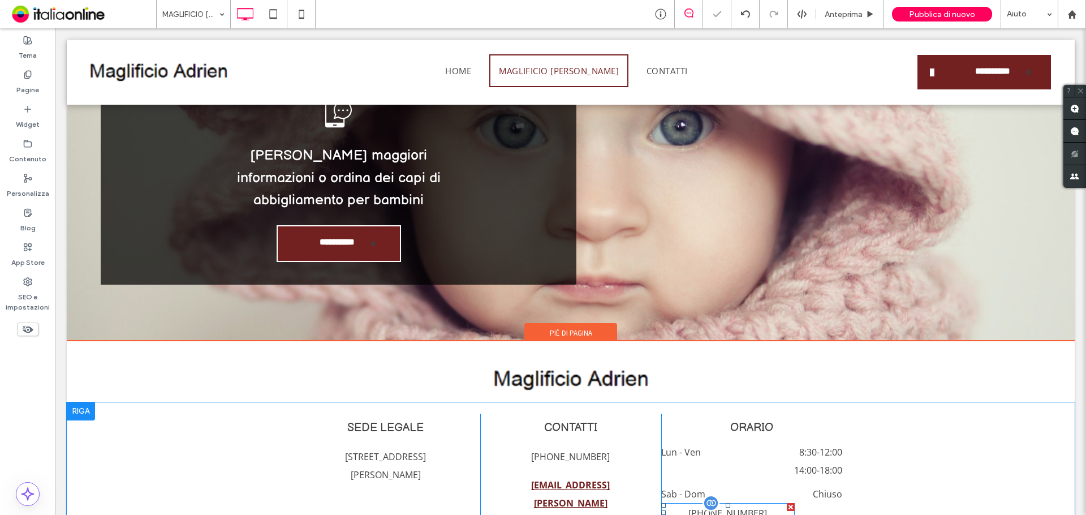
click at [727, 503] on div "+39 035 294135" at bounding box center [728, 512] width 134 height 19
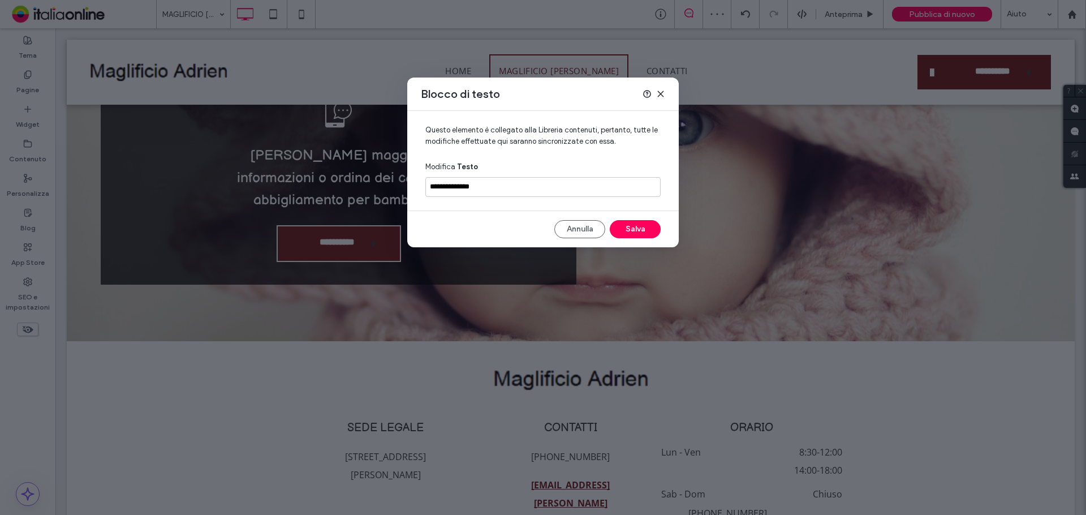
click at [657, 100] on div "Blocco di testo" at bounding box center [543, 94] width 272 height 33
click at [658, 88] on div "Blocco di testo" at bounding box center [543, 94] width 272 height 33
click at [660, 92] on icon at bounding box center [660, 93] width 9 height 9
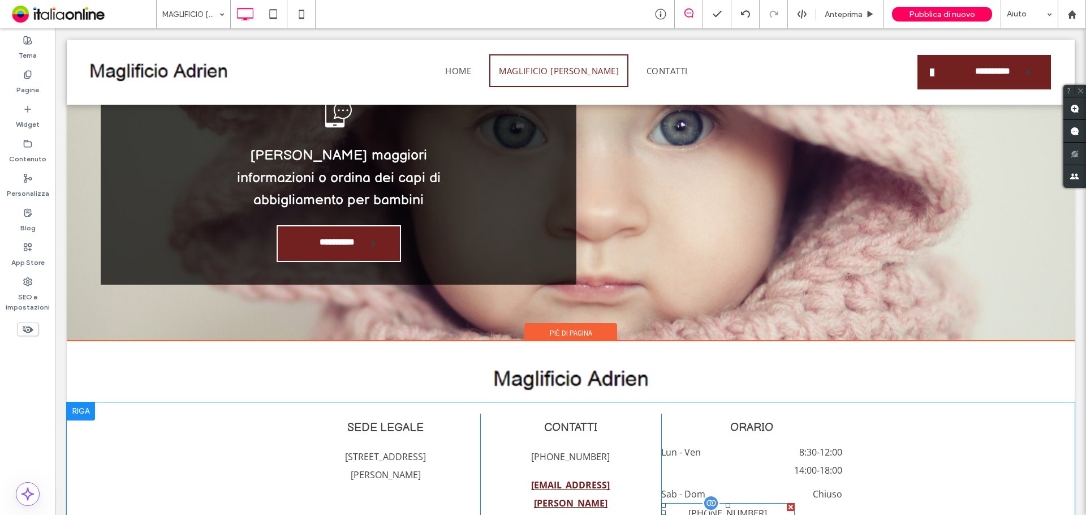
drag, startPoint x: 785, startPoint y: 449, endPoint x: 827, endPoint y: 477, distance: 50.1
click at [787, 503] on div at bounding box center [791, 507] width 8 height 8
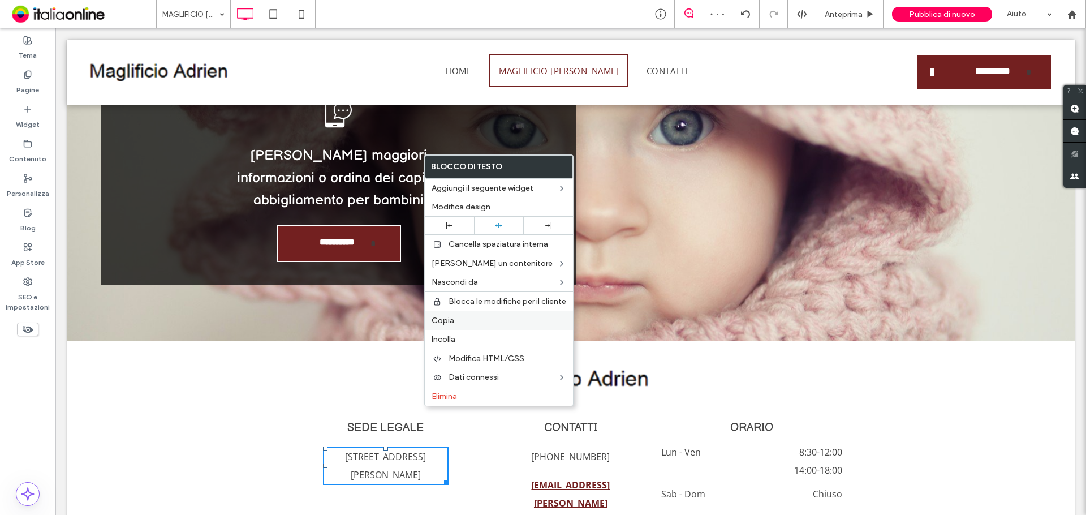
drag, startPoint x: 445, startPoint y: 319, endPoint x: 626, endPoint y: 414, distance: 204.2
click at [445, 319] on span "Copia" at bounding box center [443, 321] width 23 height 10
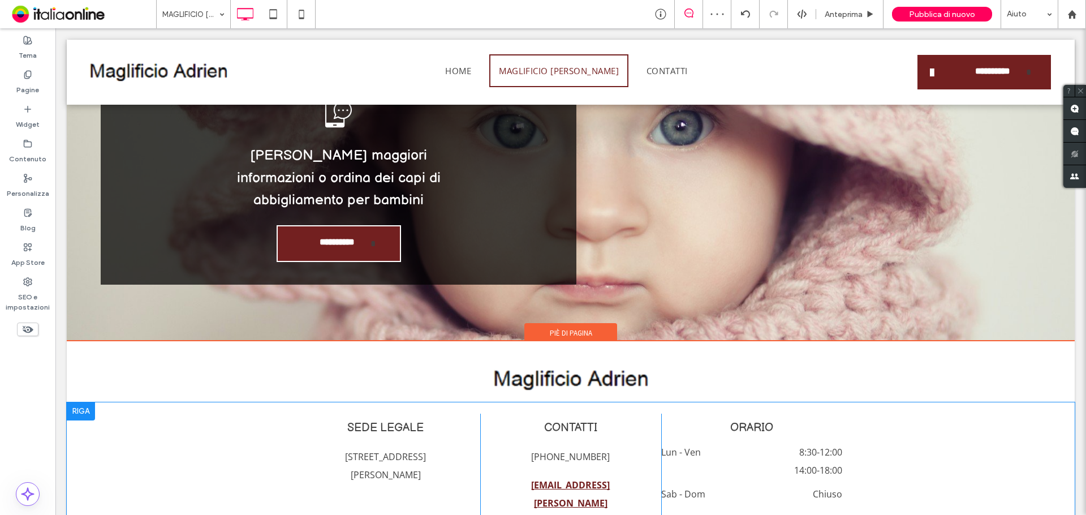
drag, startPoint x: 707, startPoint y: 450, endPoint x: 704, endPoint y: 441, distance: 8.8
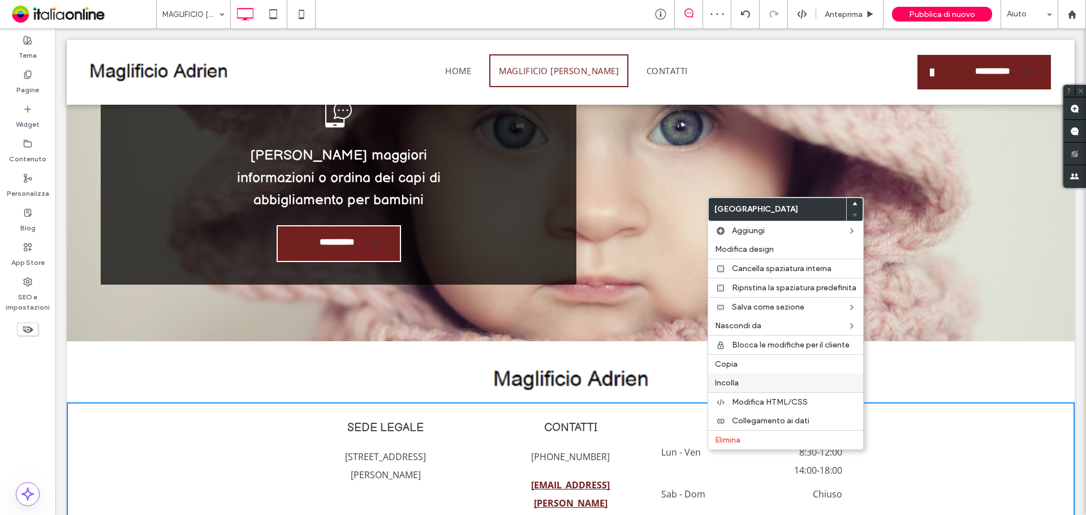
drag, startPoint x: 757, startPoint y: 381, endPoint x: 752, endPoint y: 375, distance: 8.0
click at [757, 381] on label "Incolla" at bounding box center [785, 383] width 141 height 10
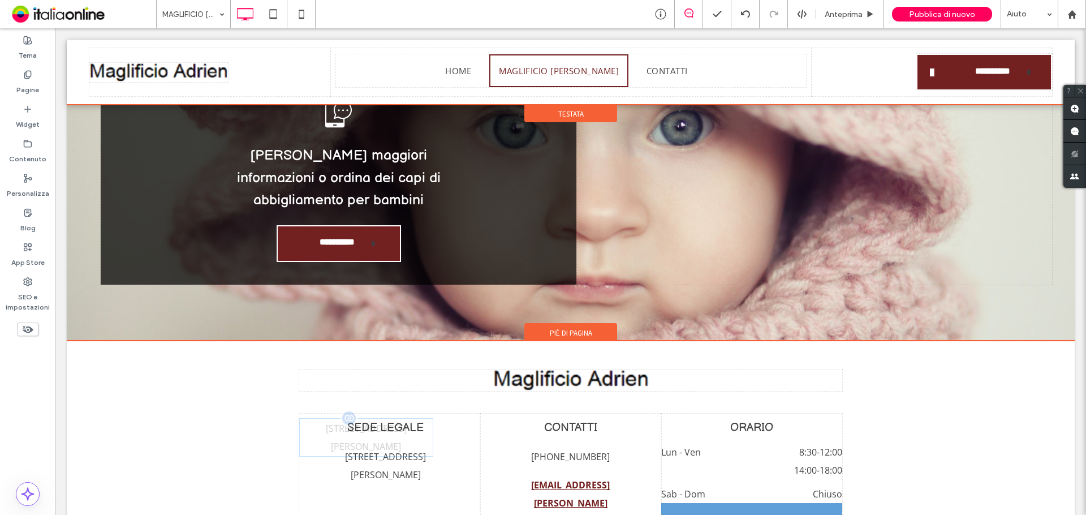
drag, startPoint x: 400, startPoint y: 378, endPoint x: 719, endPoint y: 468, distance: 331.5
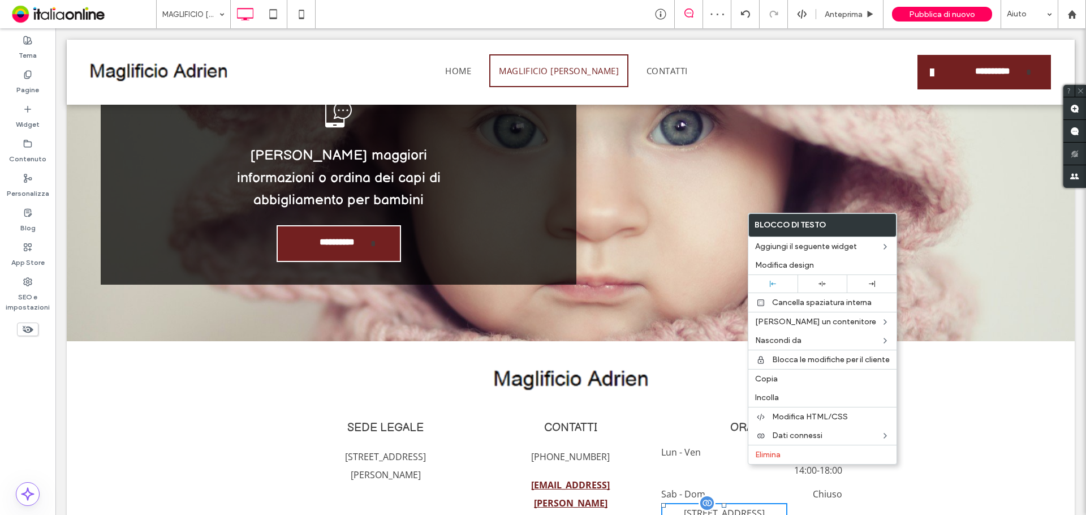
click at [746, 504] on p "Via Monsignor Guglielmo Carozzi 6 24068 Seriate (BG)" at bounding box center [724, 522] width 126 height 36
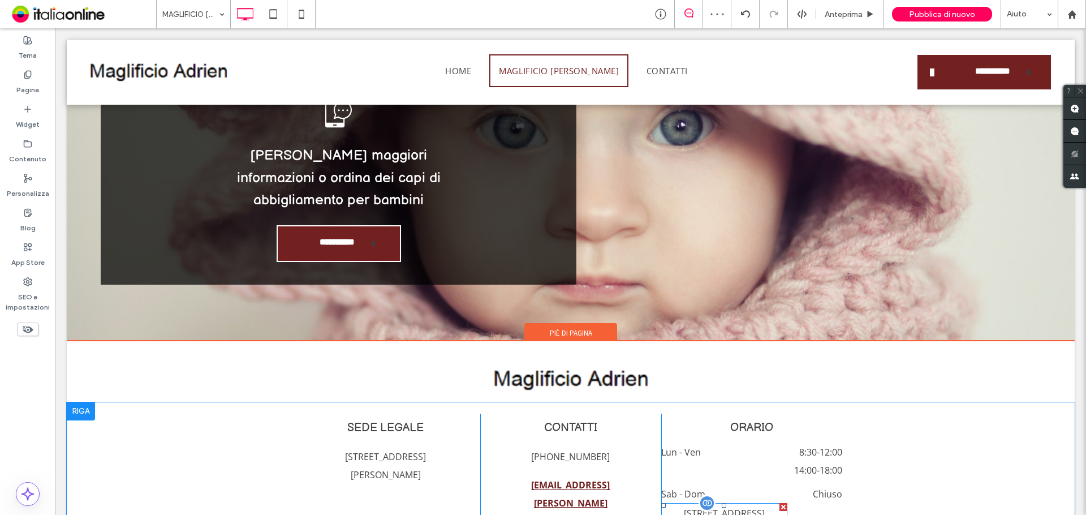
click at [702, 494] on div at bounding box center [707, 502] width 17 height 17
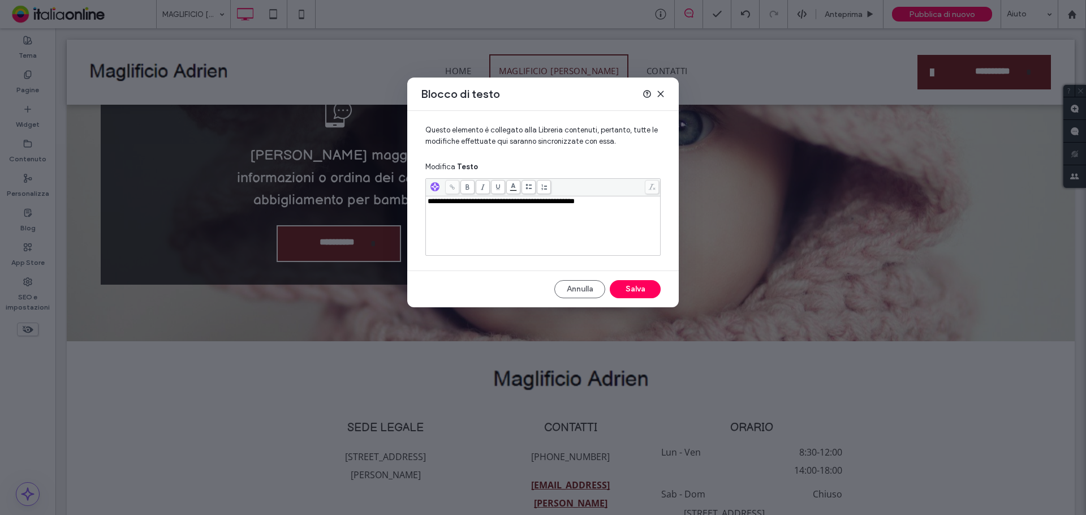
click at [660, 93] on use at bounding box center [660, 93] width 5 height 5
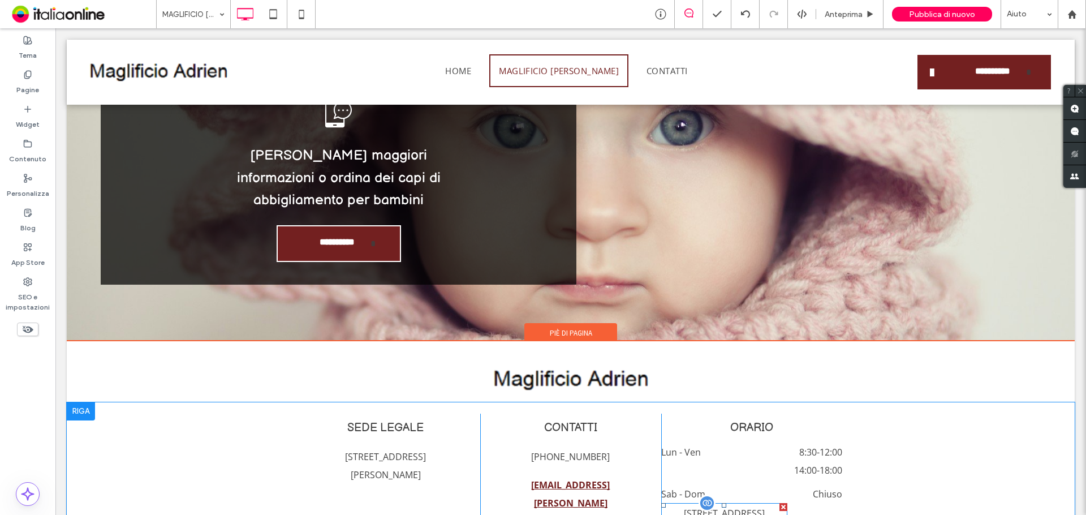
click at [780, 503] on div at bounding box center [784, 507] width 8 height 8
click at [37, 128] on label "Widget" at bounding box center [28, 122] width 24 height 16
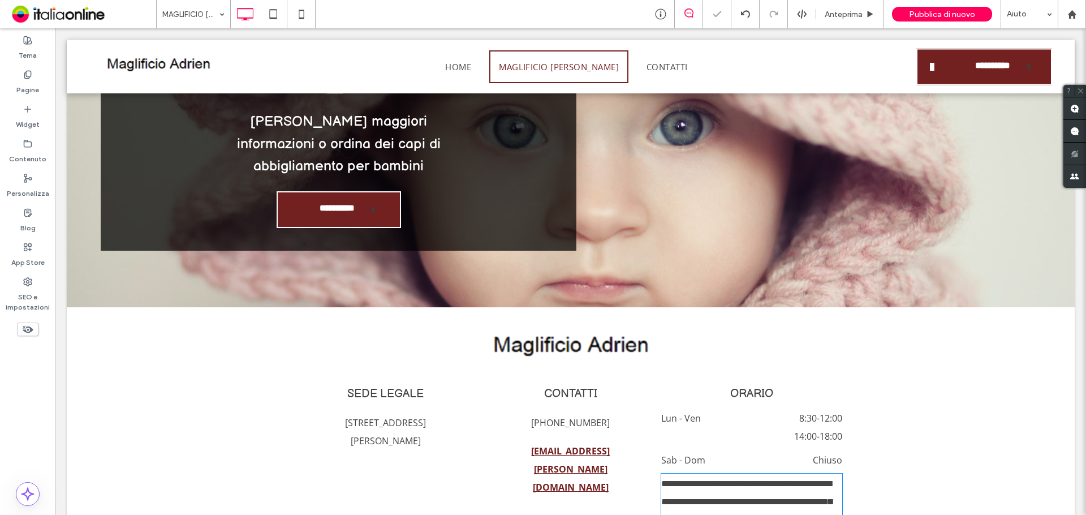
scroll to position [1269, 0]
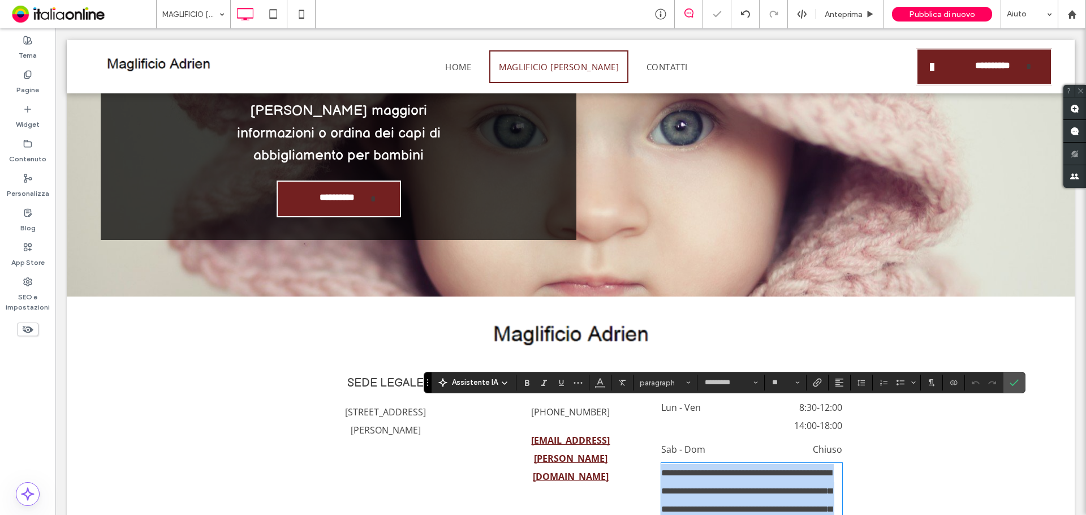
type input "*********"
type input "**"
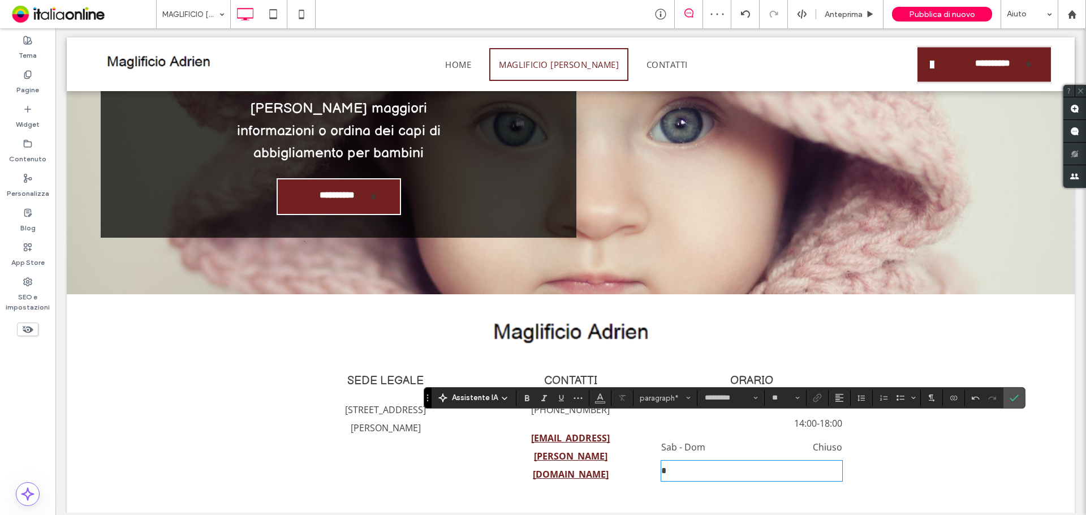
scroll to position [1254, 0]
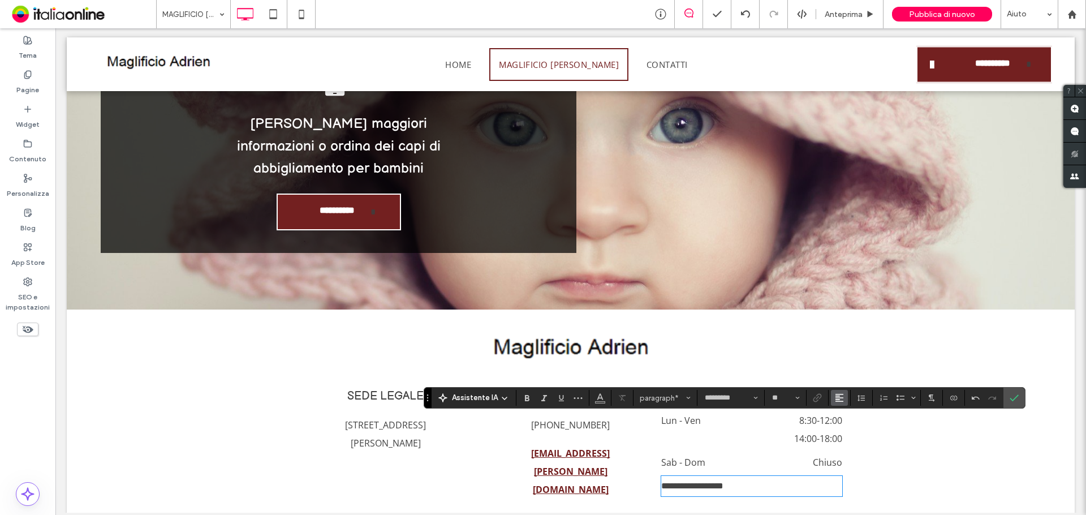
click at [842, 394] on icon "Allineamento" at bounding box center [839, 397] width 9 height 9
click at [855, 342] on div "ui.textEditor.alignment.center" at bounding box center [851, 346] width 15 height 9
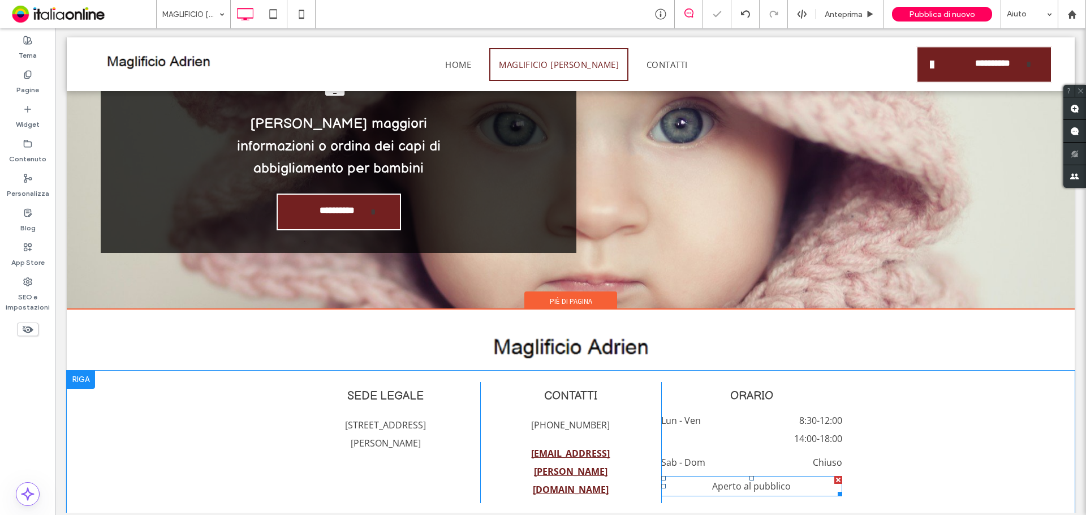
scroll to position [1249, 0]
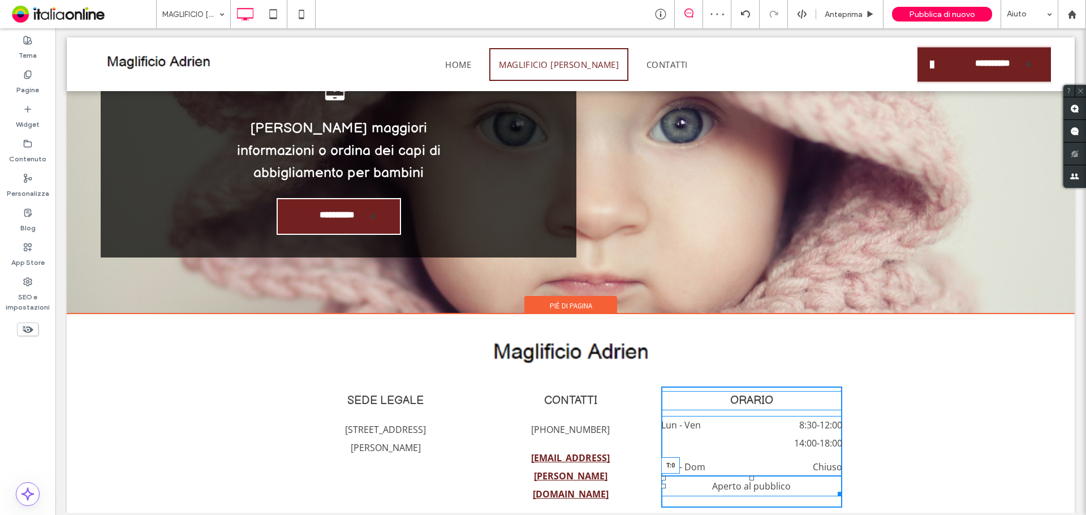
drag, startPoint x: 747, startPoint y: 418, endPoint x: 747, endPoint y: 408, distance: 9.6
click at [747, 408] on div "Click To Paste Click To Paste ORARIO Lun - Ven 8:30 - 12:00 14:00 - 18:00 Sab -…" at bounding box center [751, 446] width 181 height 121
click at [750, 391] on div at bounding box center [752, 393] width 5 height 5
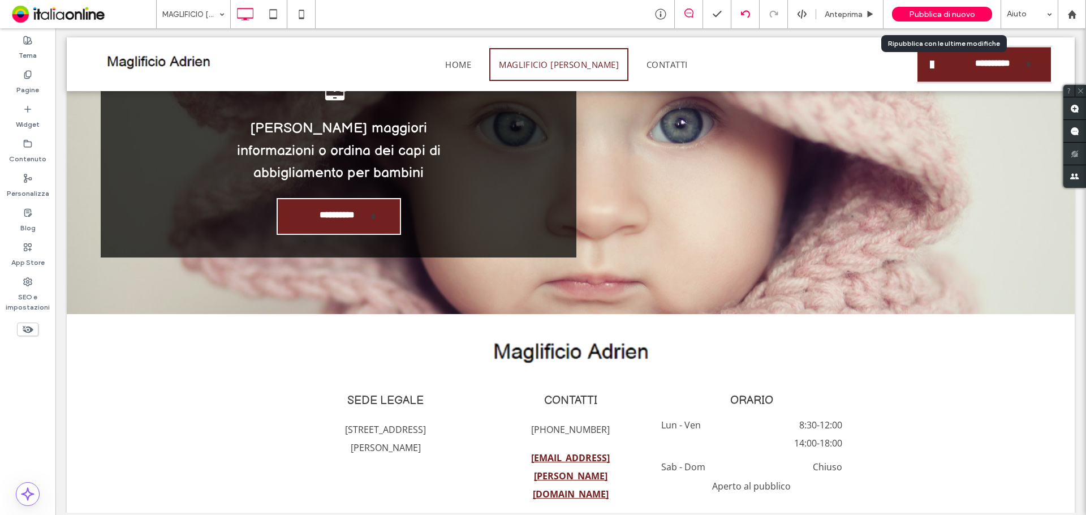
drag, startPoint x: 936, startPoint y: 14, endPoint x: 733, endPoint y: 25, distance: 202.9
click at [936, 14] on span "Pubblica di nuovo" at bounding box center [942, 15] width 66 height 10
